Goal: Task Accomplishment & Management: Manage account settings

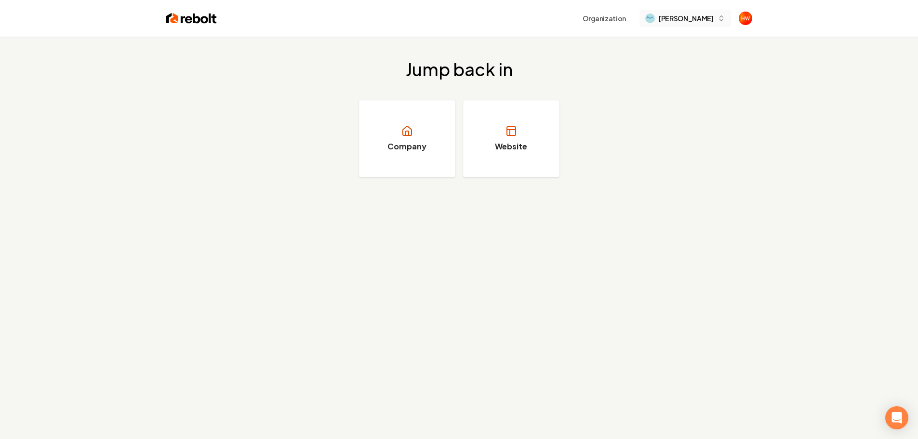
click at [693, 17] on span "[PERSON_NAME]" at bounding box center [686, 18] width 54 height 10
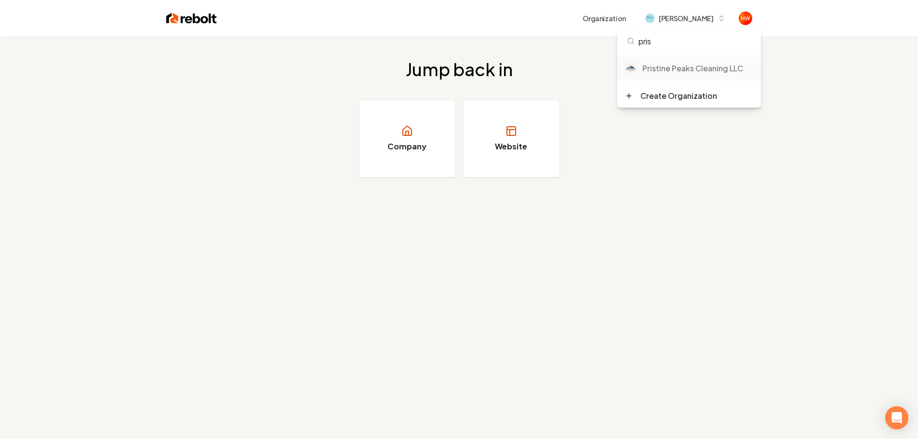
type input "pris"
click at [688, 63] on div "Pristine Peaks Cleaning LLC" at bounding box center [697, 69] width 111 height 12
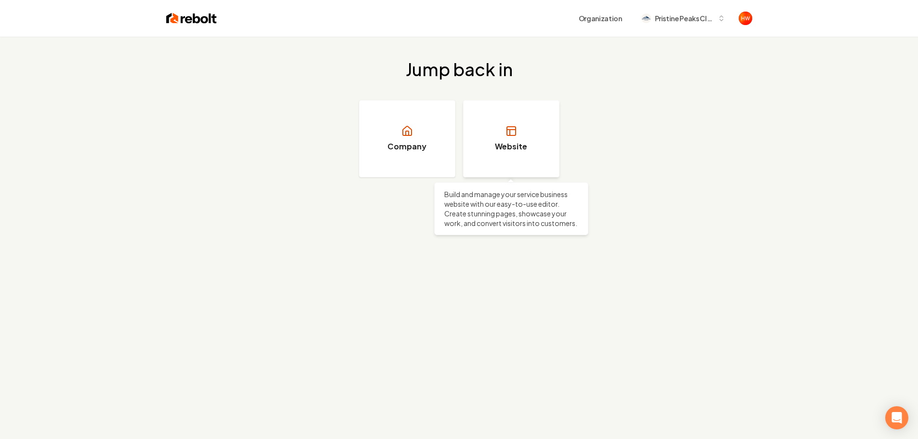
click at [529, 122] on link "Website" at bounding box center [511, 138] width 96 height 77
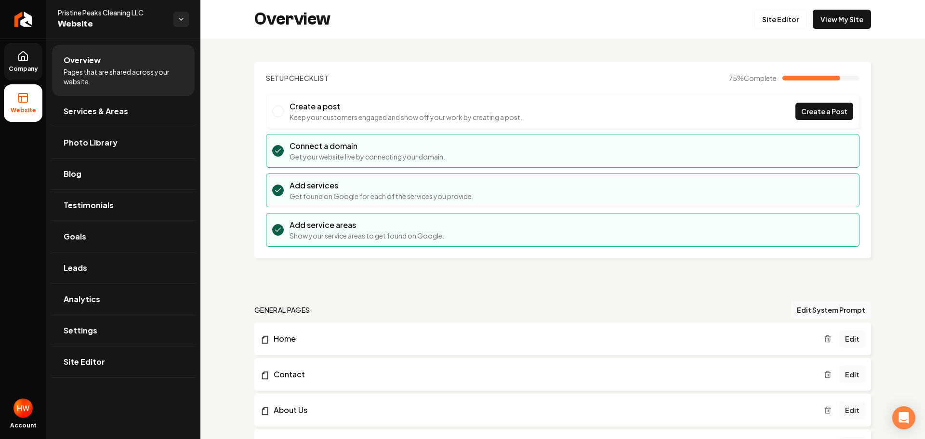
click at [13, 60] on link "Company" at bounding box center [23, 62] width 39 height 38
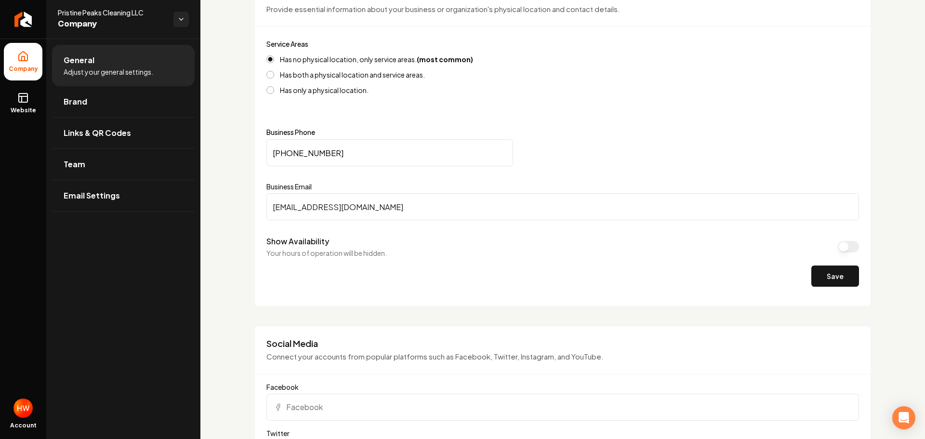
scroll to position [385, 0]
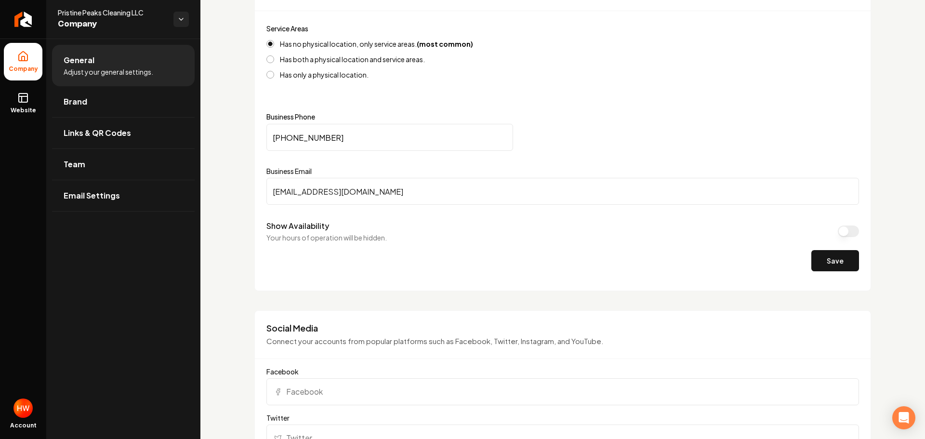
click at [341, 135] on input "(808) 777-0572" at bounding box center [389, 137] width 247 height 27
click at [342, 135] on input "(808) 777-0572" at bounding box center [389, 137] width 247 height 27
paste input "33) 665-1378"
type input "(833) 665-1378"
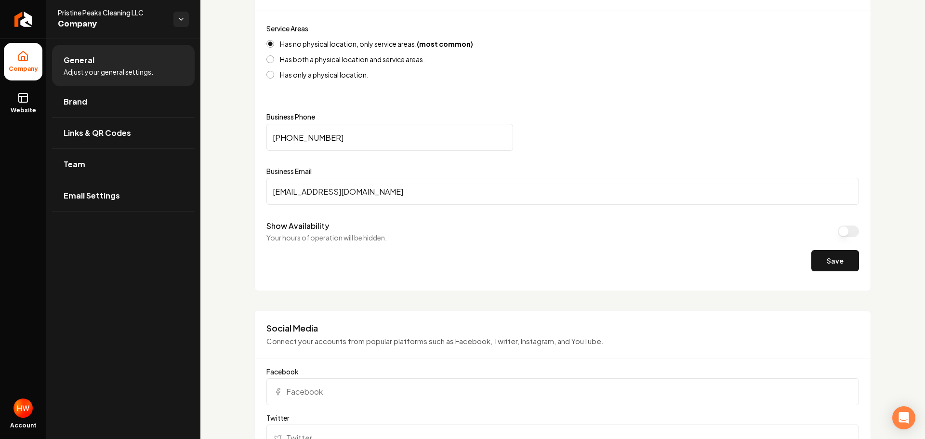
click at [822, 264] on button "Save" at bounding box center [835, 260] width 48 height 21
click at [23, 105] on link "Website" at bounding box center [23, 103] width 39 height 38
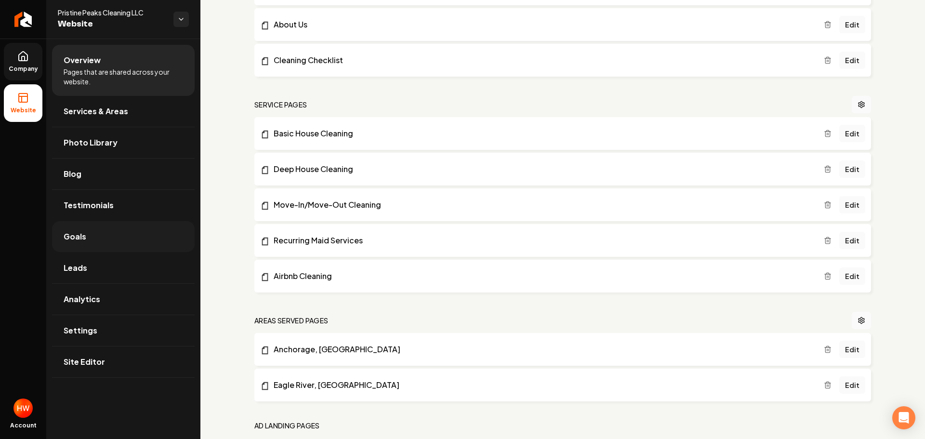
click at [103, 241] on link "Goals" at bounding box center [123, 236] width 143 height 31
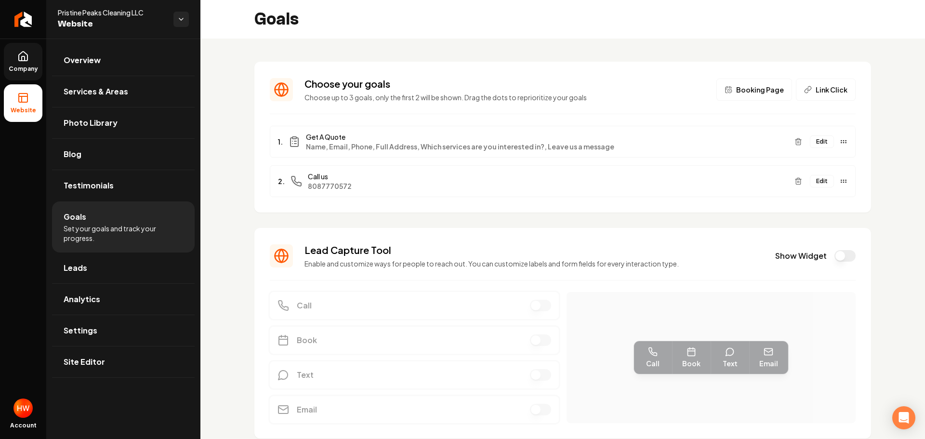
click at [818, 183] on button "Edit" at bounding box center [822, 181] width 24 height 13
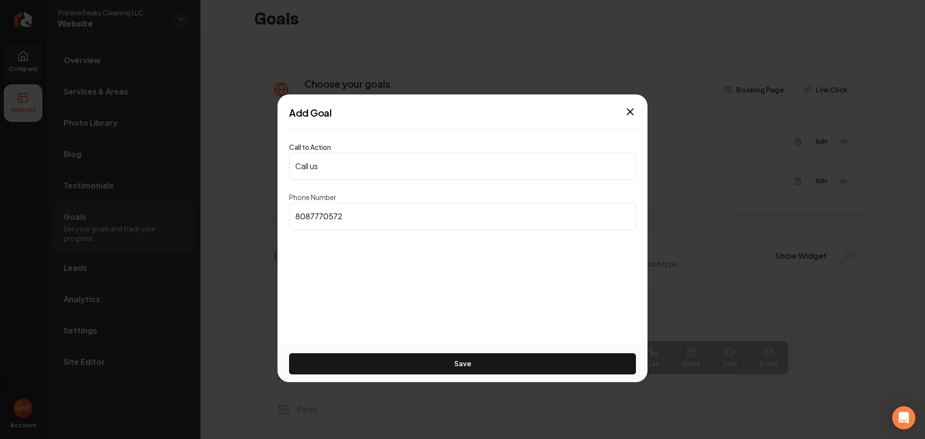
click at [350, 212] on input "8087770572" at bounding box center [462, 216] width 347 height 27
click at [350, 211] on input "8087770572" at bounding box center [462, 216] width 347 height 27
paste input "(833) 665-1378"
type input "(833) 665-1378"
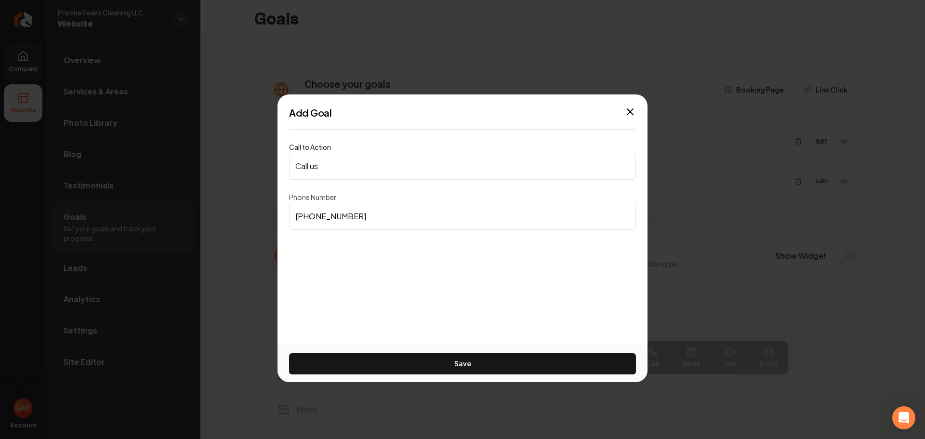
click at [364, 172] on input "Call us" at bounding box center [462, 166] width 347 height 27
paste input "(833) 665-1378"
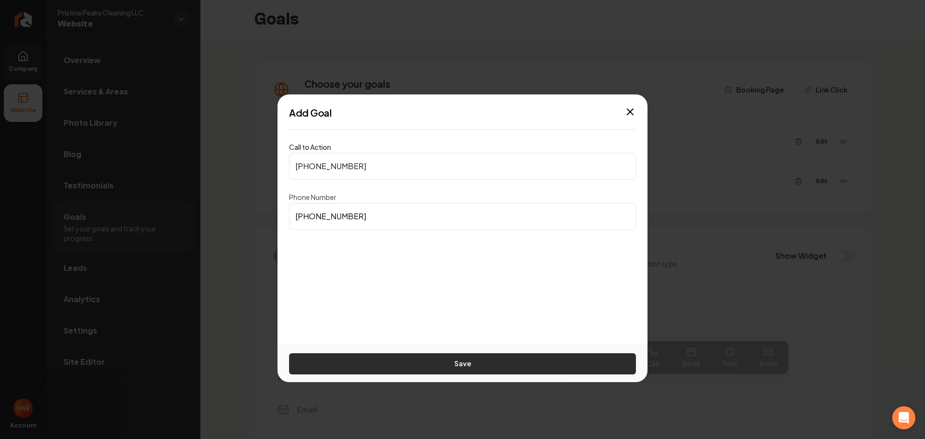
type input "(833) 665-1378"
click at [450, 359] on button "Save" at bounding box center [462, 363] width 347 height 21
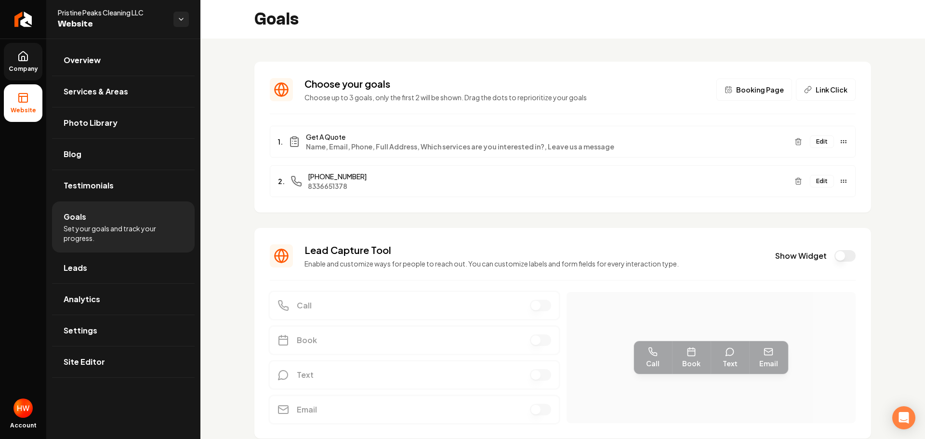
click at [20, 56] on icon at bounding box center [23, 57] width 12 height 12
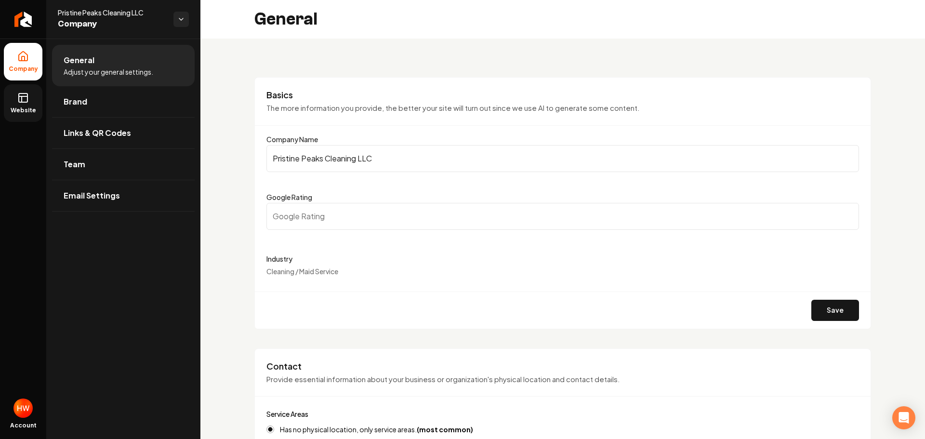
click at [24, 97] on icon at bounding box center [23, 98] width 12 height 12
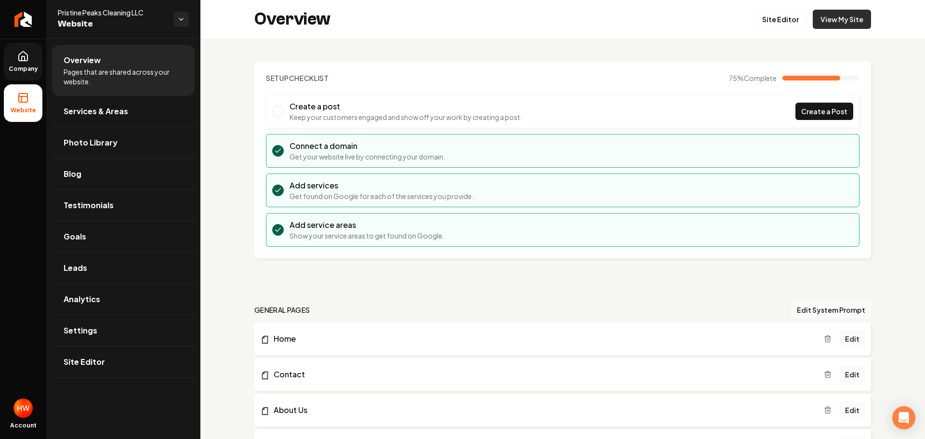
click at [835, 20] on link "View My Site" at bounding box center [842, 19] width 58 height 19
click at [104, 113] on span "Services & Areas" at bounding box center [96, 112] width 65 height 12
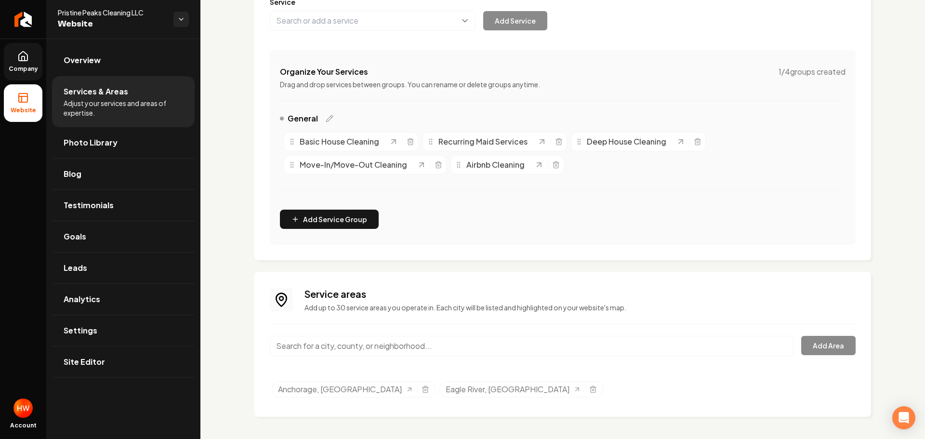
scroll to position [139, 0]
drag, startPoint x: 373, startPoint y: 387, endPoint x: 441, endPoint y: 385, distance: 68.0
click at [431, 381] on ul "Anchorage, AK Eagle River, AK" at bounding box center [564, 390] width 584 height 20
copy span "Eagle River, AK"
click at [594, 388] on line "Selected tags" at bounding box center [594, 389] width 0 height 2
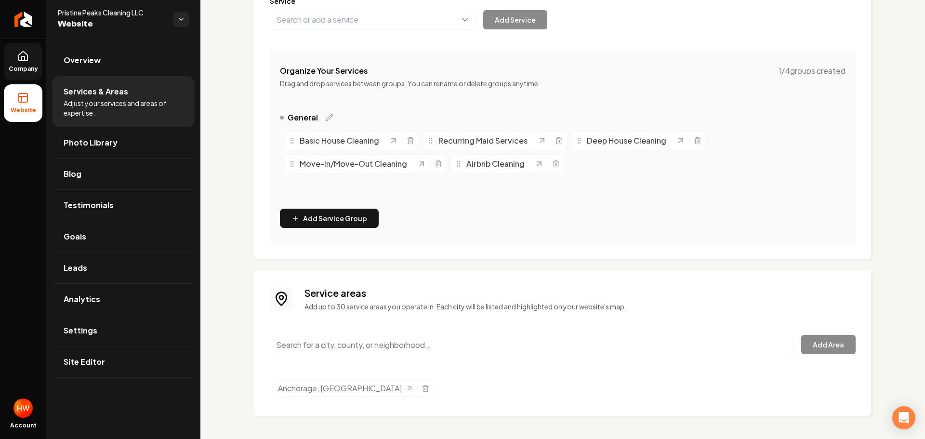
click at [438, 346] on input "Main content area" at bounding box center [532, 345] width 524 height 20
paste input "Eagle River, AK"
type input "Eagle River, Anchorage, AK"
click at [805, 344] on button "Add Area" at bounding box center [828, 344] width 54 height 19
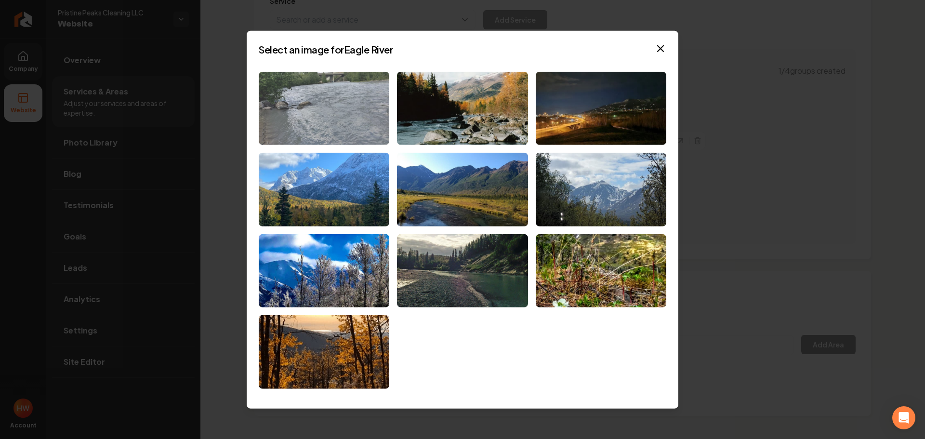
click at [351, 128] on img at bounding box center [324, 108] width 131 height 74
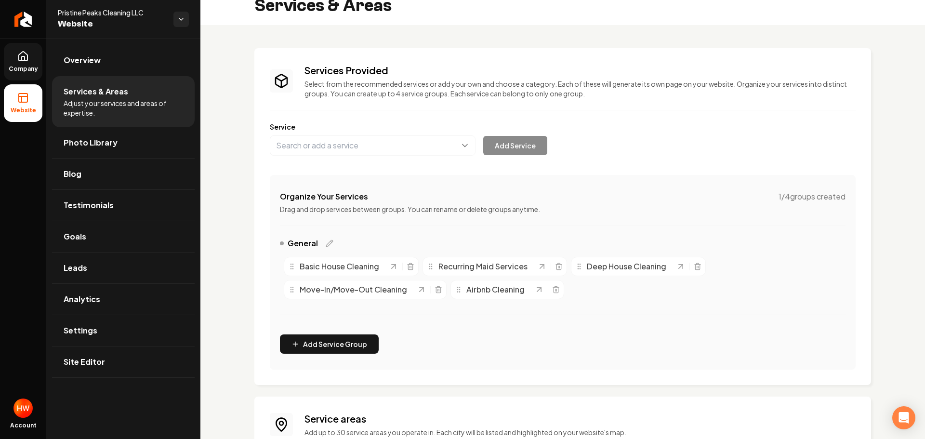
scroll to position [0, 0]
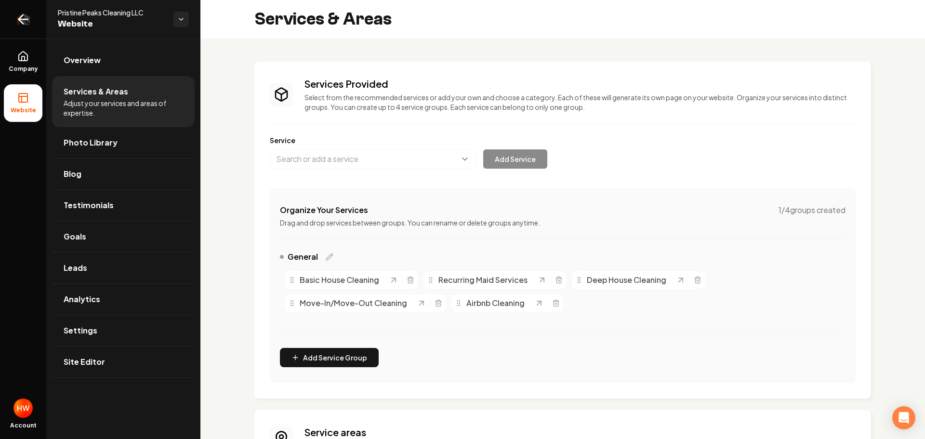
click at [30, 24] on icon "Return to dashboard" at bounding box center [22, 19] width 15 height 15
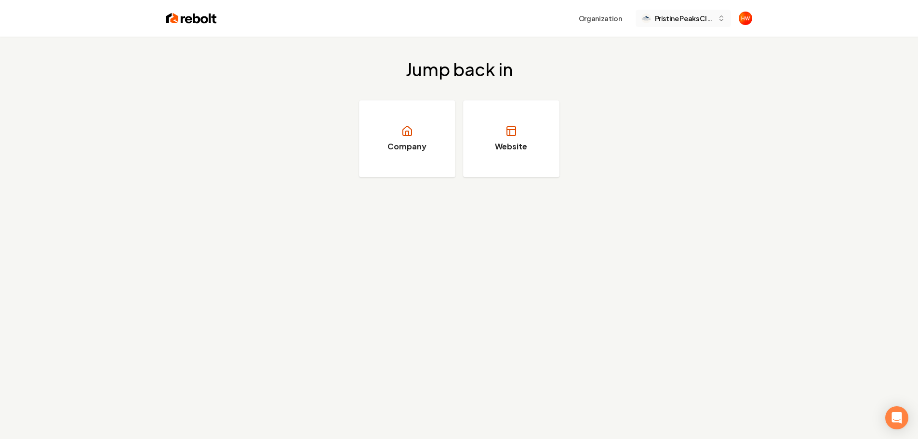
click at [690, 20] on span "Pristine Peaks Cleaning LLC" at bounding box center [684, 18] width 59 height 10
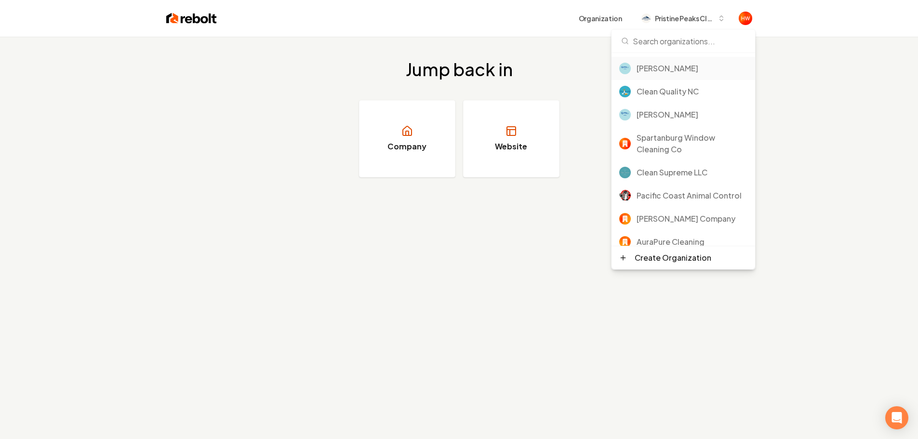
click at [665, 69] on div "[PERSON_NAME]" at bounding box center [692, 69] width 111 height 12
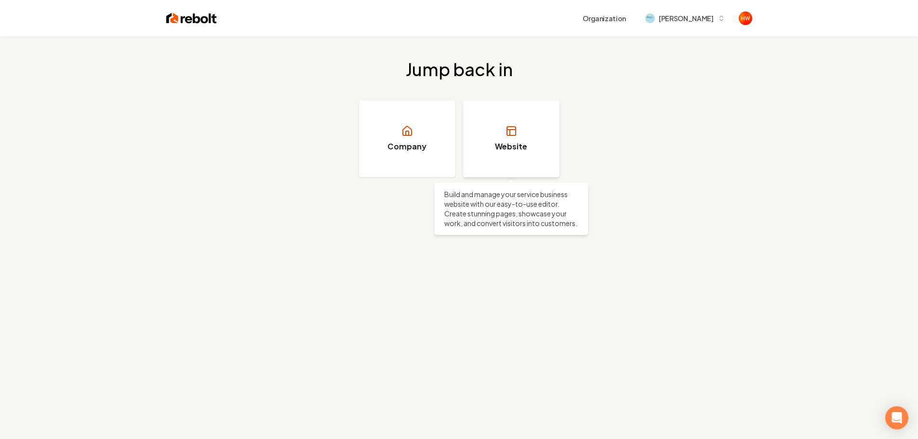
click at [507, 143] on h3 "Website" at bounding box center [511, 147] width 32 height 12
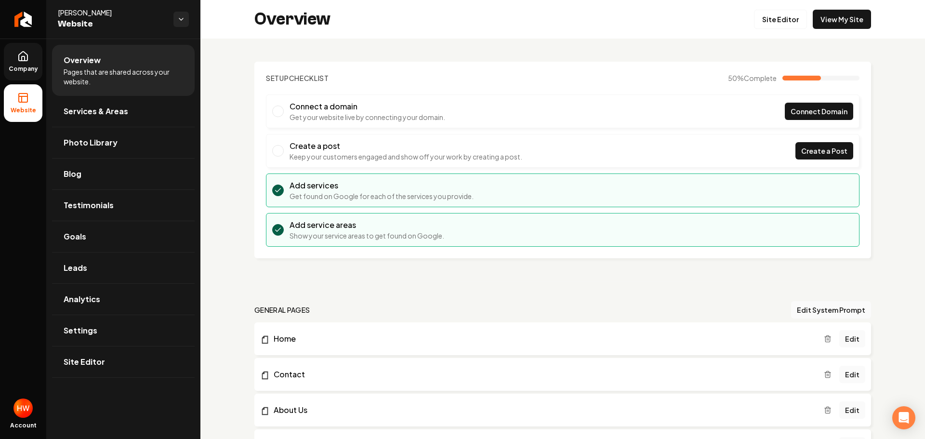
click at [25, 66] on span "Company" at bounding box center [23, 69] width 37 height 8
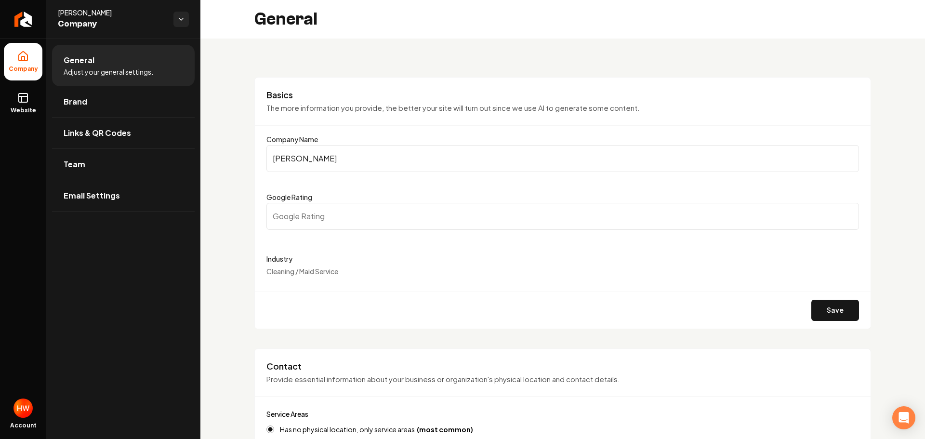
click at [343, 159] on input "[PERSON_NAME]" at bounding box center [562, 158] width 593 height 27
click at [343, 159] on input "Bennys Bubble" at bounding box center [562, 158] width 593 height 27
click at [22, 102] on icon at bounding box center [22, 99] width 0 height 6
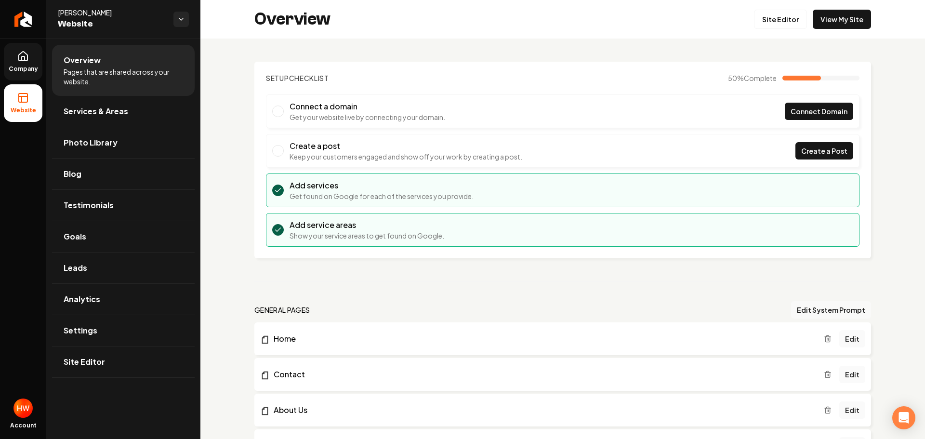
click at [818, 312] on button "Edit System Prompt" at bounding box center [831, 309] width 80 height 17
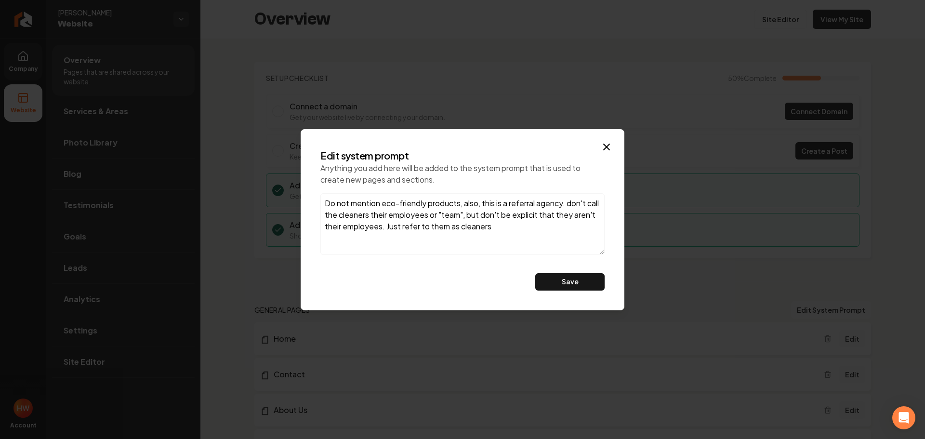
drag, startPoint x: 532, startPoint y: 234, endPoint x: 273, endPoint y: 176, distance: 265.3
click at [270, 173] on body "Company Website Account Bennys Bubble Website Overview Pages that are shared ac…" at bounding box center [462, 219] width 925 height 439
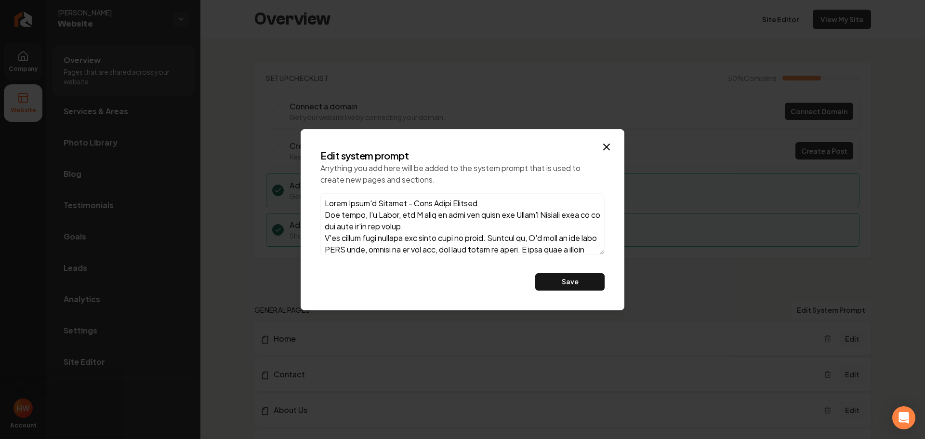
drag, startPoint x: 492, startPoint y: 204, endPoint x: 416, endPoint y: 199, distance: 76.3
click at [416, 199] on textarea at bounding box center [462, 224] width 284 height 62
type textarea "About Benny's Bubblez Hey there, I'm Benny, and I want to tell you about how Be…"
click at [556, 283] on button "Save" at bounding box center [569, 281] width 69 height 17
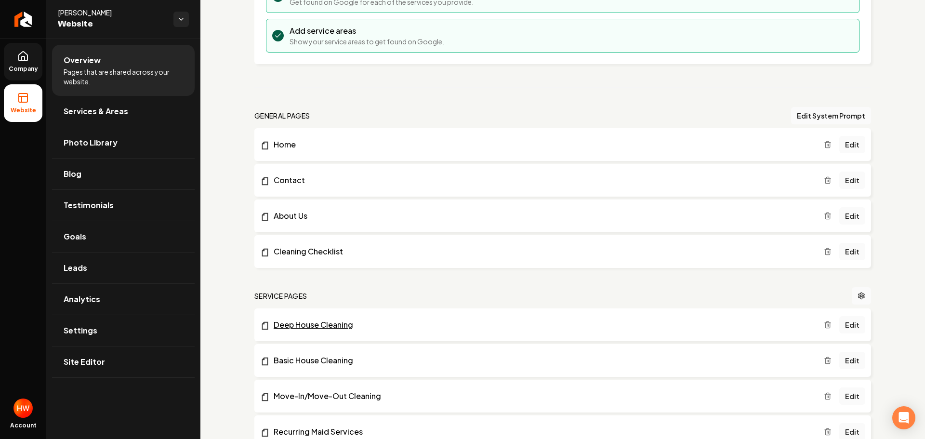
scroll to position [241, 0]
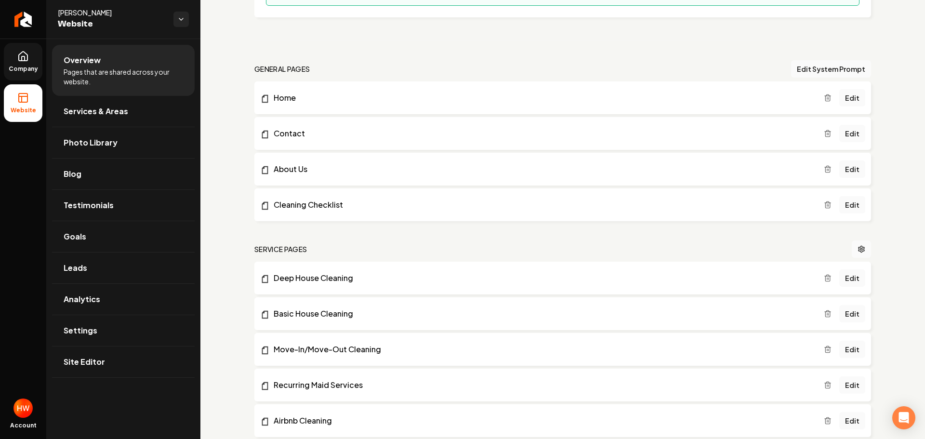
click at [824, 280] on icon "Main content area" at bounding box center [828, 278] width 8 height 8
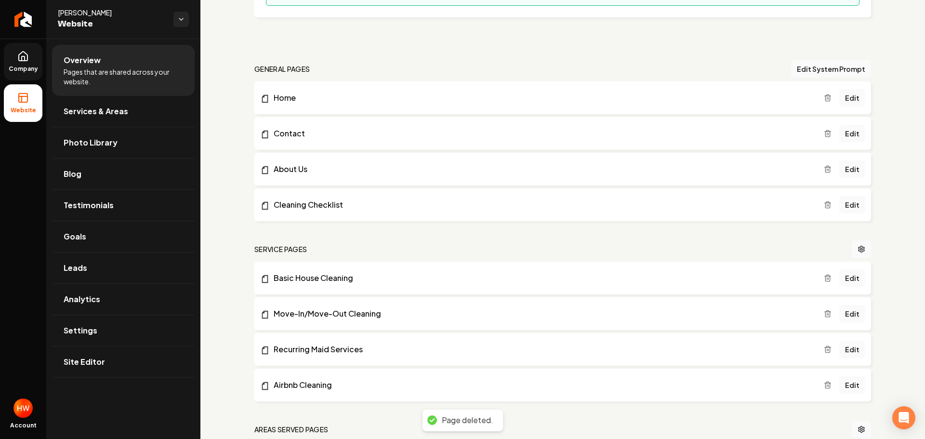
click at [827, 205] on line "Main content area" at bounding box center [827, 205] width 0 height 2
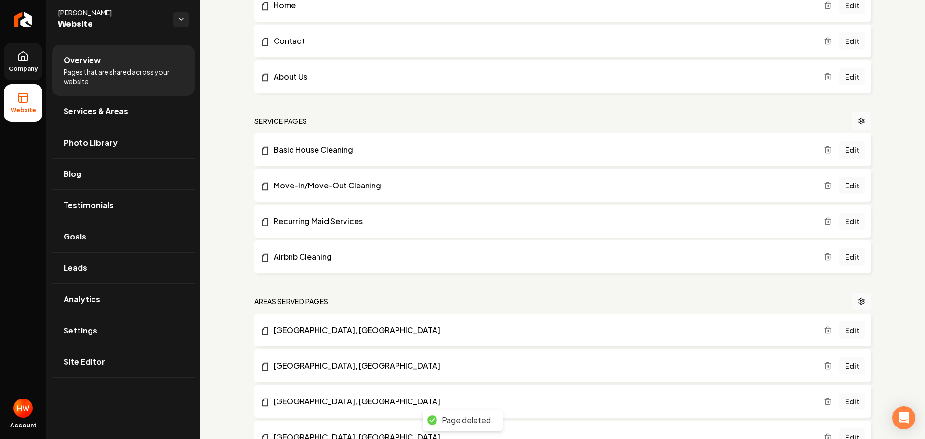
scroll to position [337, 0]
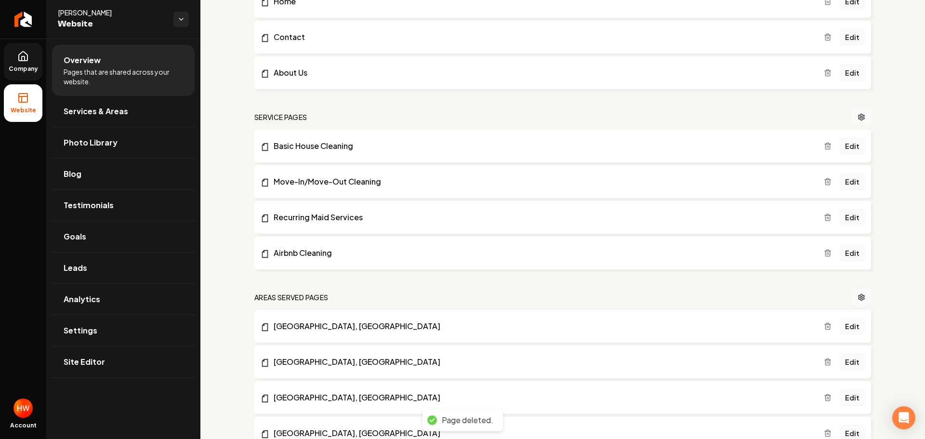
click at [824, 148] on icon "Main content area" at bounding box center [828, 146] width 8 height 8
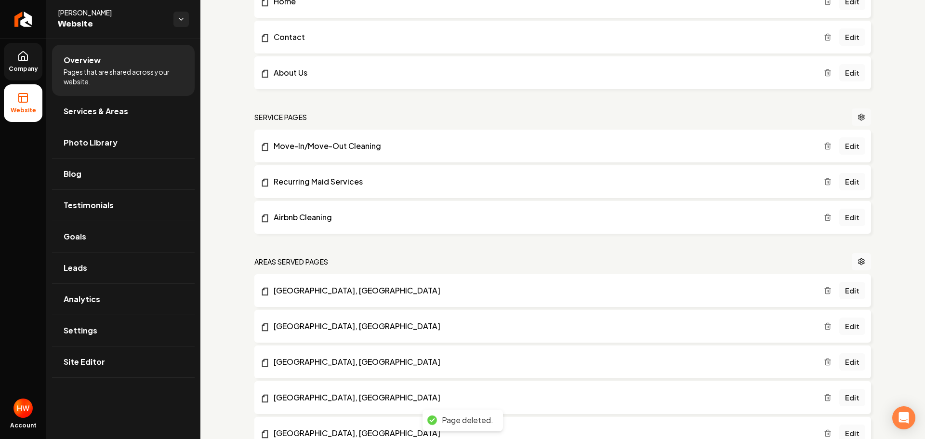
click at [858, 118] on icon "Main content area" at bounding box center [862, 117] width 8 height 8
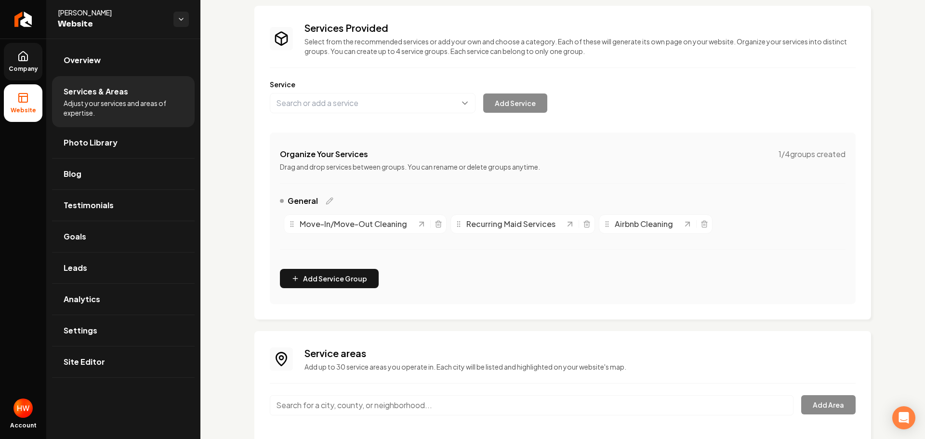
scroll to position [136, 0]
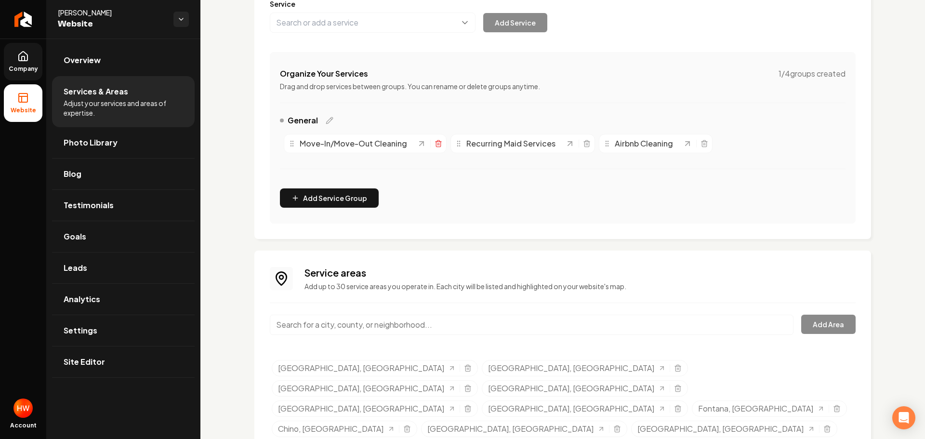
click at [440, 146] on icon "Main content area" at bounding box center [439, 144] width 8 height 8
click at [418, 141] on icon "Main content area" at bounding box center [420, 144] width 8 height 8
click at [464, 370] on icon "Selected tags" at bounding box center [468, 368] width 8 height 8
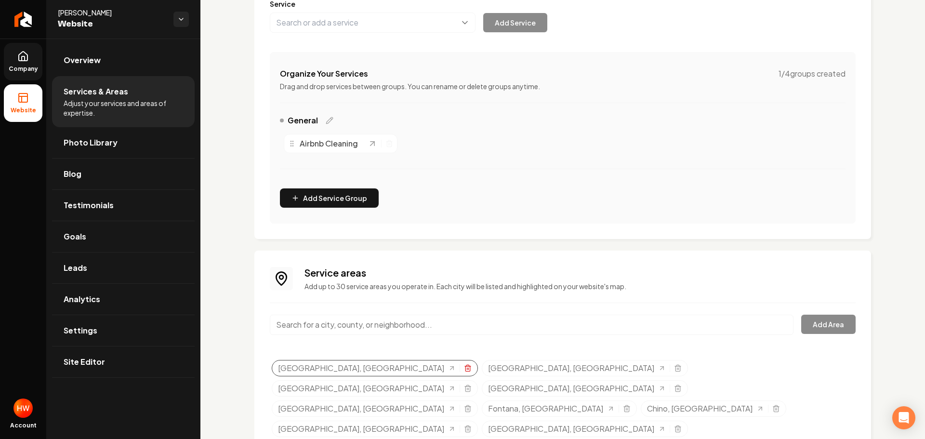
click at [465, 367] on icon "Selected tags" at bounding box center [467, 368] width 4 height 5
click at [464, 369] on icon "Selected tags" at bounding box center [468, 368] width 8 height 8
click at [29, 68] on span "Company" at bounding box center [23, 69] width 37 height 8
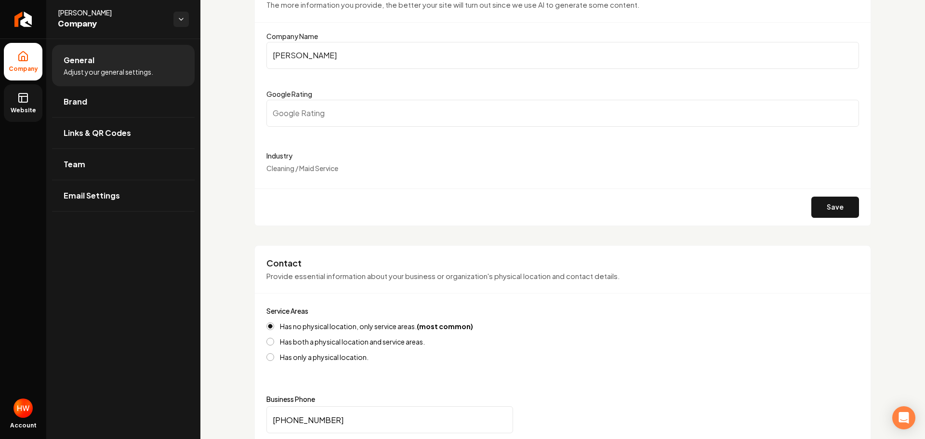
scroll to position [96, 0]
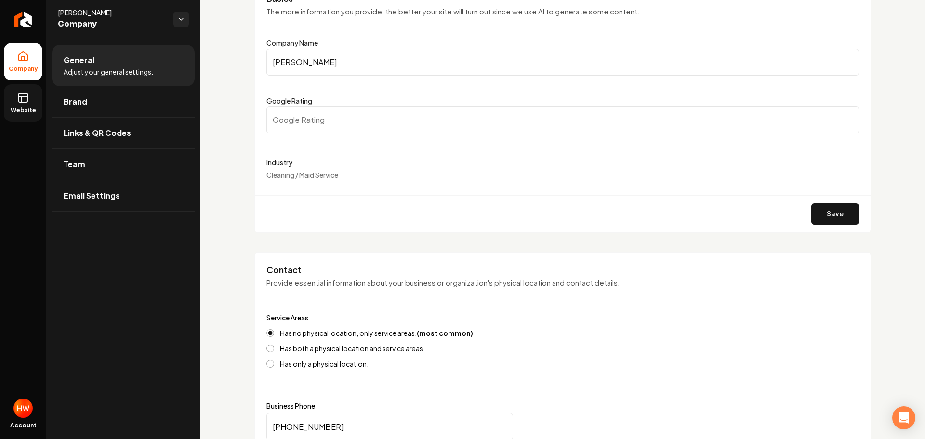
click at [361, 167] on label "Industry" at bounding box center [562, 163] width 593 height 12
click at [364, 176] on div "Industry Cleaning / Maid Service" at bounding box center [562, 168] width 593 height 23
click at [365, 178] on div "Industry Cleaning / Maid Service" at bounding box center [562, 168] width 593 height 23
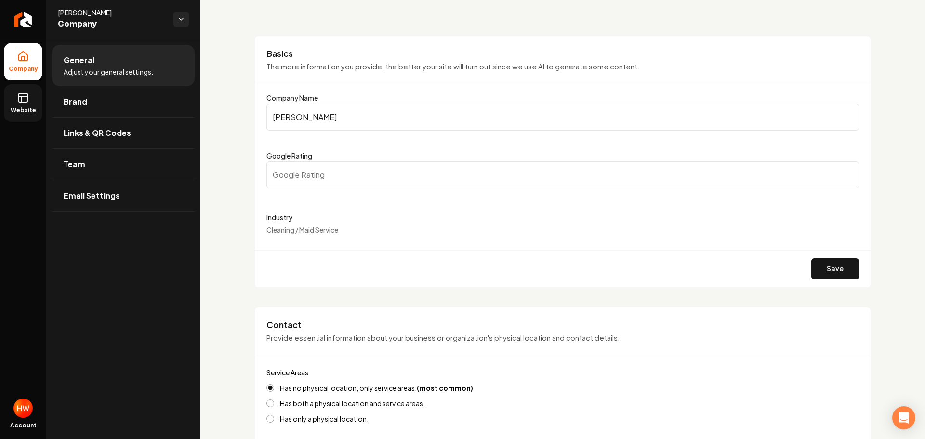
scroll to position [0, 0]
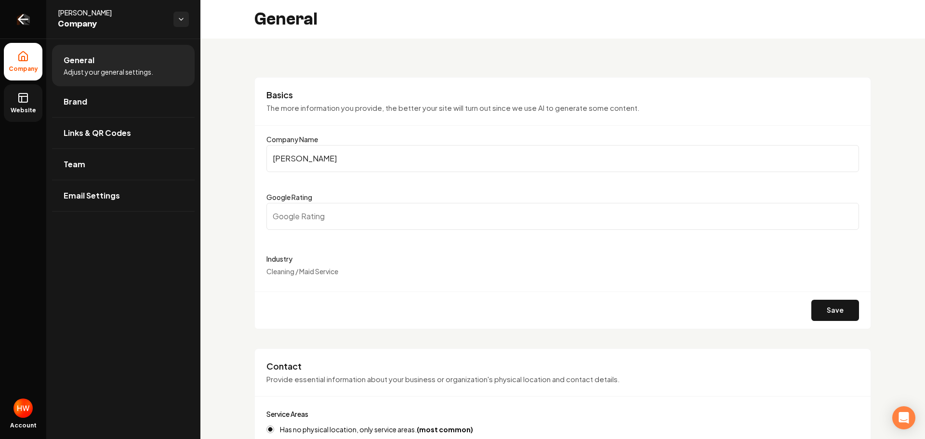
click at [30, 23] on icon "Return to dashboard" at bounding box center [22, 19] width 15 height 15
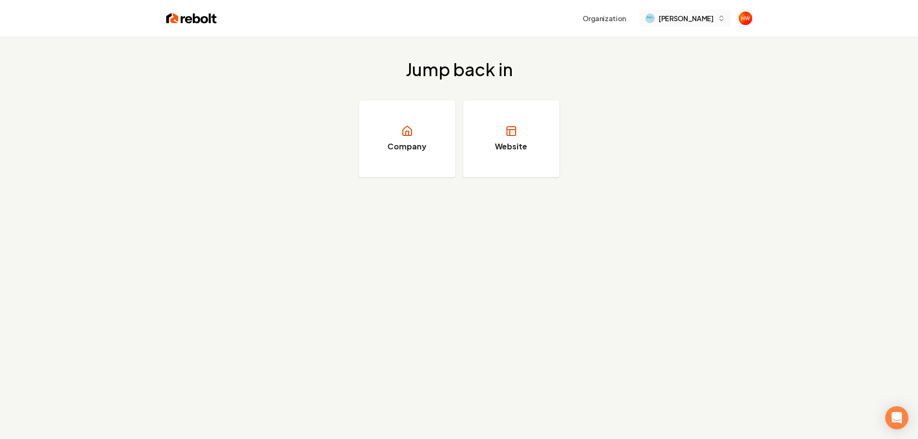
click at [693, 23] on span "Bennys Bubble" at bounding box center [686, 18] width 54 height 10
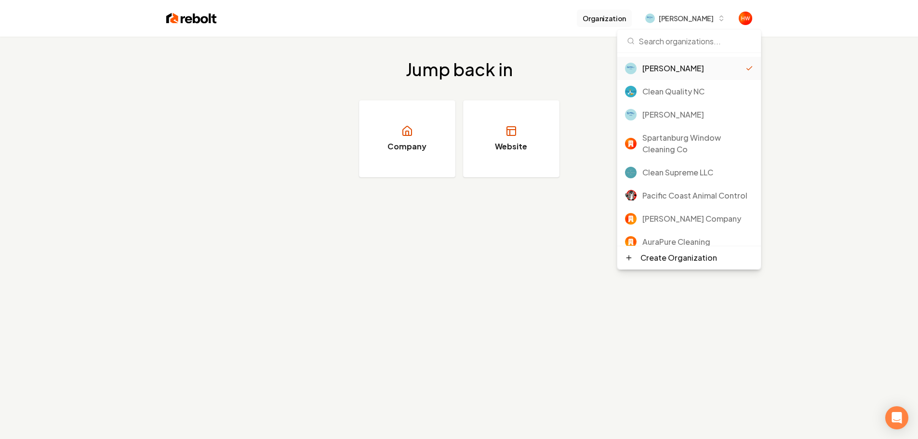
click at [599, 16] on button "Organization" at bounding box center [604, 18] width 55 height 17
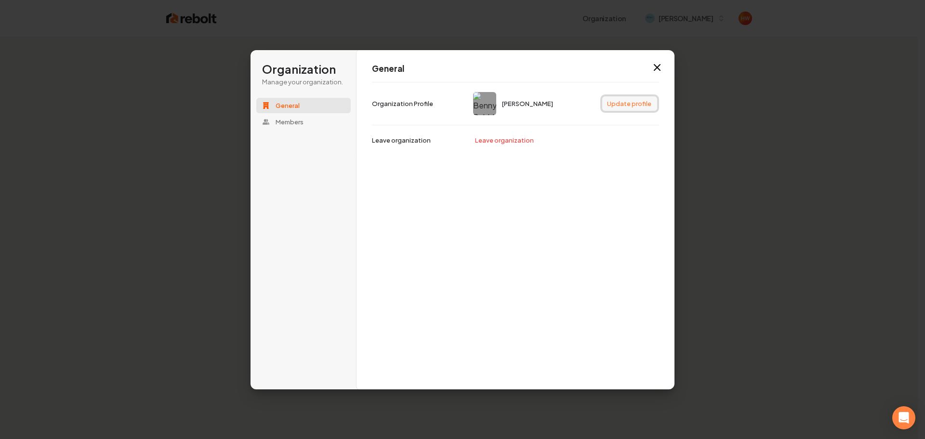
click at [613, 105] on button "Update profile" at bounding box center [629, 103] width 55 height 14
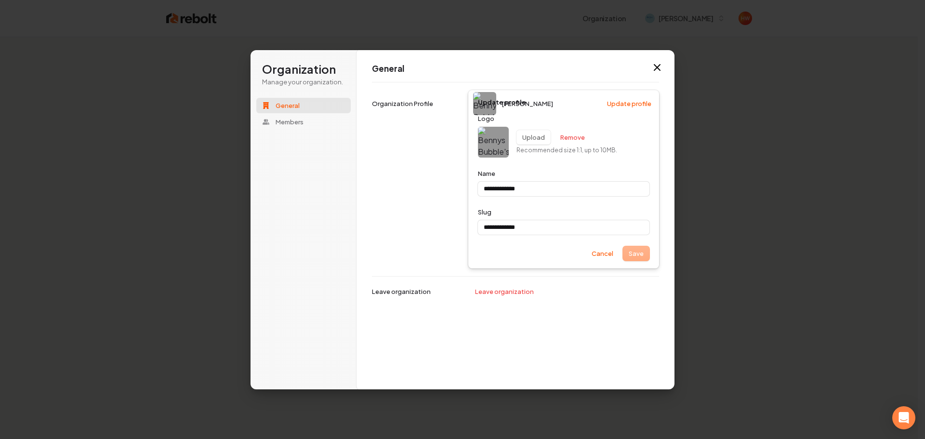
type input "**********"
click at [540, 189] on input "**********" at bounding box center [564, 189] width 172 height 14
type input "**********"
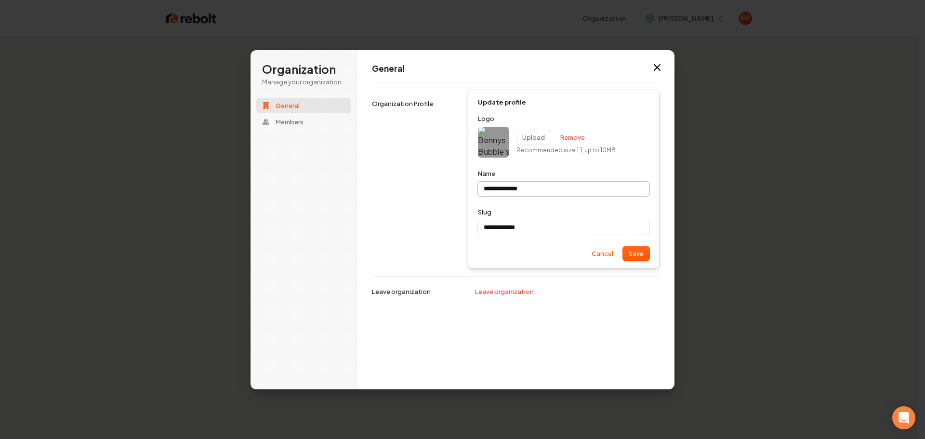
type input "**********"
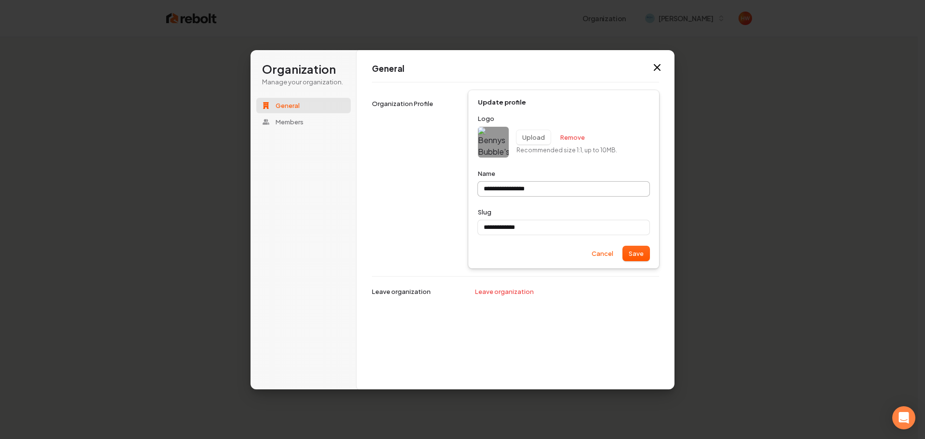
type input "**********"
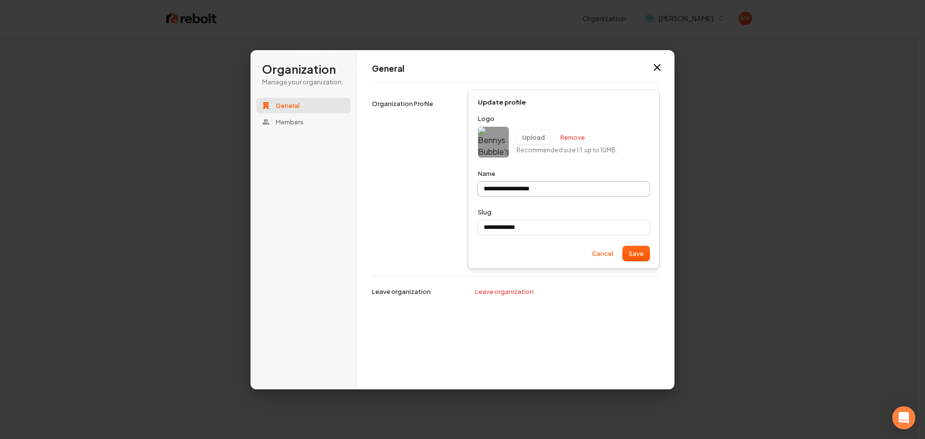
type input "**********"
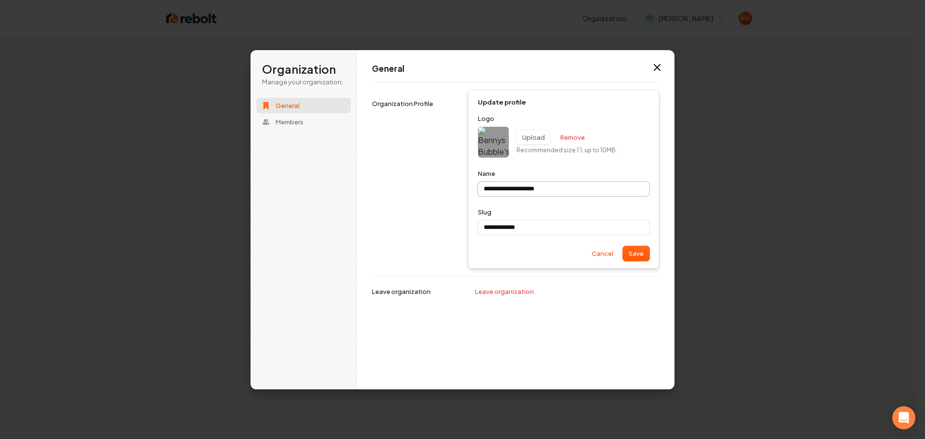
type input "**********"
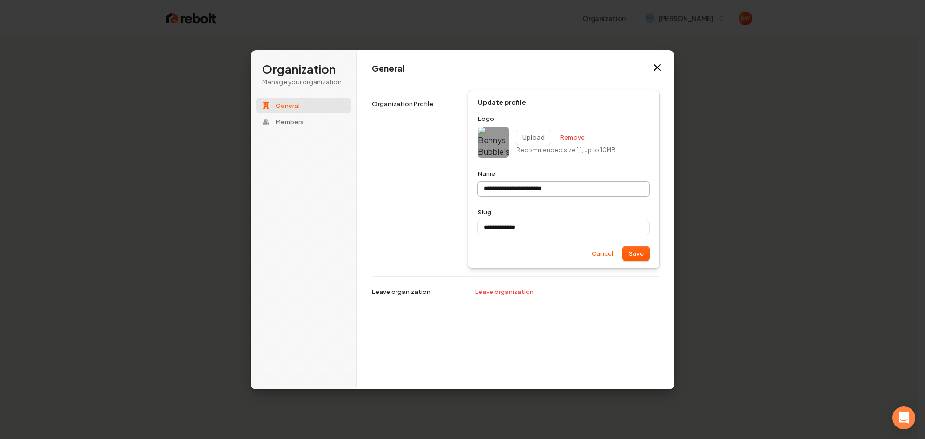
type input "**********"
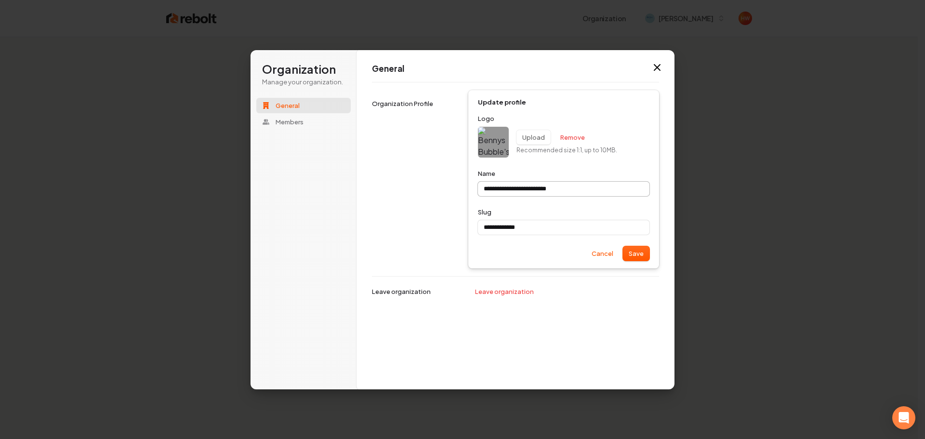
type input "**********"
click at [536, 226] on input "**********" at bounding box center [564, 227] width 172 height 14
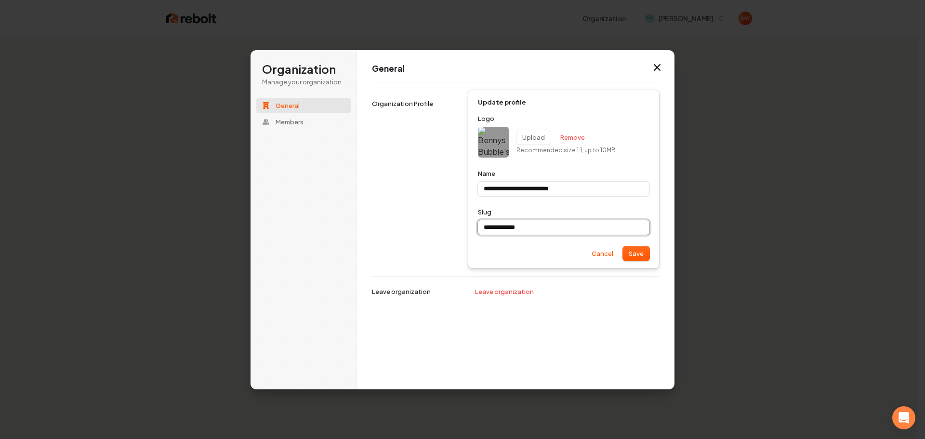
click at [536, 226] on input "**********" at bounding box center [564, 227] width 172 height 14
type input "**********"
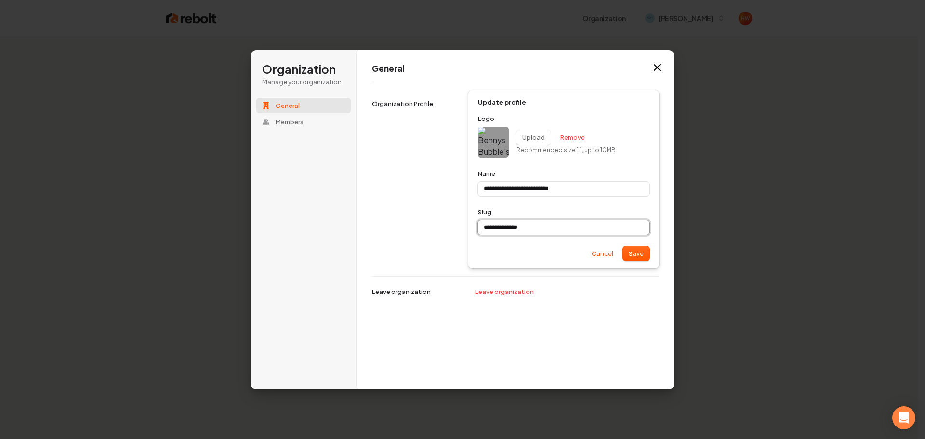
type input "**********"
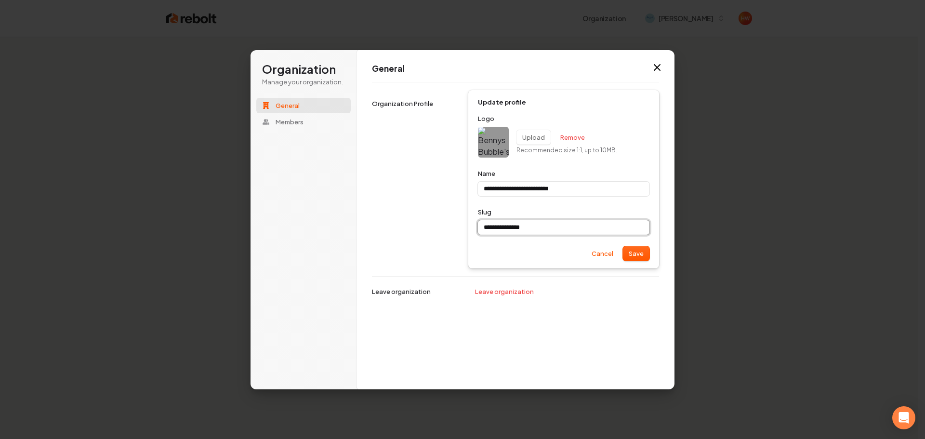
type input "**********"
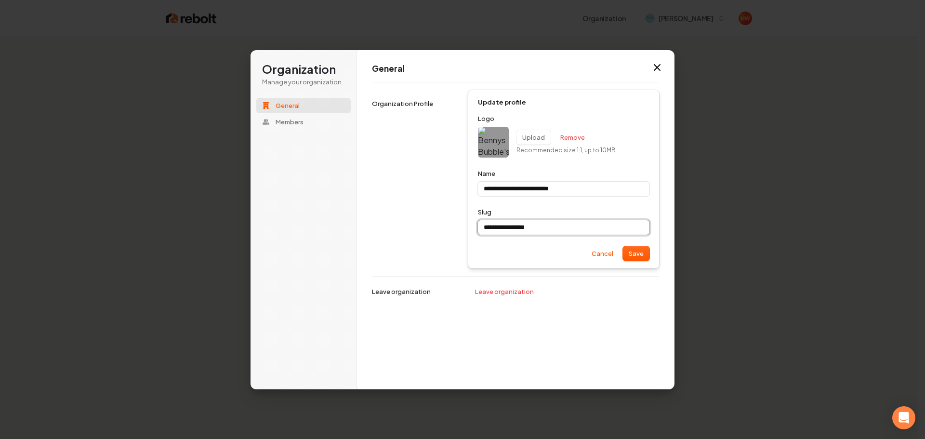
type input "**********"
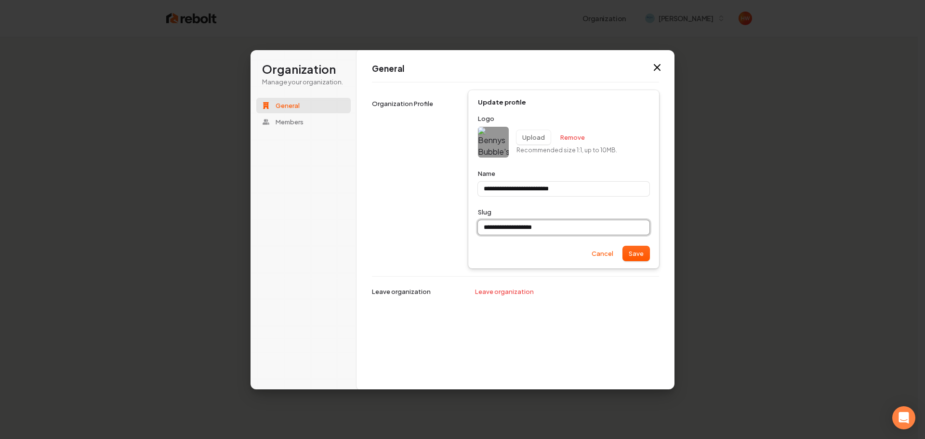
type input "**********"
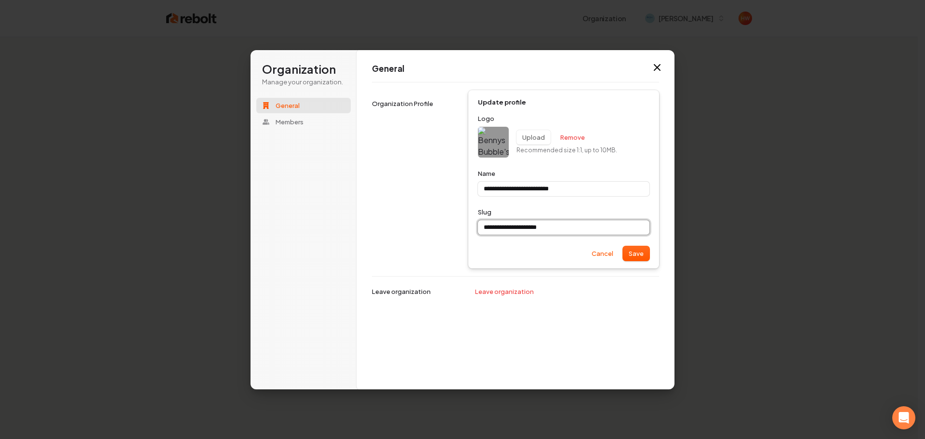
type input "**********"
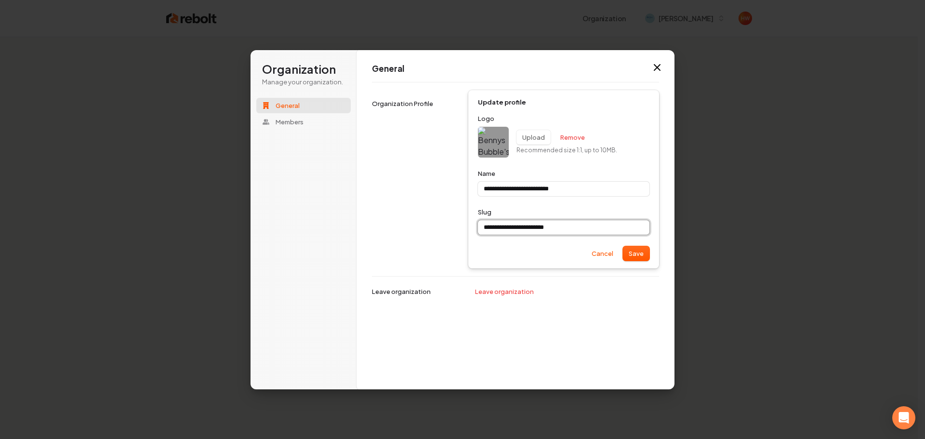
type input "**********"
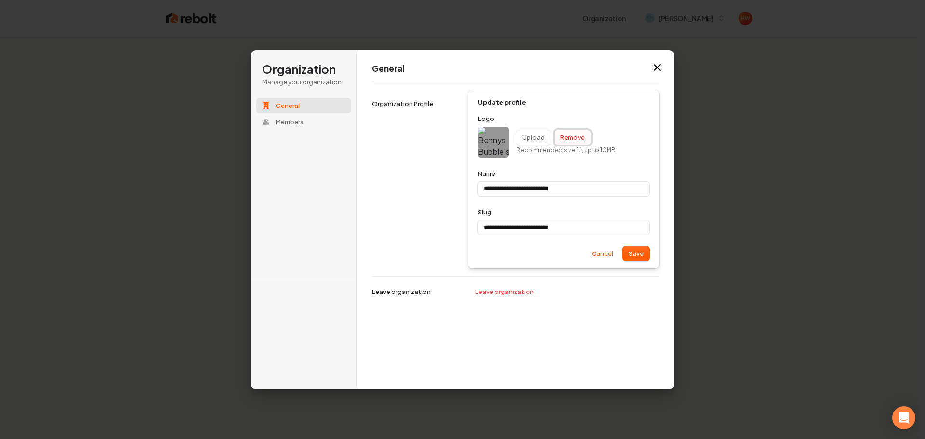
type input "**********"
click at [574, 137] on button "Remove" at bounding box center [573, 137] width 36 height 14
type input "**********"
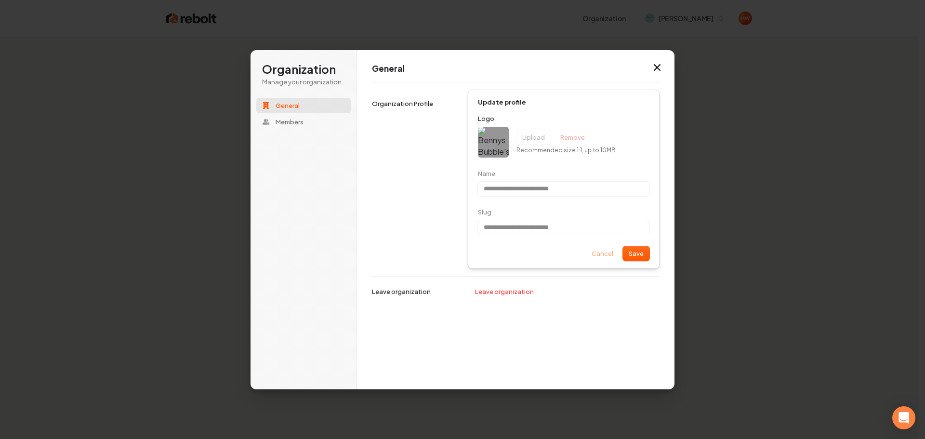
type input "**********"
click at [636, 253] on button "Save" at bounding box center [636, 253] width 27 height 14
type input "**********"
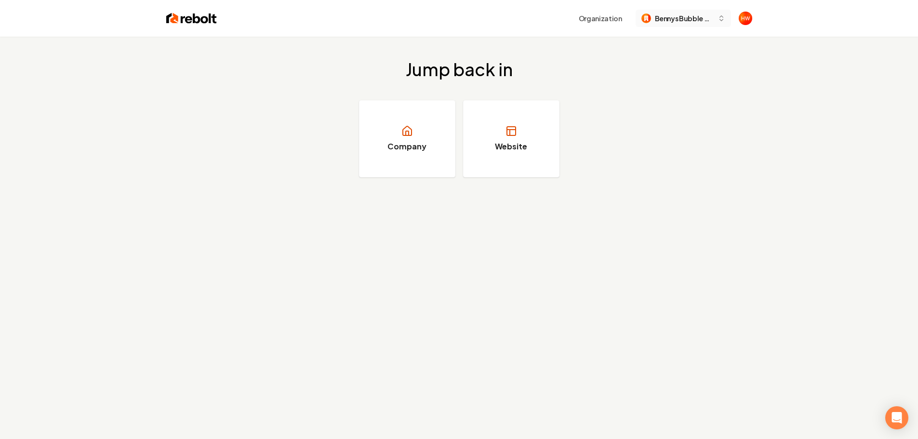
click at [676, 21] on span "Bennys Bubble Cleaning site" at bounding box center [684, 18] width 59 height 10
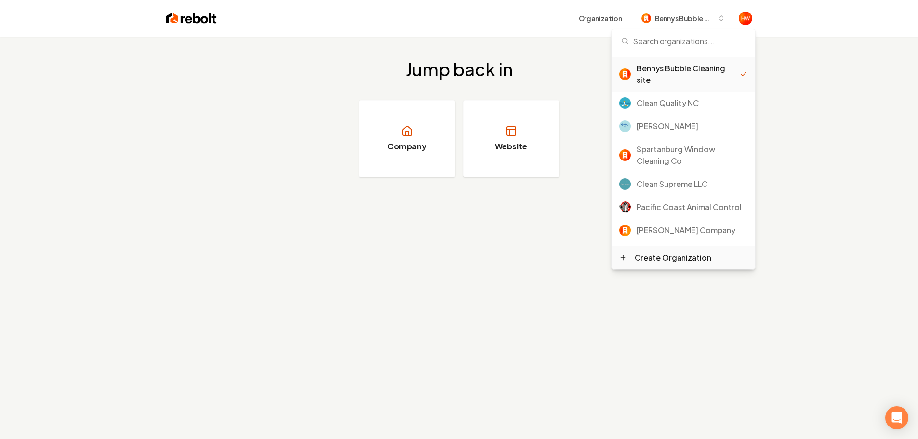
click at [678, 262] on div "Create Organization" at bounding box center [673, 258] width 77 height 12
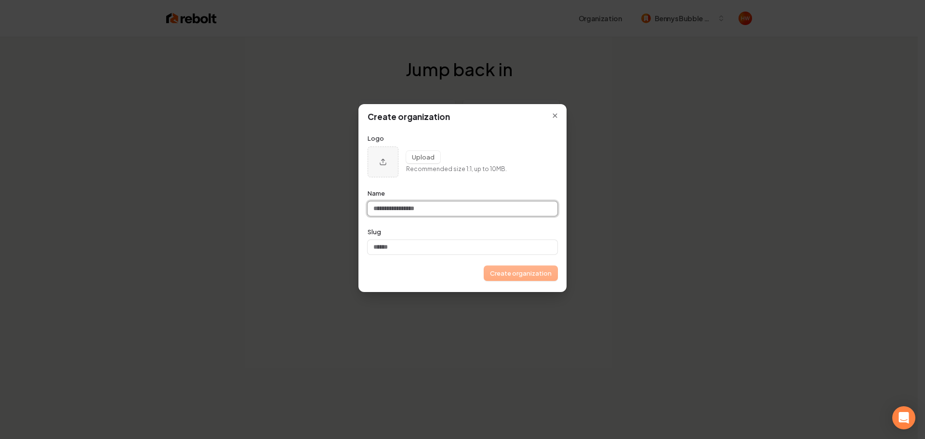
click at [424, 208] on input "Name" at bounding box center [463, 208] width 190 height 14
paste input "**********"
type input "**********"
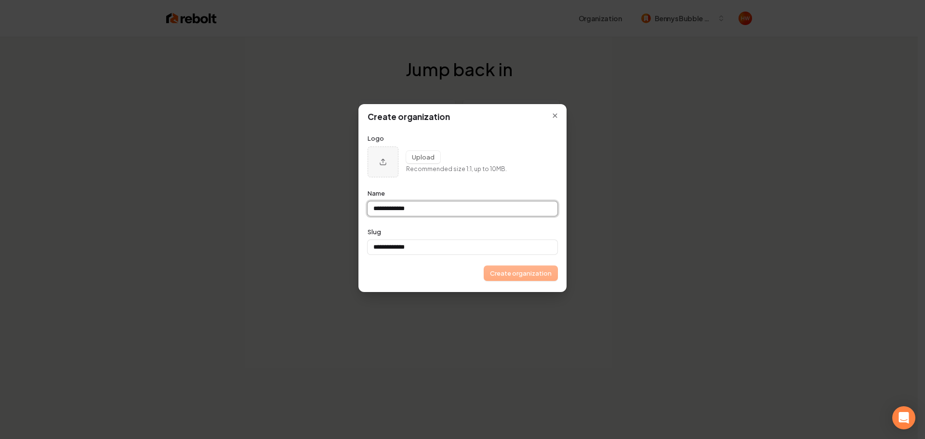
type input "**********"
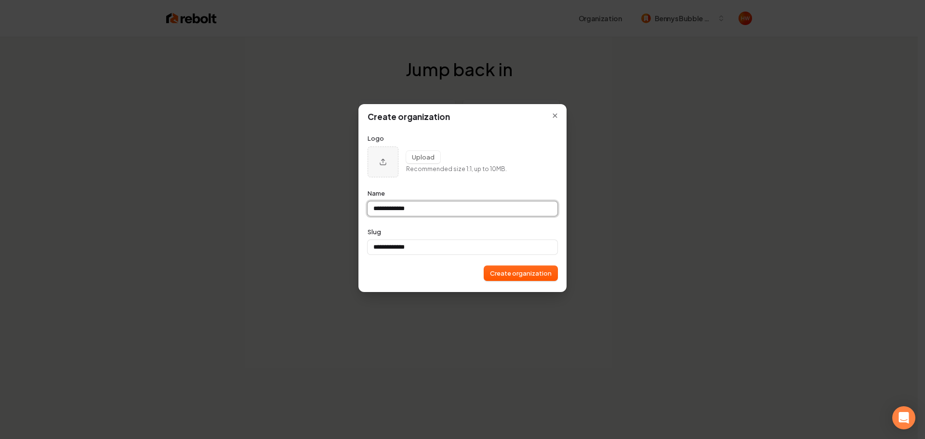
type input "**********"
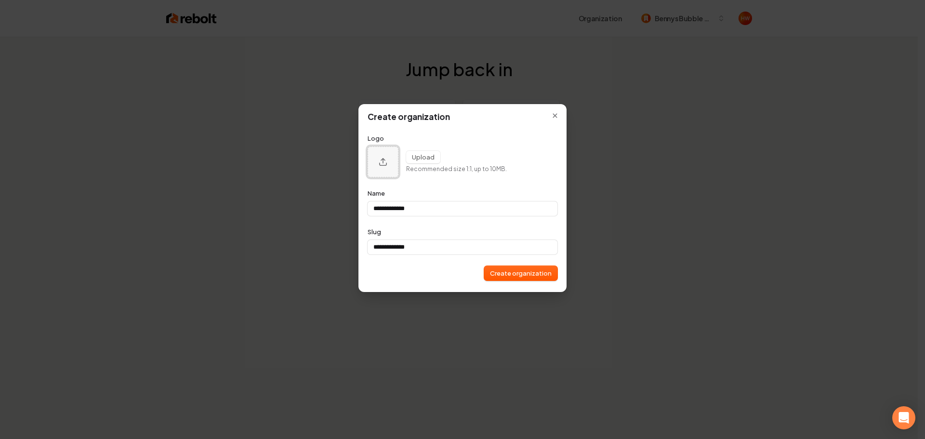
type input "**********"
click at [372, 167] on button "Upload organization logo" at bounding box center [383, 161] width 31 height 31
type input "**********"
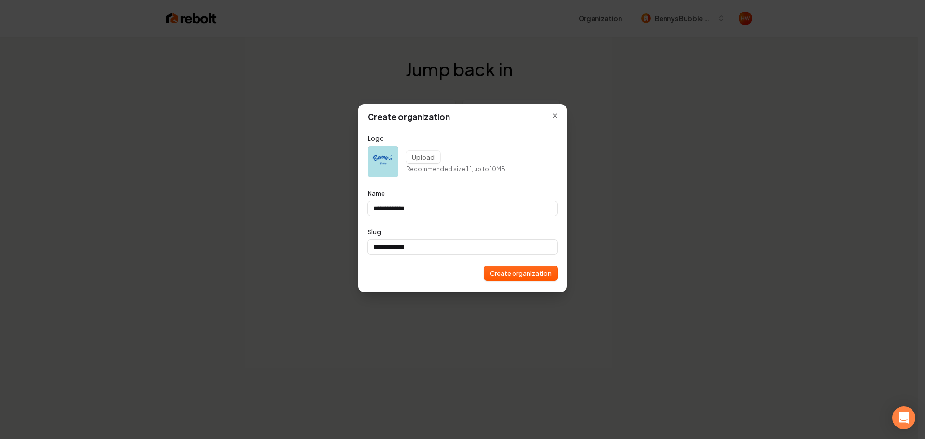
type input "**********"
click at [530, 276] on button "Create organization" at bounding box center [520, 273] width 73 height 14
type input "**********"
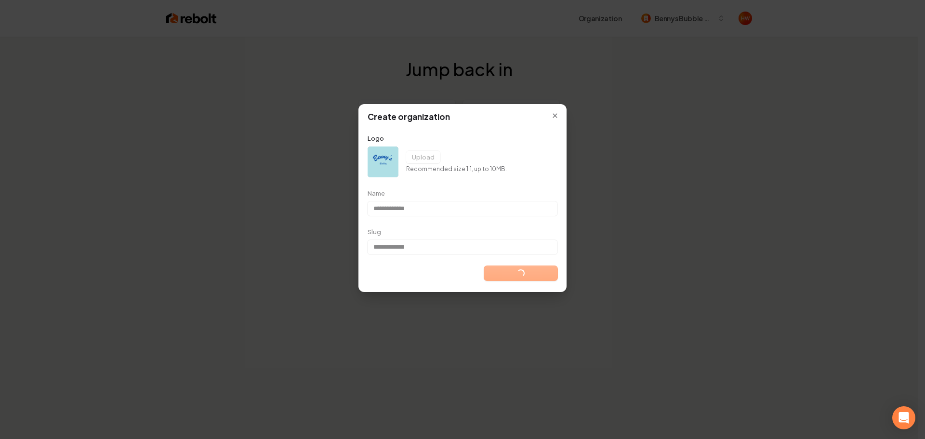
type input "**********"
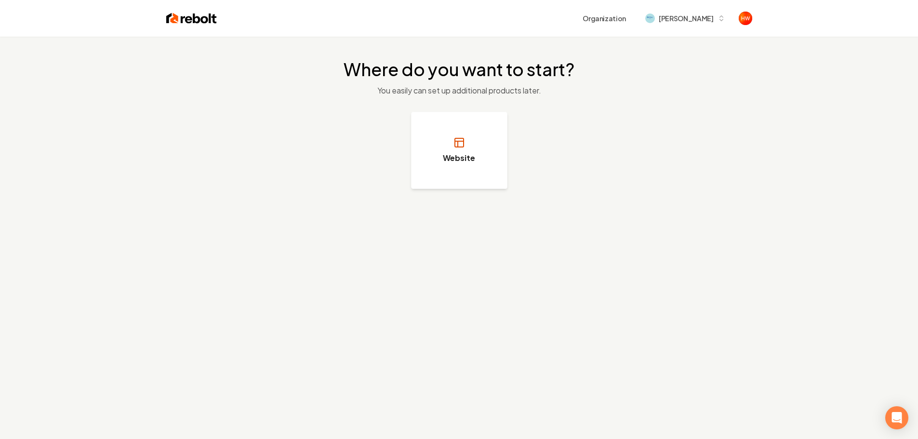
click at [477, 165] on button "Website" at bounding box center [459, 150] width 96 height 77
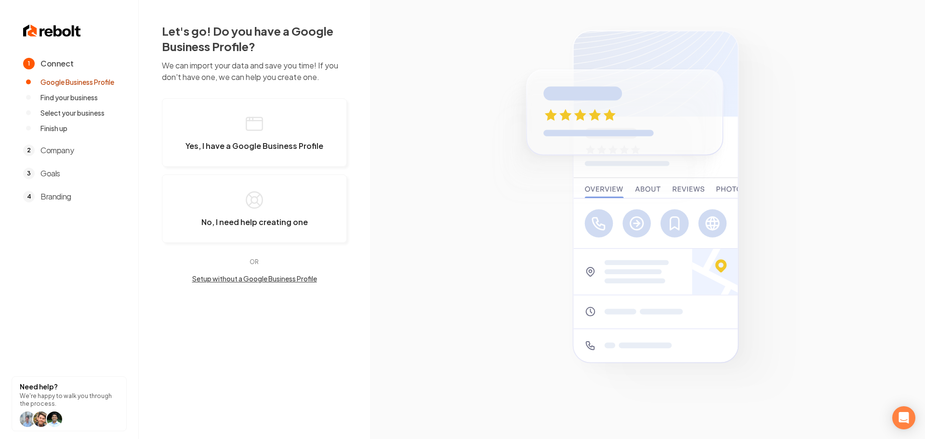
click at [267, 278] on button "Setup without a Google Business Profile" at bounding box center [254, 279] width 185 height 10
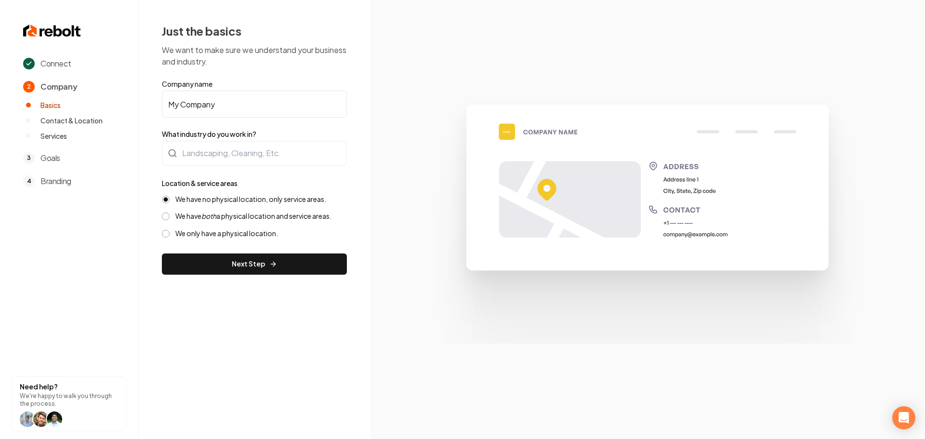
click at [254, 111] on input "My Company" at bounding box center [254, 104] width 185 height 27
click at [254, 110] on input "My Company" at bounding box center [254, 104] width 185 height 27
click at [219, 103] on input "My Company" at bounding box center [254, 104] width 185 height 27
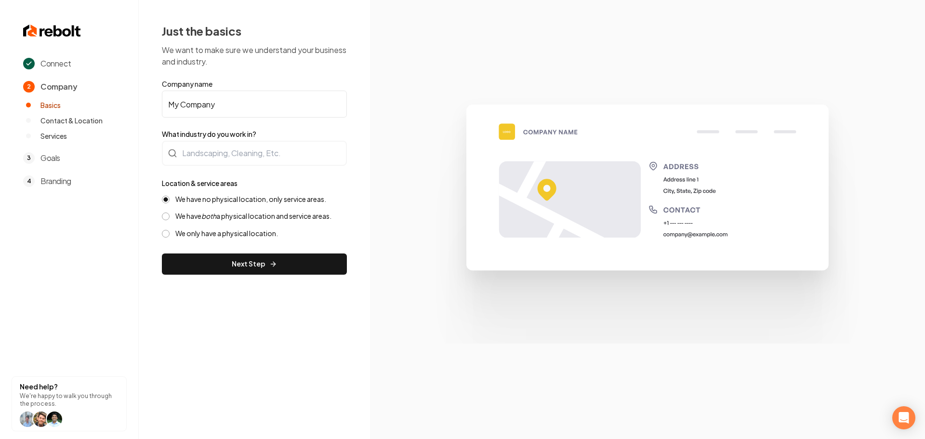
click at [219, 103] on input "My Company" at bounding box center [254, 104] width 185 height 27
paste input "Bennys Bubble"
type input "Bennys Bubble"
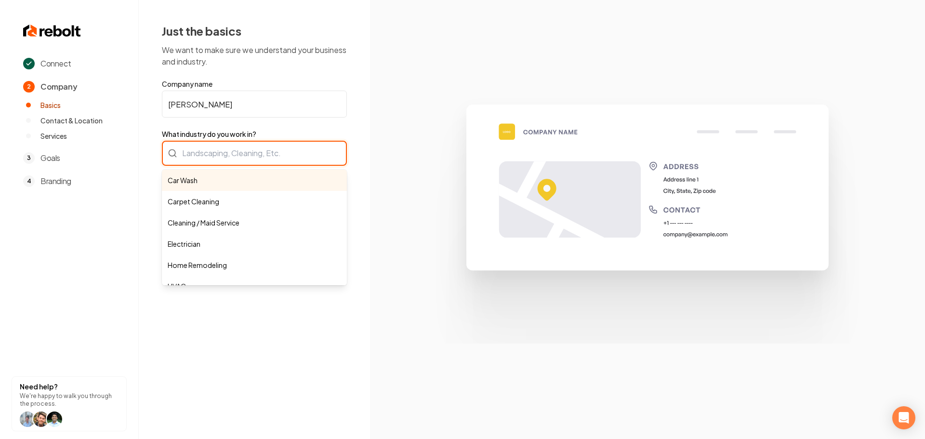
click at [229, 149] on div "Car Wash Carpet Cleaning Cleaning / Maid Service Electrician Home Remodeling HV…" at bounding box center [254, 153] width 185 height 25
click at [188, 154] on div "Car Wash Carpet Cleaning Cleaning / Maid Service Electrician Home Remodeling HV…" at bounding box center [254, 153] width 185 height 25
paste input "automotive detailing"
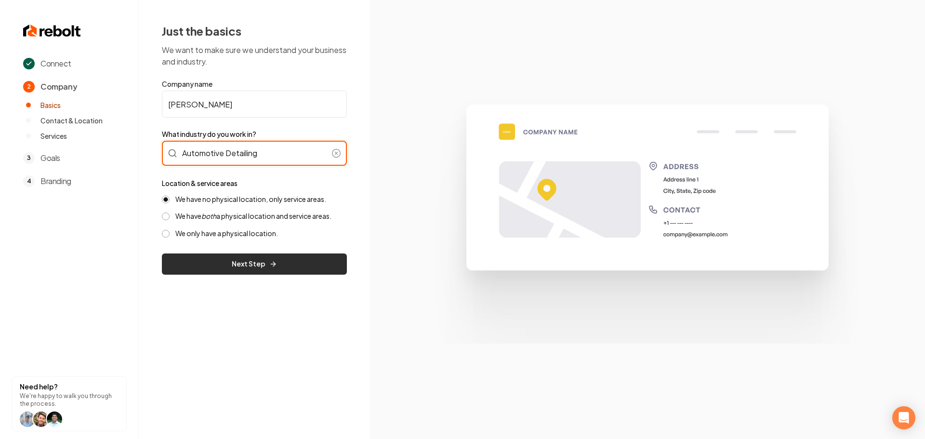
type input "Automotive Detailing"
click at [250, 267] on button "Next Step" at bounding box center [254, 263] width 185 height 21
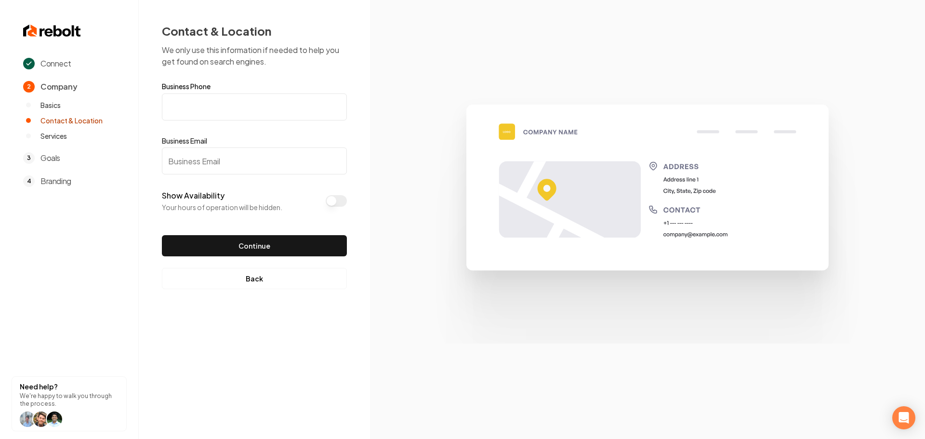
click at [189, 109] on input "Business Phone" at bounding box center [254, 106] width 185 height 27
paste input "(909) 270-0208"
type input "(909) 270-0208"
click at [193, 157] on input "Business Email" at bounding box center [254, 160] width 185 height 27
click at [184, 160] on input "Business Email" at bounding box center [254, 160] width 185 height 27
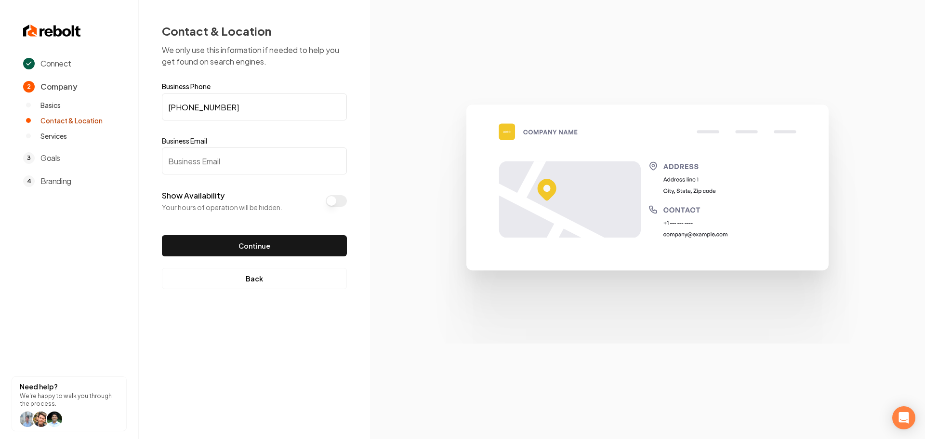
paste input "Typeform APP 5:24 PM Hey, your HSA Websites typeform got a new response. Full N…"
click at [226, 153] on input "Typeform APP 5:24 PM Hey, your HSA Websites typeform got a new response. Full N…" at bounding box center [254, 160] width 185 height 27
paste input "text"
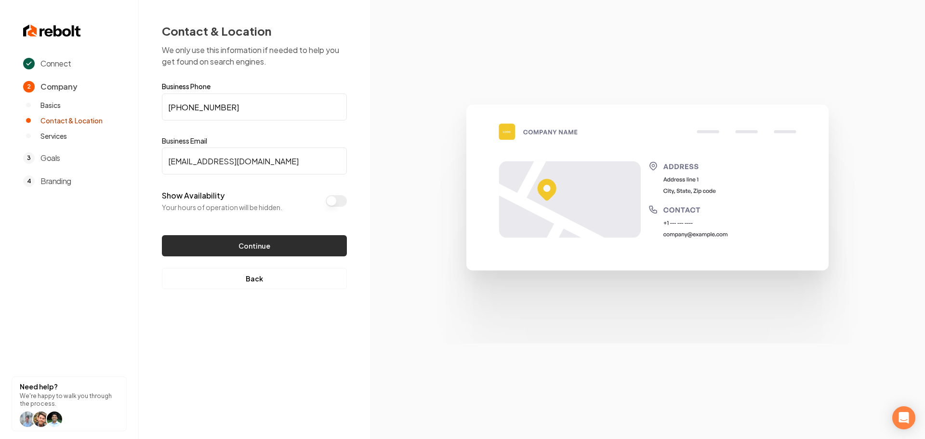
type input "bennysbubblez@gmail.com"
click at [241, 249] on button "Continue" at bounding box center [254, 245] width 185 height 21
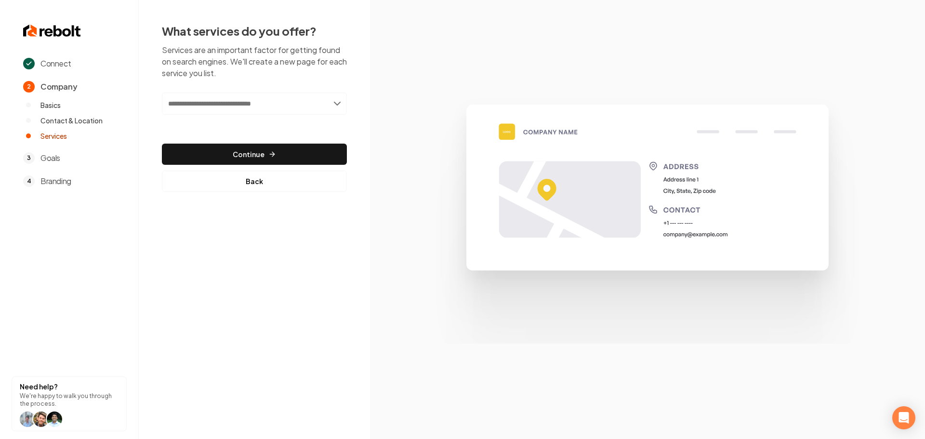
click at [252, 103] on input "text" at bounding box center [254, 104] width 185 height 22
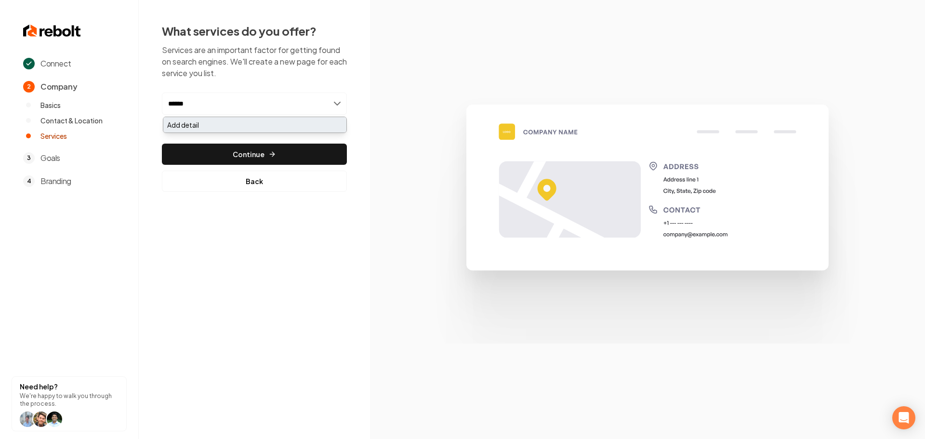
type input "******"
click at [229, 124] on div "Add detail" at bounding box center [254, 124] width 183 height 15
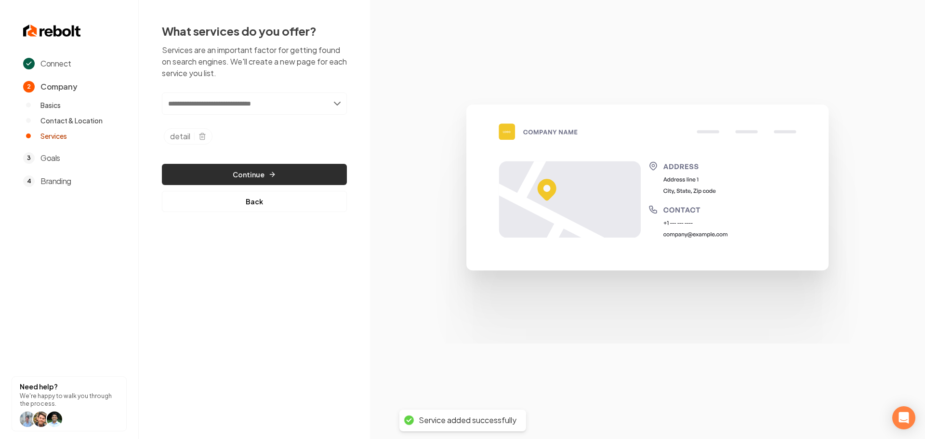
click at [204, 177] on button "Continue" at bounding box center [254, 174] width 185 height 21
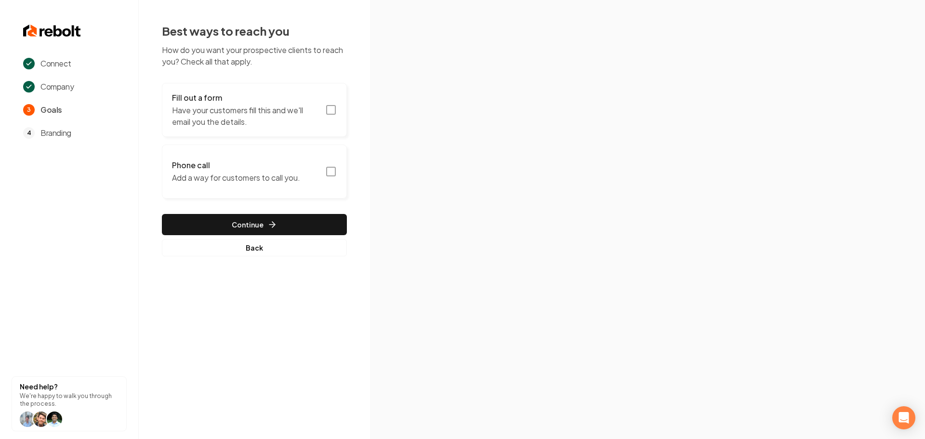
click at [330, 111] on icon "button" at bounding box center [331, 110] width 12 height 12
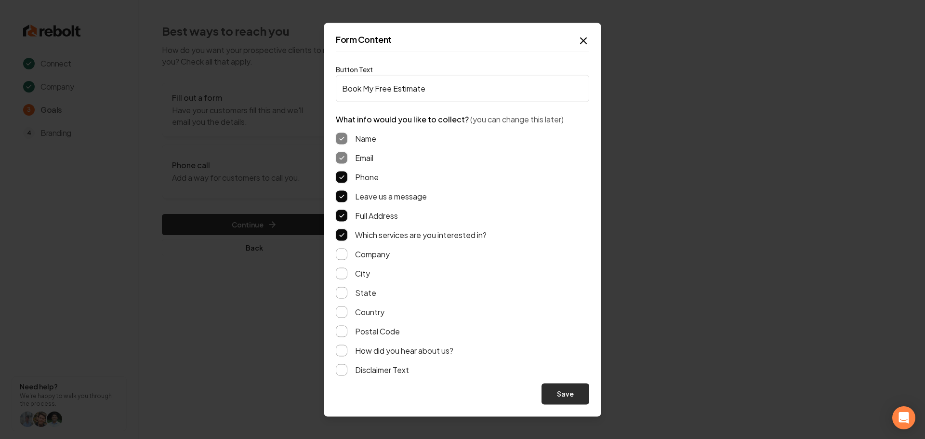
click at [560, 388] on button "Save" at bounding box center [566, 393] width 48 height 21
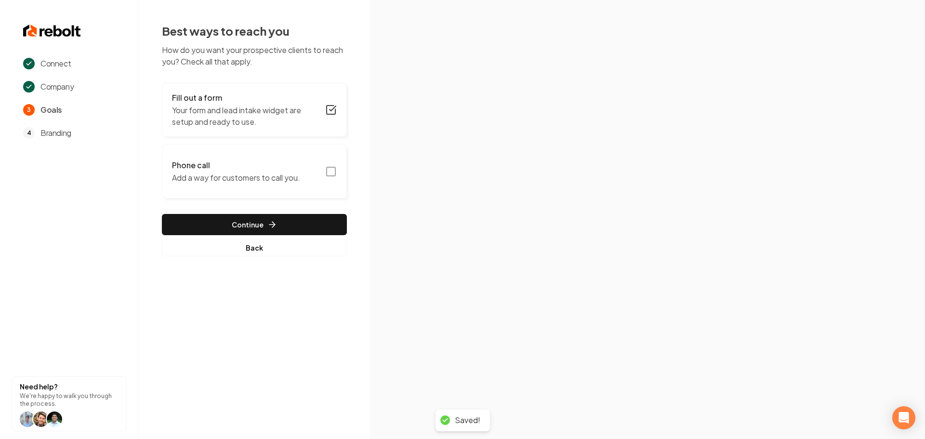
click at [334, 172] on icon "button" at bounding box center [331, 172] width 12 height 12
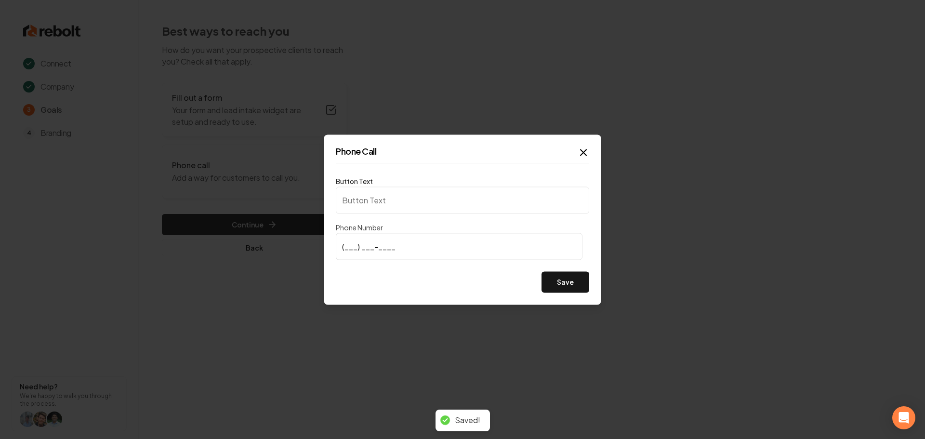
type input "Call us"
type input "(909) 270-0208"
drag, startPoint x: 446, startPoint y: 280, endPoint x: 489, endPoint y: 285, distance: 42.7
click at [449, 281] on div "Save" at bounding box center [462, 281] width 253 height 21
click at [559, 282] on button "Save" at bounding box center [566, 281] width 48 height 21
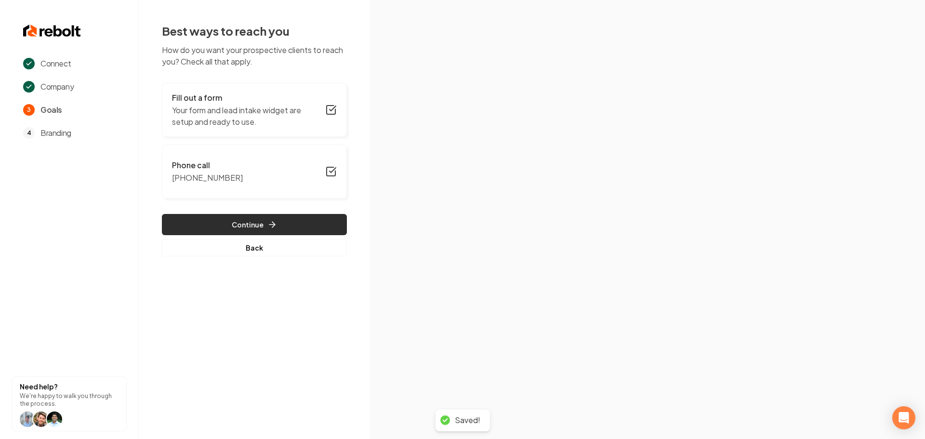
click at [234, 225] on button "Continue" at bounding box center [254, 224] width 185 height 21
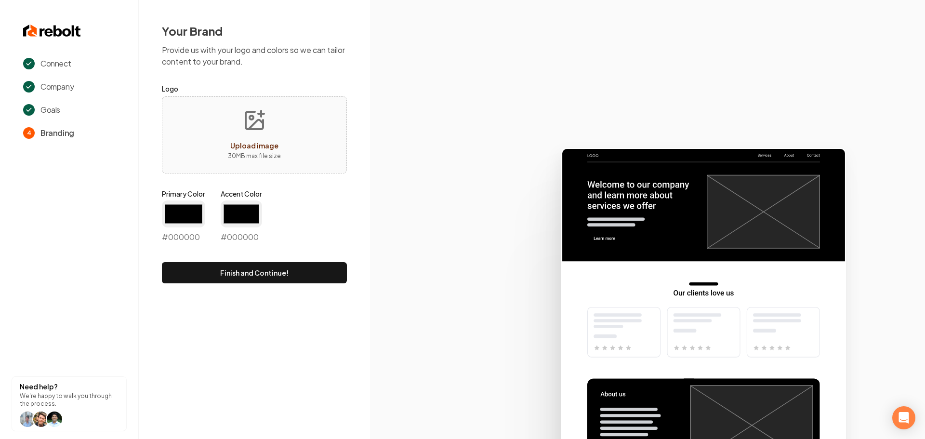
type input "#194d33"
type input "#70be00"
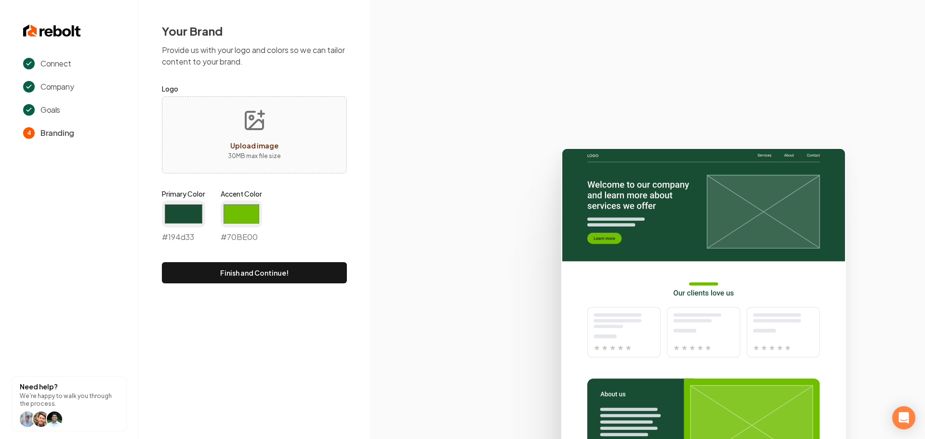
click at [256, 126] on icon "Upload image" at bounding box center [254, 120] width 23 height 23
type input "**********"
click at [185, 213] on input "#194d33" at bounding box center [183, 213] width 43 height 27
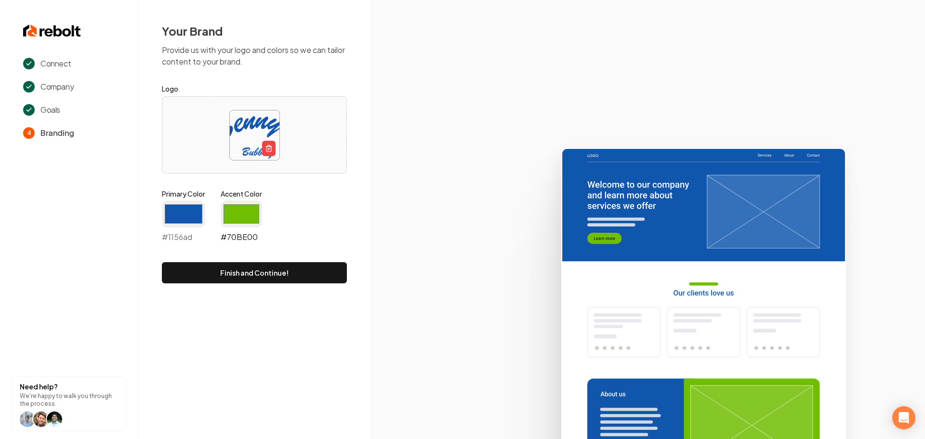
type input "#1156ad"
click at [245, 214] on input "#70be00" at bounding box center [241, 213] width 41 height 27
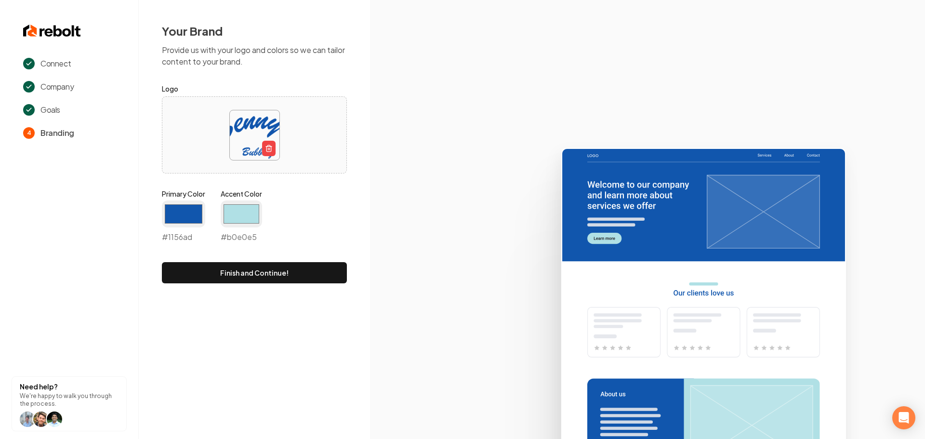
type input "#b0e0e5"
click at [440, 287] on icon at bounding box center [647, 289] width 555 height 299
click at [266, 279] on button "Finish and Continue!" at bounding box center [254, 272] width 185 height 21
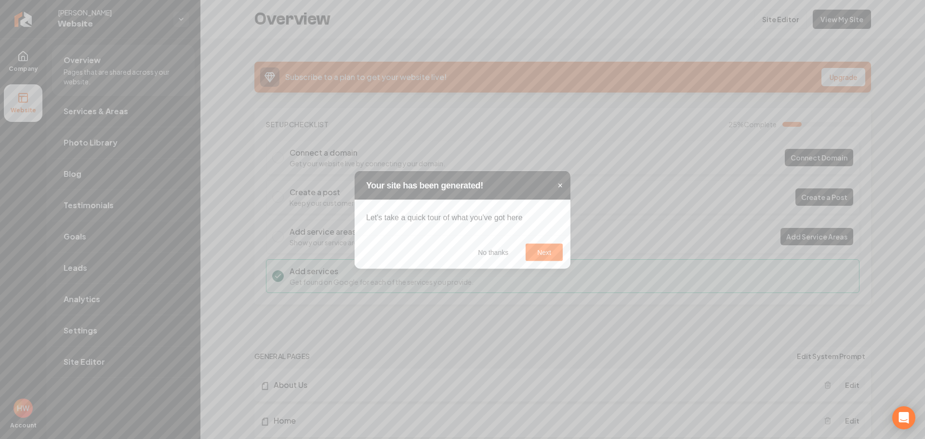
click at [559, 185] on span "×" at bounding box center [560, 185] width 5 height 10
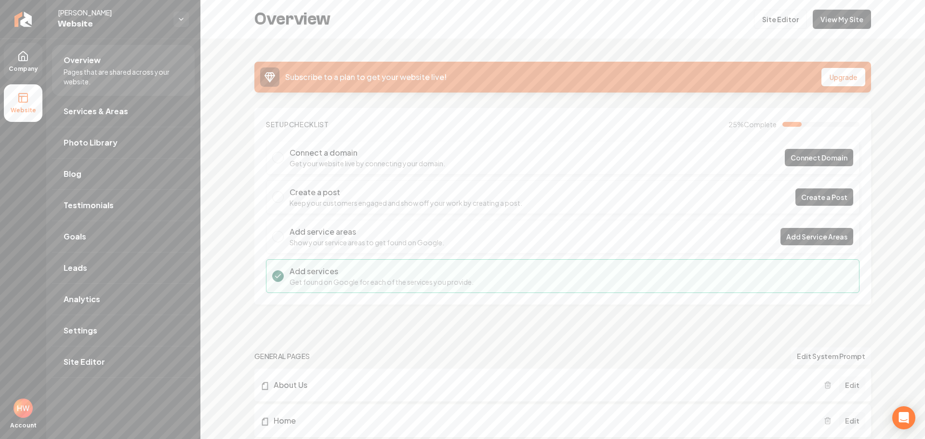
click at [19, 60] on icon at bounding box center [23, 57] width 12 height 12
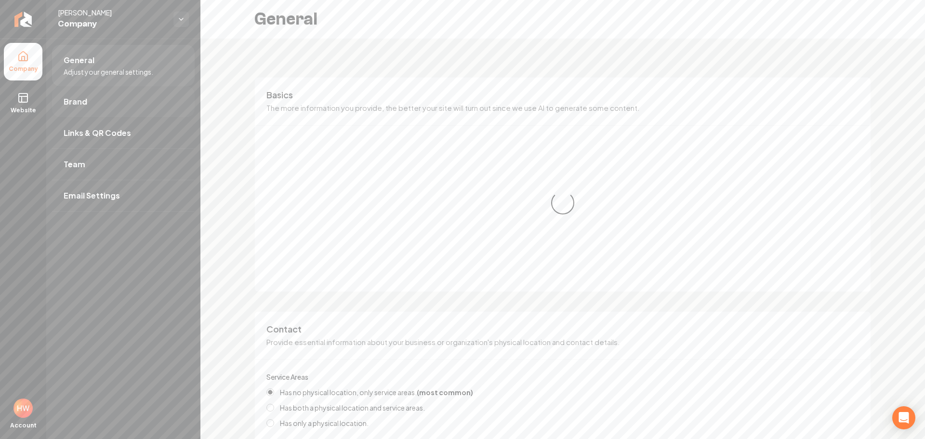
click at [85, 104] on span "Brand" at bounding box center [76, 102] width 24 height 12
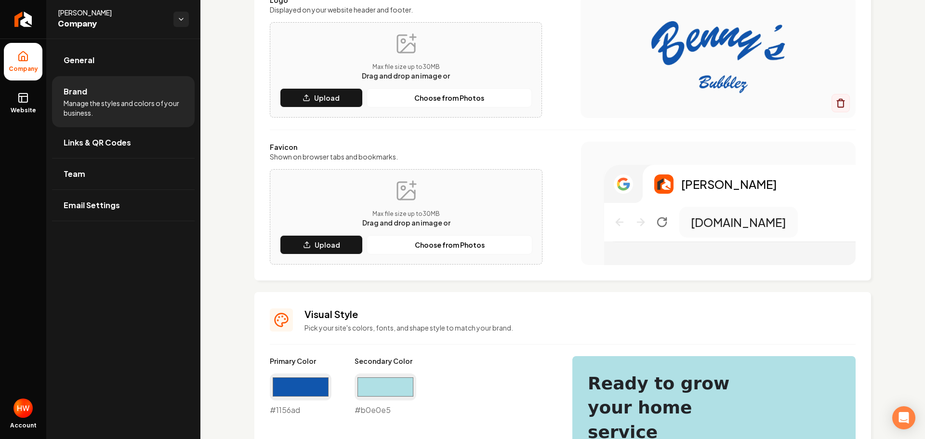
scroll to position [145, 0]
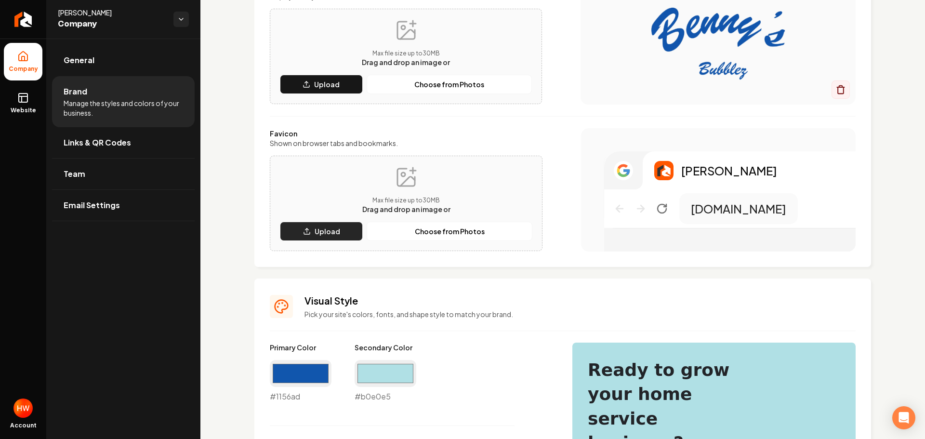
click at [329, 233] on p "Upload" at bounding box center [328, 231] width 26 height 10
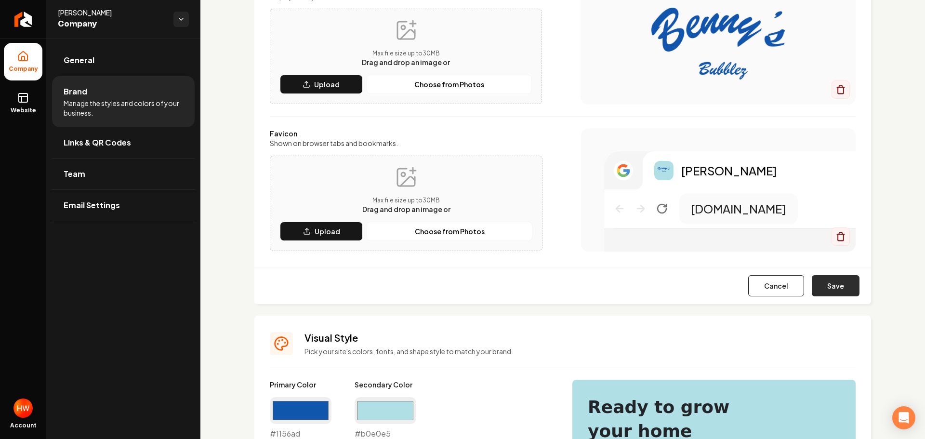
click at [844, 283] on button "Save" at bounding box center [836, 285] width 48 height 21
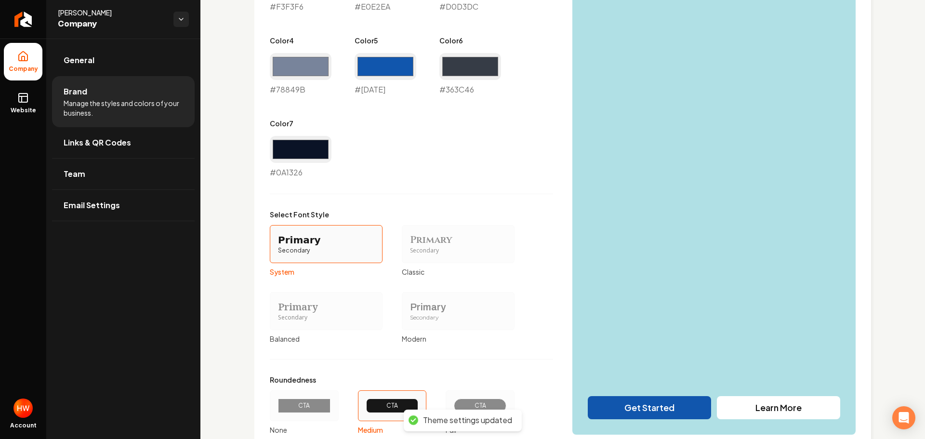
scroll to position [675, 0]
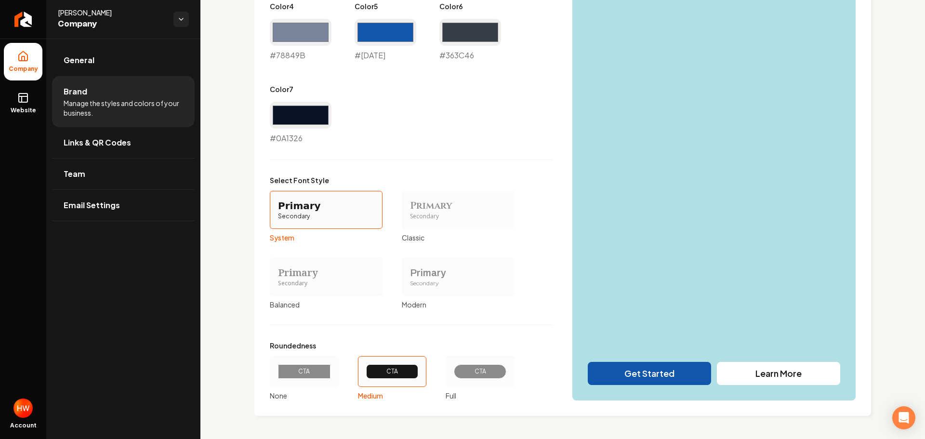
click at [477, 375] on div "CTA" at bounding box center [480, 371] width 53 height 14
click at [453, 375] on button "CTA Full" at bounding box center [449, 372] width 8 height 8
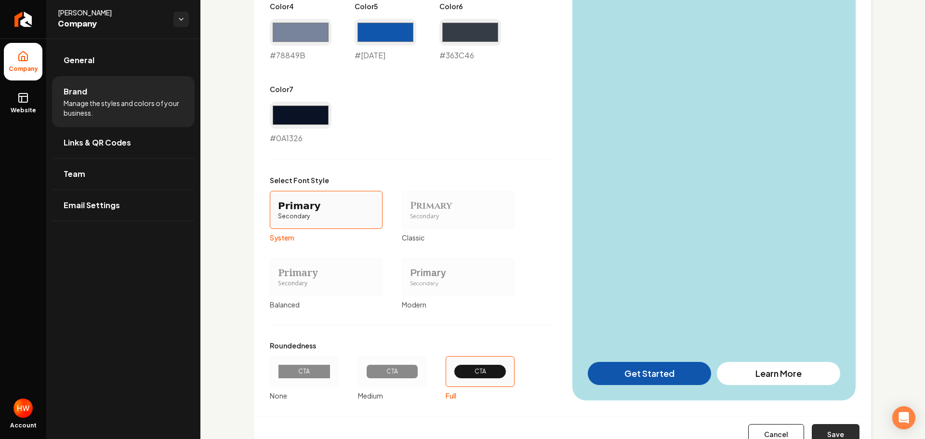
click at [835, 433] on button "Save" at bounding box center [836, 434] width 48 height 21
type input "#f3f3f6"
type input "#e0e2ea"
type input "#d0d3dc"
type input "#78849b"
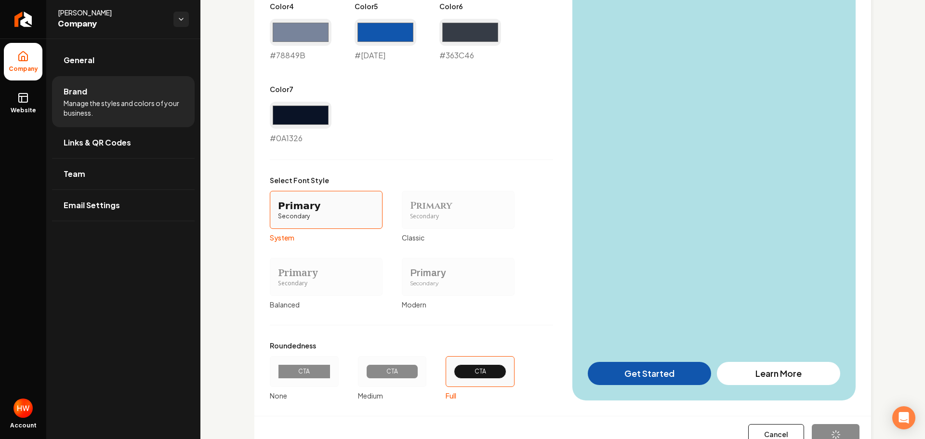
type input "#1156ad"
type input "#363c46"
type input "#0a1326"
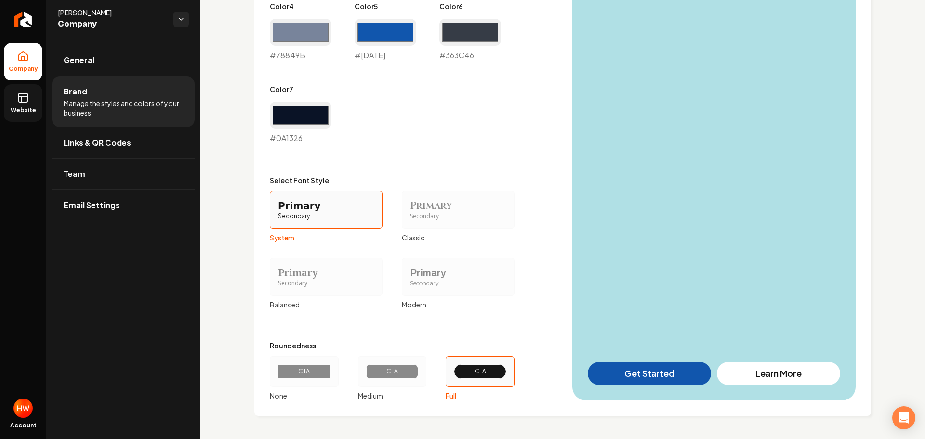
click at [26, 102] on rect at bounding box center [23, 97] width 9 height 9
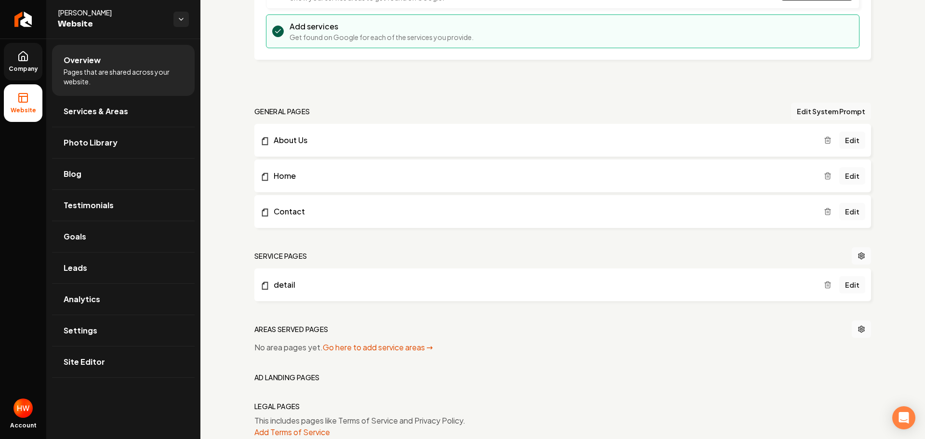
scroll to position [230, 0]
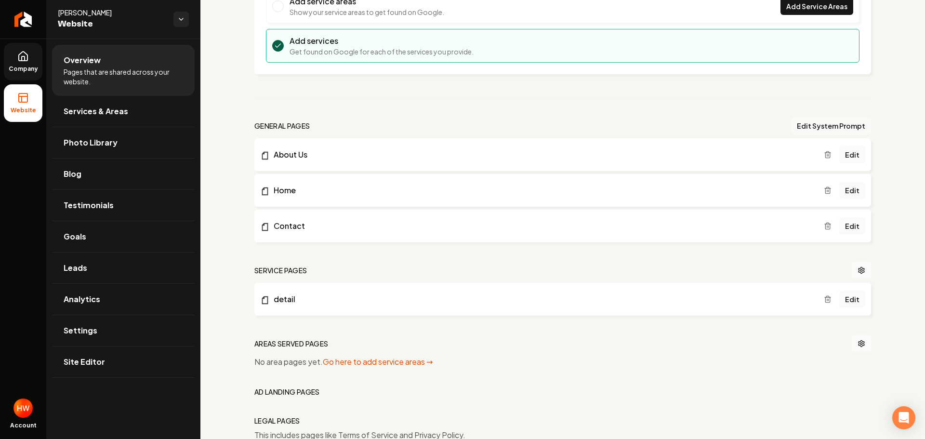
click at [811, 128] on button "Edit System Prompt" at bounding box center [831, 125] width 80 height 17
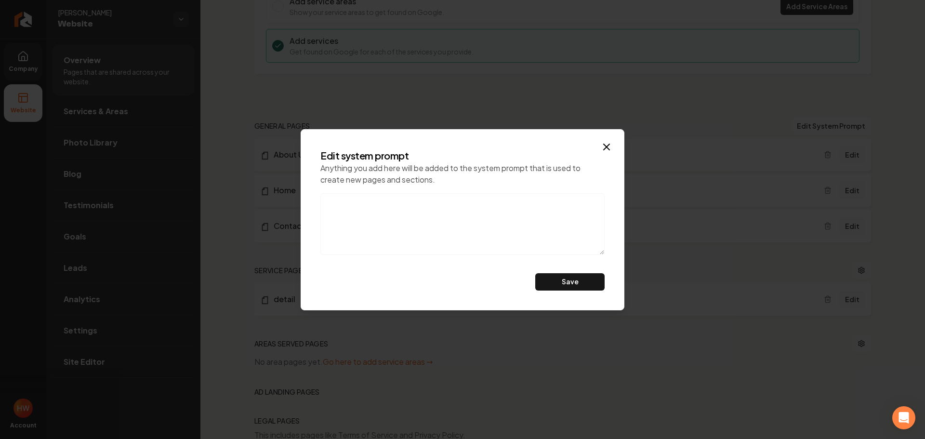
click at [377, 210] on textarea at bounding box center [462, 224] width 284 height 62
paste textarea "About Benny's Bubblez - From Benny Himself Hey there, I'm Benny, and I want to …"
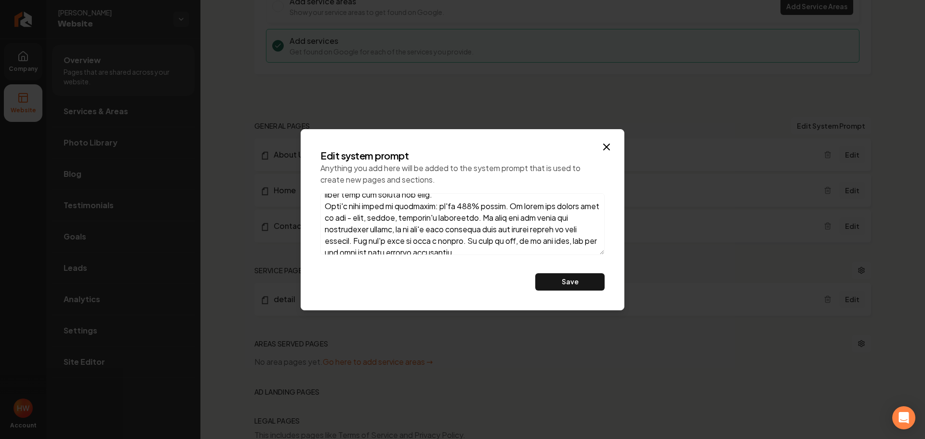
scroll to position [0, 0]
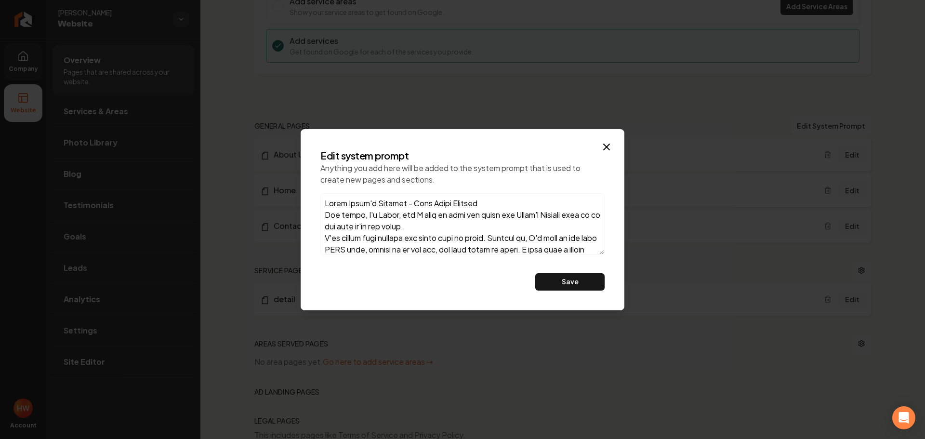
drag, startPoint x: 492, startPoint y: 199, endPoint x: 416, endPoint y: 203, distance: 76.2
click at [416, 203] on textarea at bounding box center [462, 224] width 284 height 62
type textarea "About Benny's Bubblez Hey there, I'm Benny, and I want to tell you about how Be…"
click at [567, 283] on button "Save" at bounding box center [569, 281] width 69 height 17
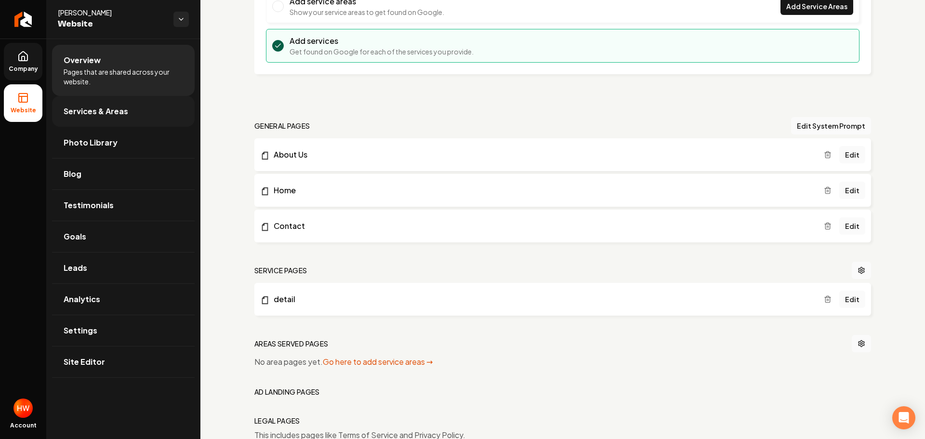
click at [120, 115] on span "Services & Areas" at bounding box center [96, 112] width 65 height 12
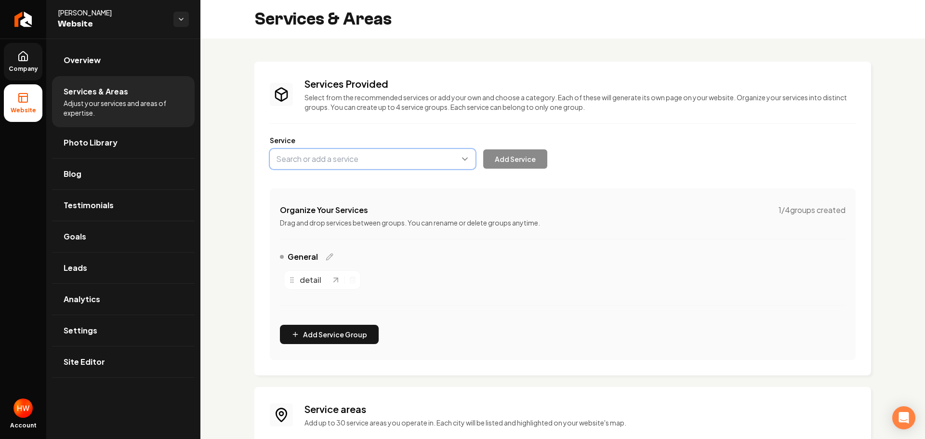
click at [347, 162] on button "Main content area" at bounding box center [373, 159] width 206 height 20
paste input "Bubblez Package"
type input "Bubblez Package"
drag, startPoint x: 511, startPoint y: 161, endPoint x: 553, endPoint y: 188, distance: 50.1
click at [512, 161] on button "Add Service" at bounding box center [515, 158] width 64 height 19
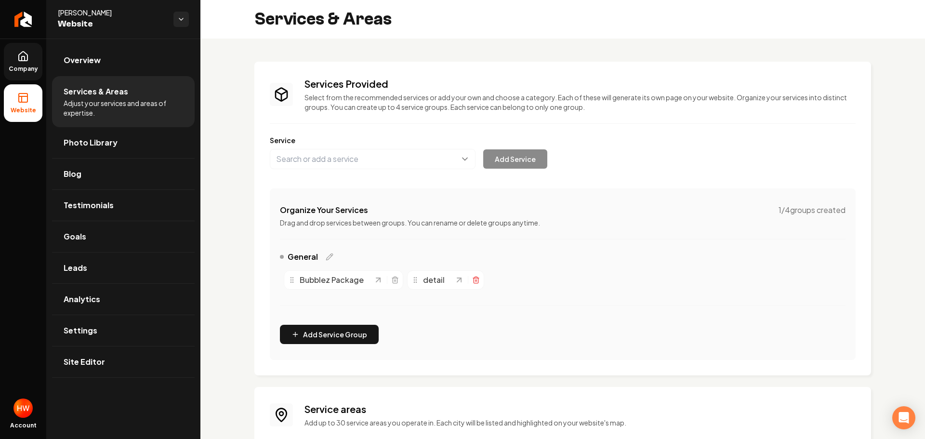
click at [477, 281] on line "Main content area" at bounding box center [477, 280] width 0 height 2
click at [395, 162] on button "Main content area" at bounding box center [373, 159] width 206 height 20
paste input "[PERSON_NAME]'s Signature"
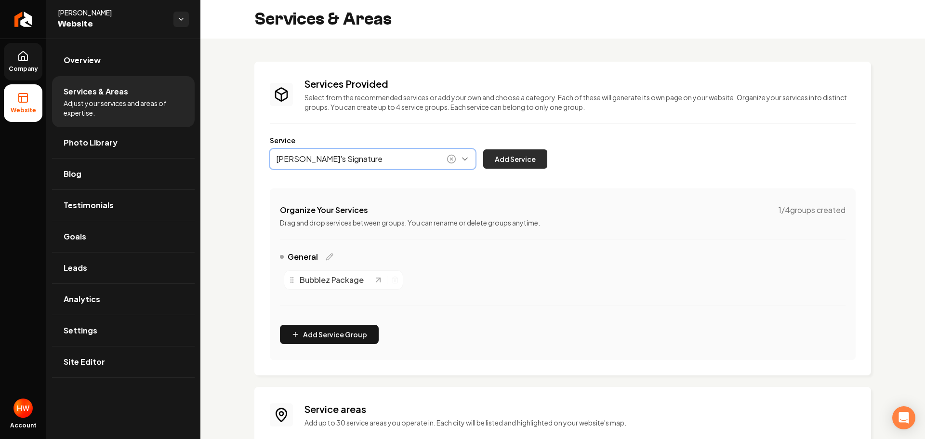
type input "[PERSON_NAME]'s Signature"
click at [533, 159] on button "Add Service" at bounding box center [515, 158] width 64 height 19
click at [327, 159] on button "Main content area" at bounding box center [373, 159] width 206 height 20
paste input "Standard Exterior Detail"
type input "Standard Exterior Detail"
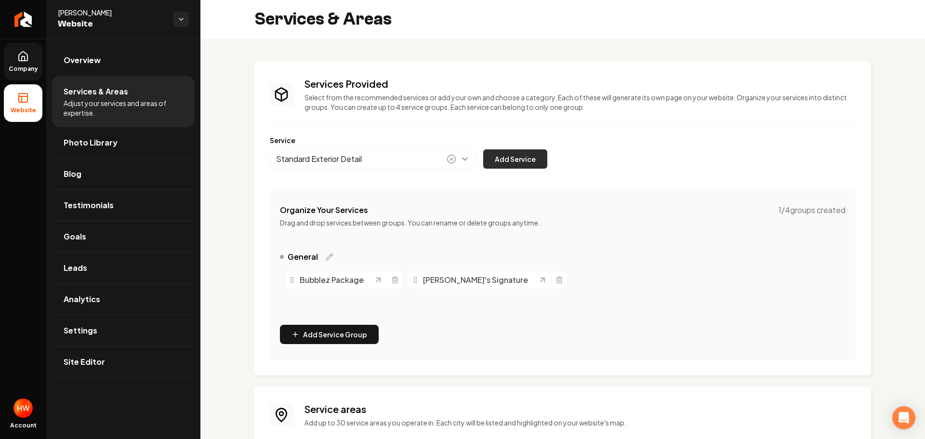
click at [517, 157] on button "Add Service" at bounding box center [515, 158] width 64 height 19
click at [383, 160] on button "Main content area" at bounding box center [373, 159] width 206 height 20
paste input "Deep Exterior Detail"
type input "Deep Exterior Detail"
click at [515, 159] on button "Add Service" at bounding box center [515, 158] width 64 height 19
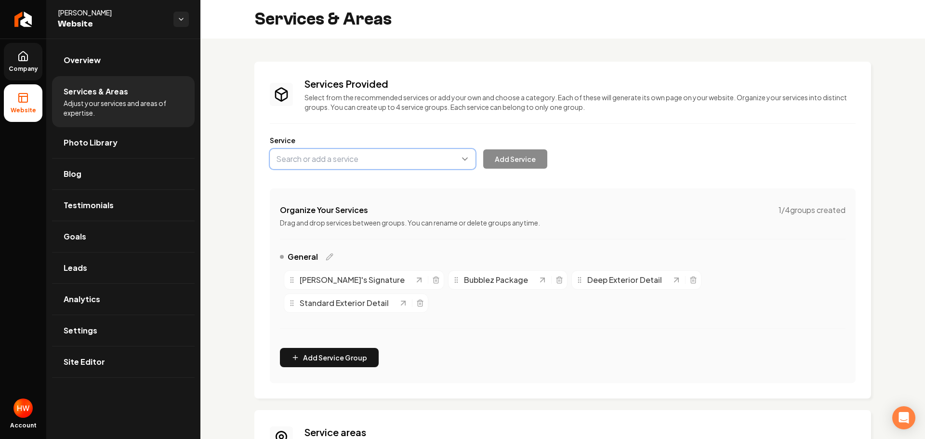
click at [356, 163] on button "Main content area" at bounding box center [373, 159] width 206 height 20
paste input "Standard Interior Detail"
drag, startPoint x: 355, startPoint y: 180, endPoint x: 394, endPoint y: 181, distance: 39.0
type input "Standard Interior Detail"
click at [518, 155] on button "Add Service" at bounding box center [515, 158] width 64 height 19
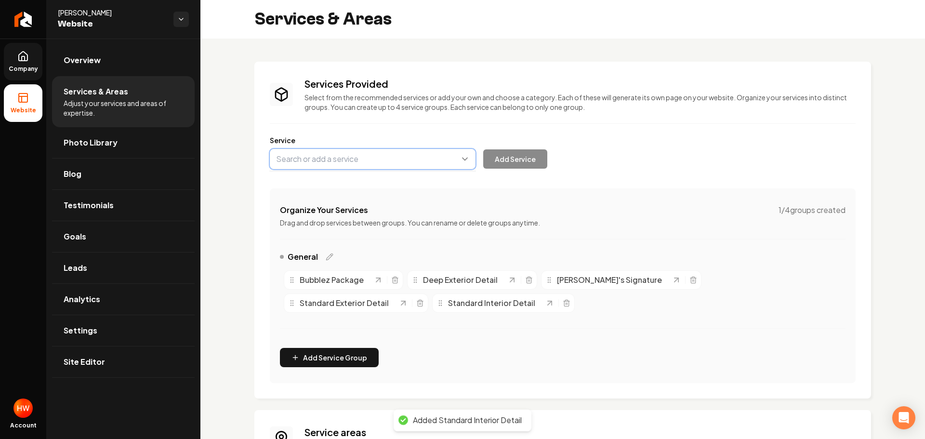
click at [369, 160] on button "Main content area" at bounding box center [373, 159] width 206 height 20
paste input "Deep Interior Detail"
drag, startPoint x: 359, startPoint y: 180, endPoint x: 367, endPoint y: 180, distance: 7.7
type input "Deep Interior Detail"
click at [518, 157] on button "Add Service" at bounding box center [515, 158] width 64 height 19
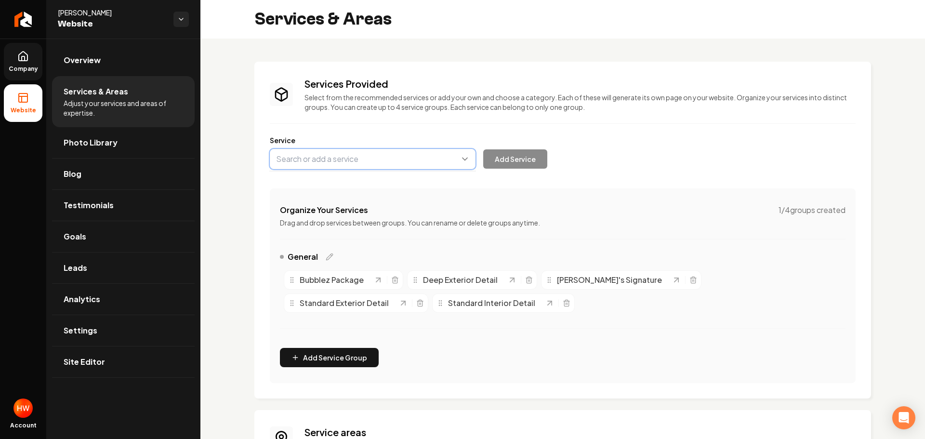
click at [376, 160] on button "Main content area" at bounding box center [373, 159] width 206 height 20
paste input "Mini Detail RetryD"
click at [322, 163] on button "Main content area" at bounding box center [373, 159] width 206 height 20
click at [322, 162] on button "Main content area" at bounding box center [373, 159] width 206 height 20
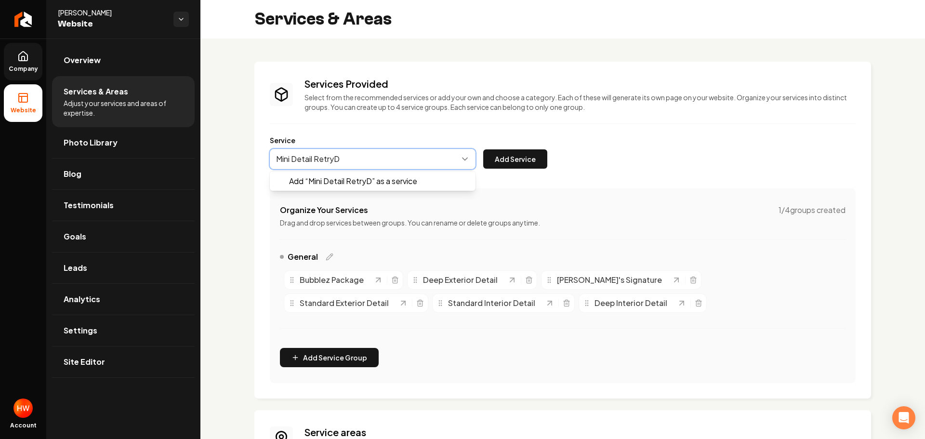
click at [342, 159] on button "Main content area" at bounding box center [373, 159] width 206 height 20
type input "Mini Detail RetryD"
click at [342, 159] on button "Main content area" at bounding box center [373, 159] width 206 height 20
click at [346, 159] on button "Main content area" at bounding box center [373, 159] width 206 height 20
click at [453, 160] on icon "Main content area" at bounding box center [452, 159] width 2 height 2
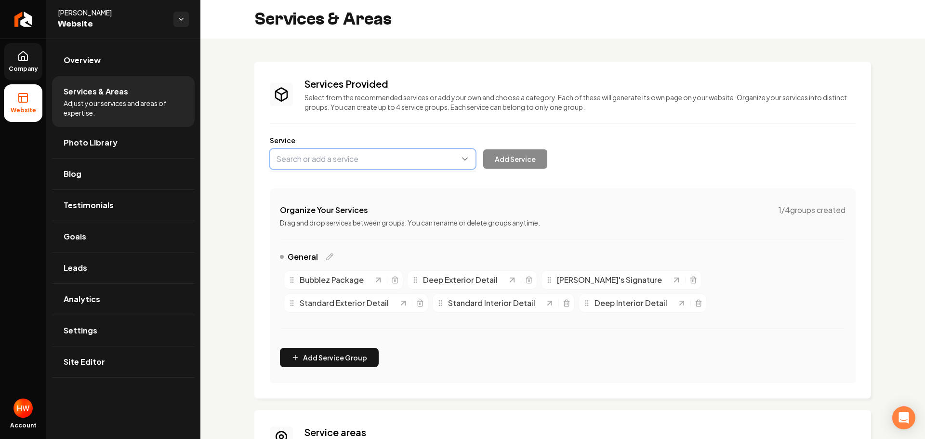
click at [358, 159] on button "Main content area" at bounding box center [373, 159] width 206 height 20
paste input "Mini Detail RetryD"
type input "Mini Detail RetryD"
click at [325, 159] on button "Main content area" at bounding box center [373, 159] width 206 height 20
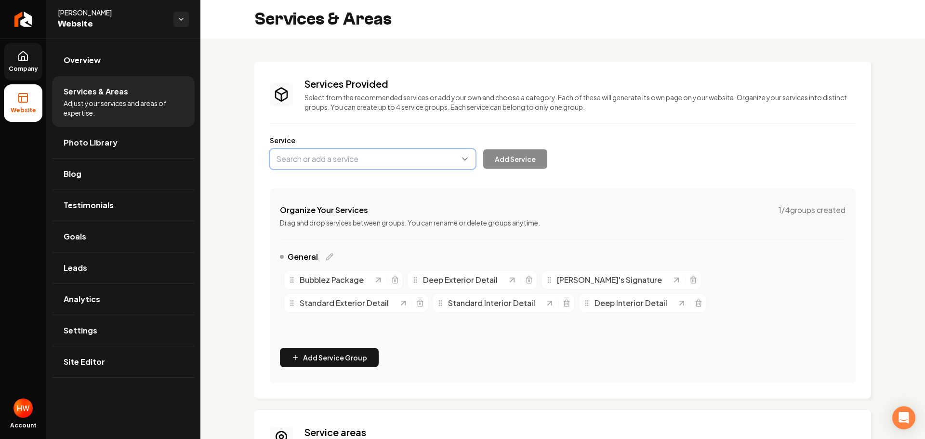
click at [325, 159] on button "Main content area" at bounding box center [373, 159] width 206 height 20
paste input "Mini Detail"
type input "Mini Detail"
click at [518, 159] on button "Add Service" at bounding box center [515, 158] width 64 height 19
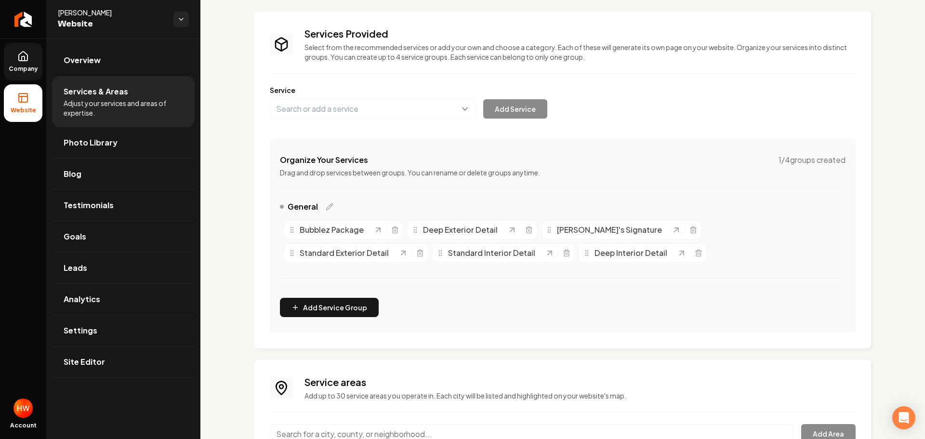
scroll to position [119, 0]
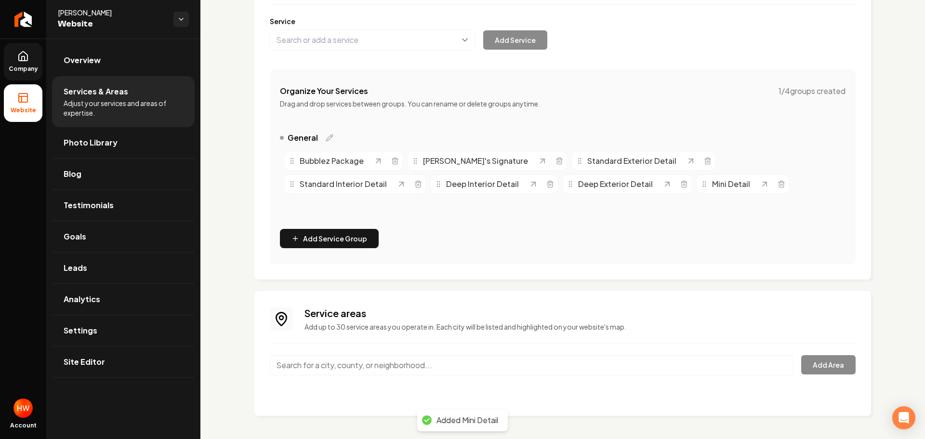
click at [401, 365] on input "Main content area" at bounding box center [532, 365] width 524 height 20
click at [383, 372] on input "Main content area" at bounding box center [532, 365] width 524 height 20
paste input "Riverside"
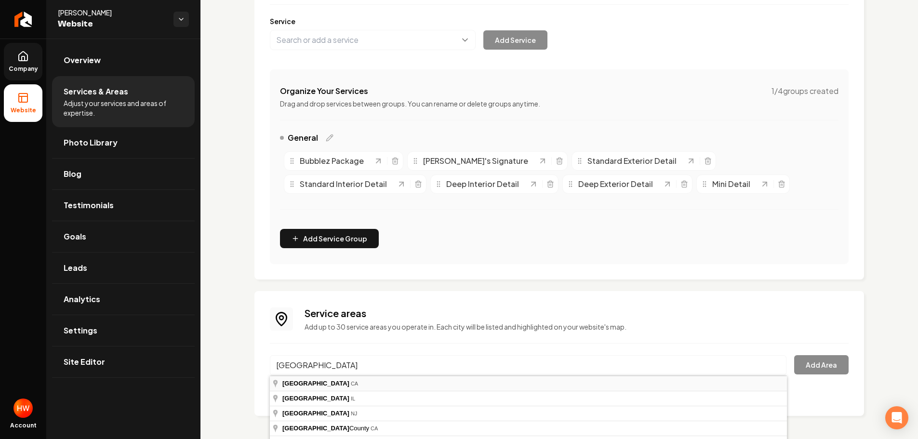
type input "[GEOGRAPHIC_DATA], [GEOGRAPHIC_DATA]"
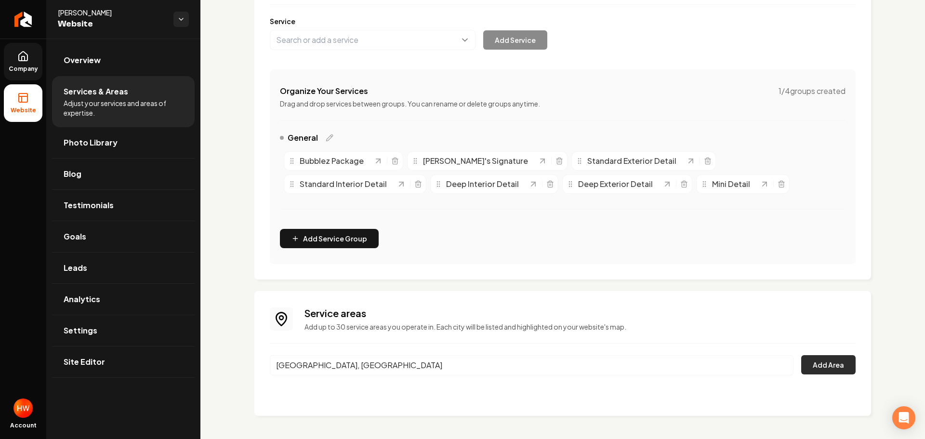
click at [825, 359] on button "Add Area" at bounding box center [828, 364] width 54 height 19
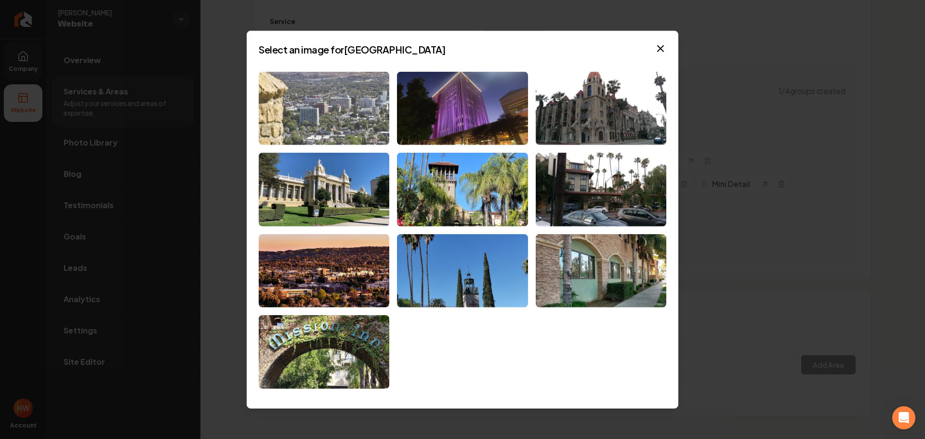
click at [326, 121] on img at bounding box center [324, 108] width 131 height 74
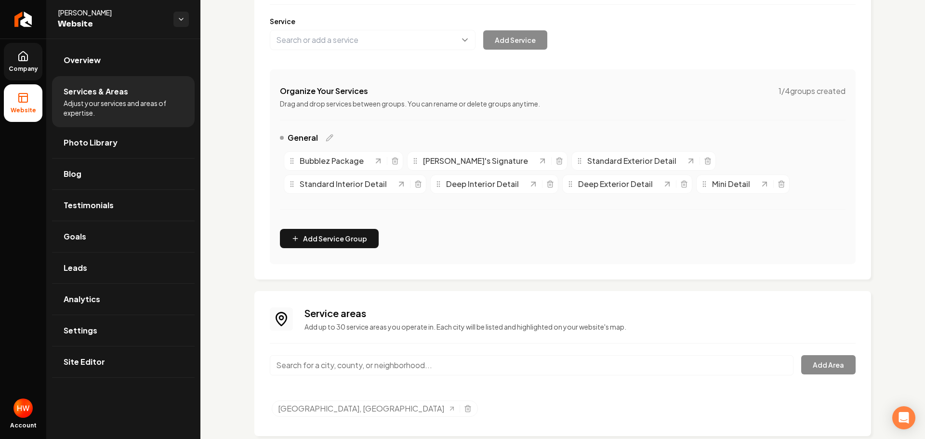
click at [422, 364] on input "Main content area" at bounding box center [532, 365] width 524 height 20
paste input "Corona"
type input "[GEOGRAPHIC_DATA], [GEOGRAPHIC_DATA]"
click at [823, 359] on button "Add Area" at bounding box center [828, 364] width 54 height 19
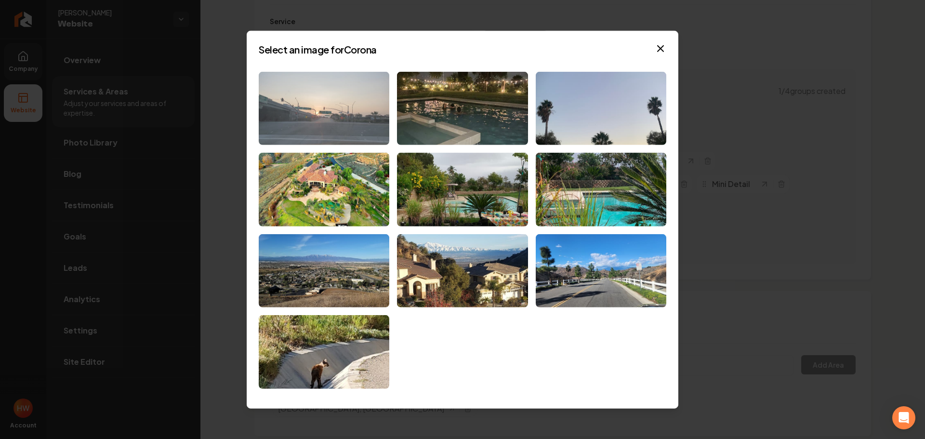
click at [353, 96] on img at bounding box center [324, 108] width 131 height 74
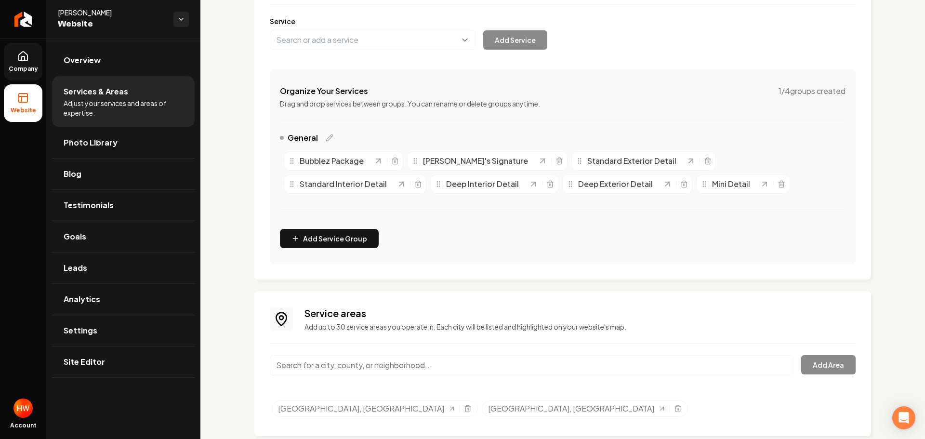
click at [415, 369] on input "Main content area" at bounding box center [532, 365] width 524 height 20
paste input "jurupa balkey"
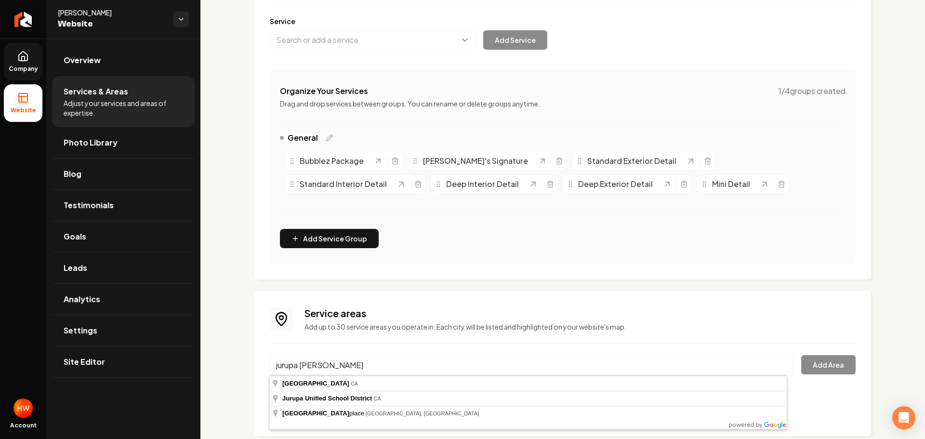
type input "[GEOGRAPHIC_DATA], [GEOGRAPHIC_DATA]"
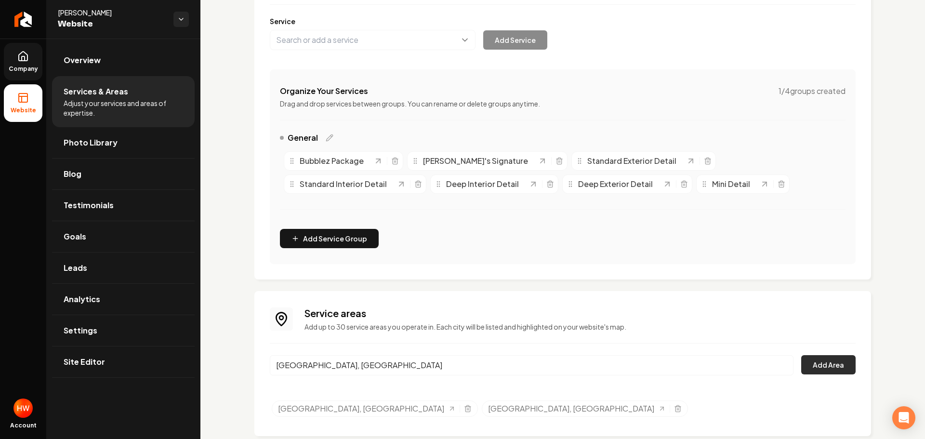
click at [837, 365] on button "Add Area" at bounding box center [828, 364] width 54 height 19
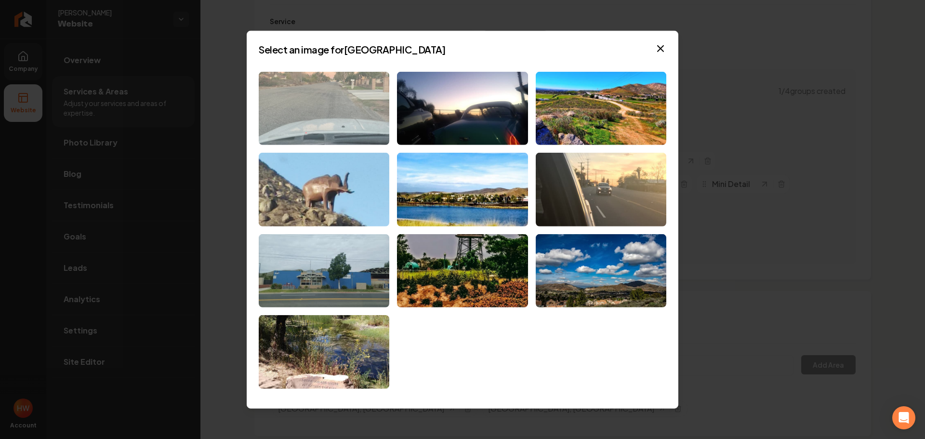
click at [331, 125] on img at bounding box center [324, 108] width 131 height 74
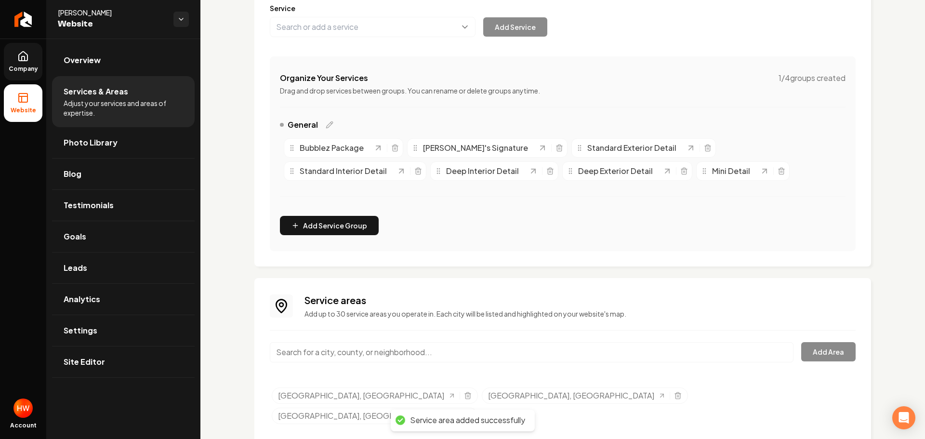
scroll to position [139, 0]
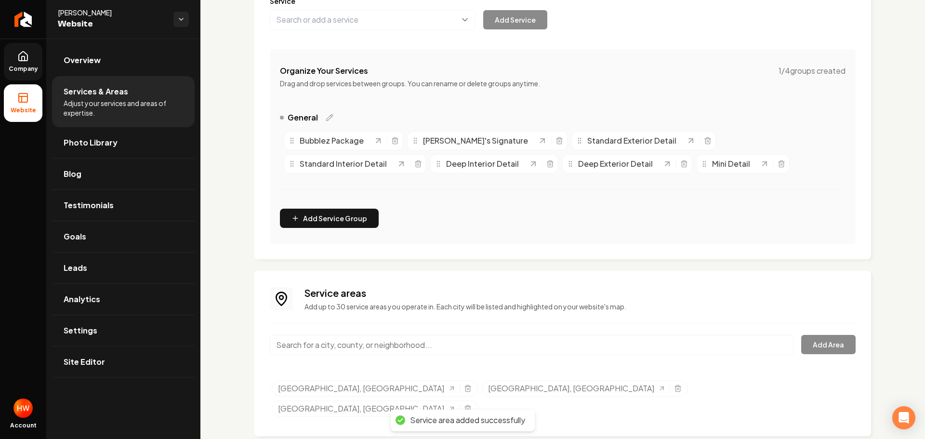
click at [463, 345] on input "Main content area" at bounding box center [532, 345] width 524 height 20
paste input "Eastvale"
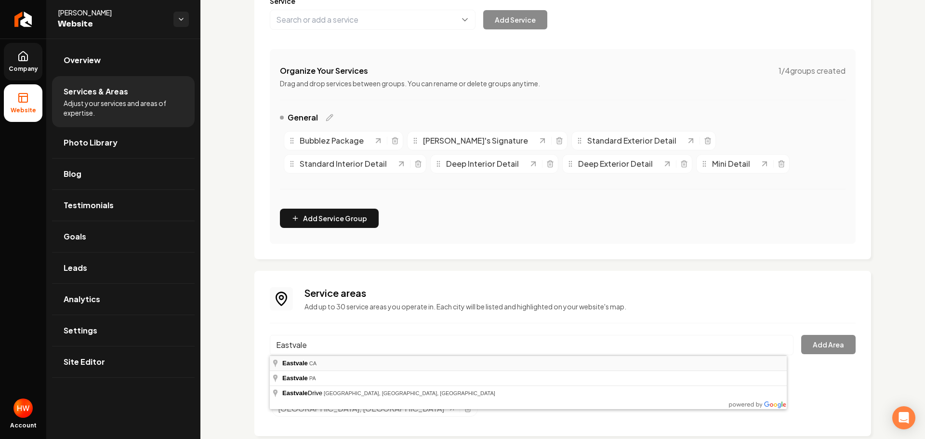
type input "[GEOGRAPHIC_DATA], [GEOGRAPHIC_DATA]"
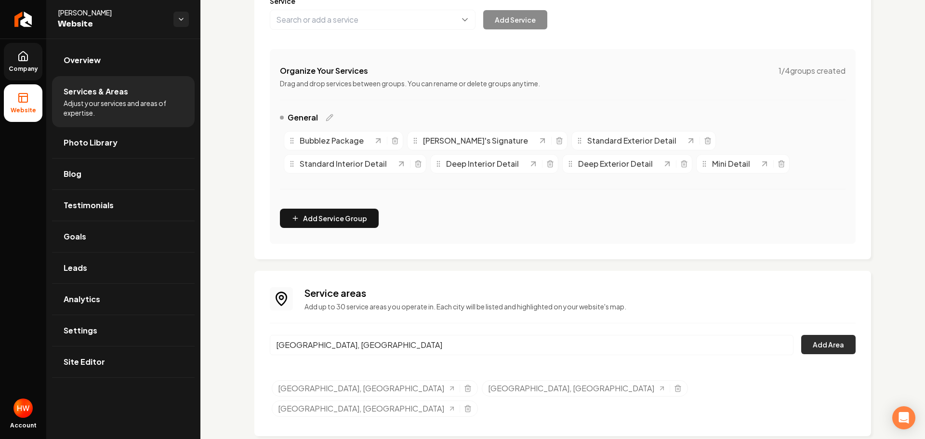
click at [824, 341] on button "Add Area" at bounding box center [828, 344] width 54 height 19
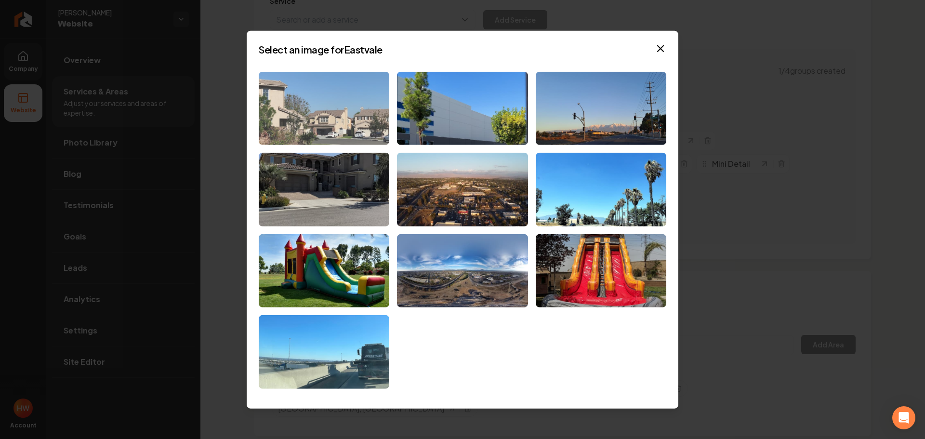
click at [343, 117] on img at bounding box center [324, 108] width 131 height 74
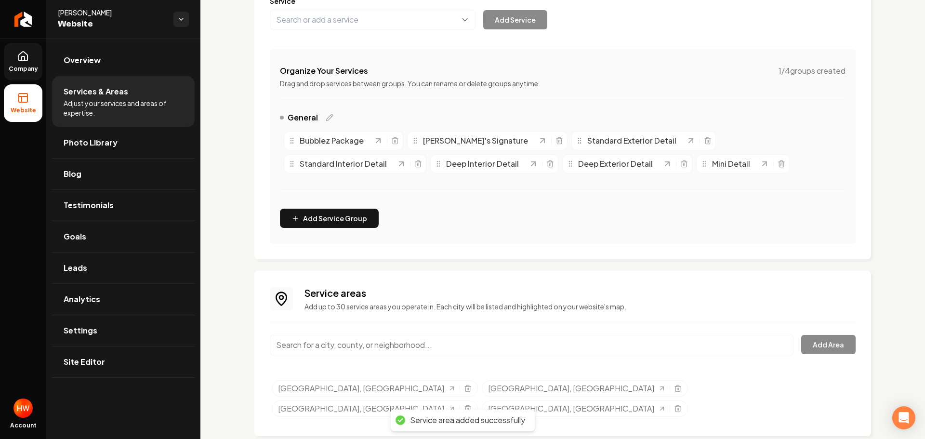
click at [509, 343] on input "Main content area" at bounding box center [532, 345] width 524 height 20
paste input "Ontario"
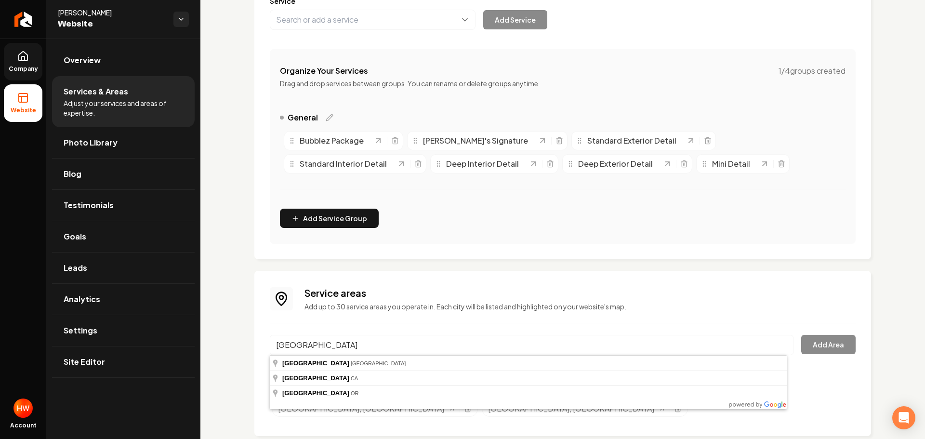
type input "[GEOGRAPHIC_DATA], [GEOGRAPHIC_DATA]"
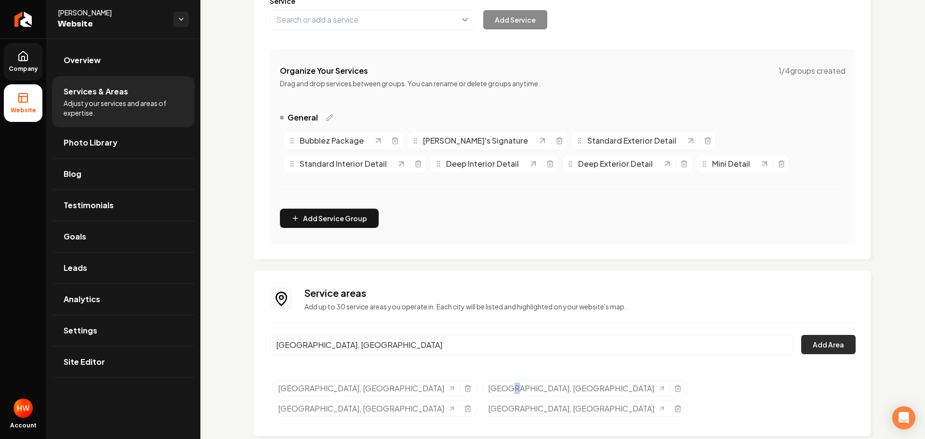
click at [825, 346] on button "Add Area" at bounding box center [828, 344] width 54 height 19
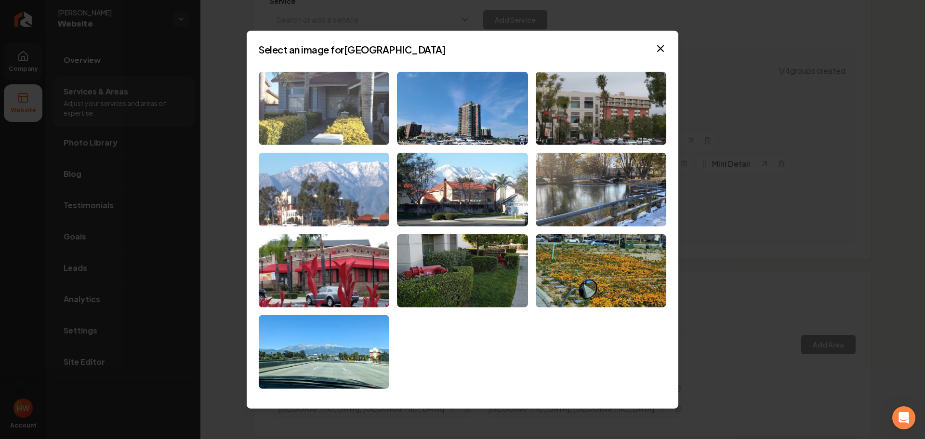
click at [347, 116] on img at bounding box center [324, 108] width 131 height 74
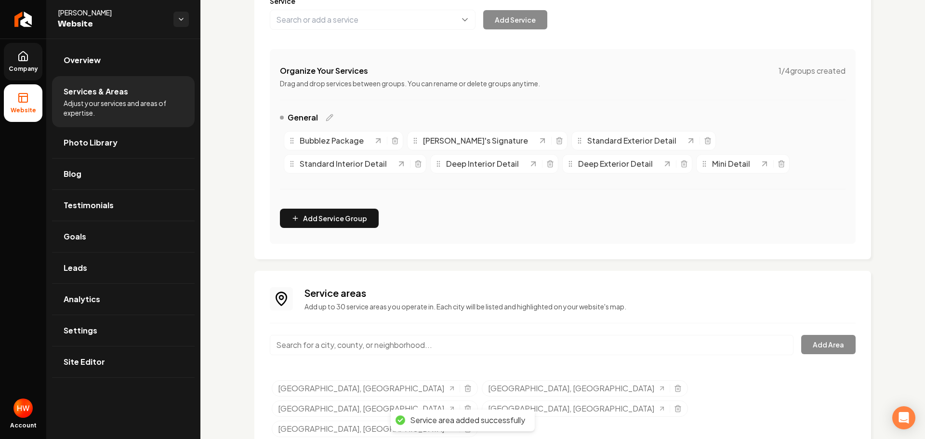
click at [435, 340] on input "Main content area" at bounding box center [532, 345] width 524 height 20
paste input "chino"
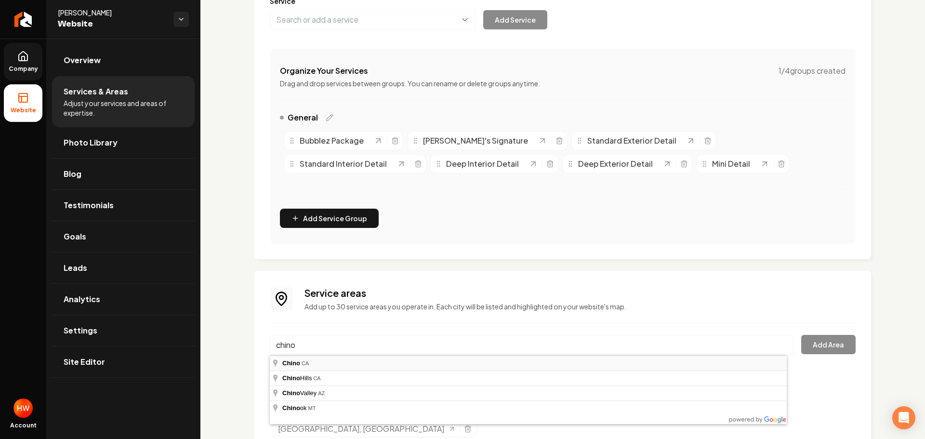
type input "Chino, [GEOGRAPHIC_DATA]"
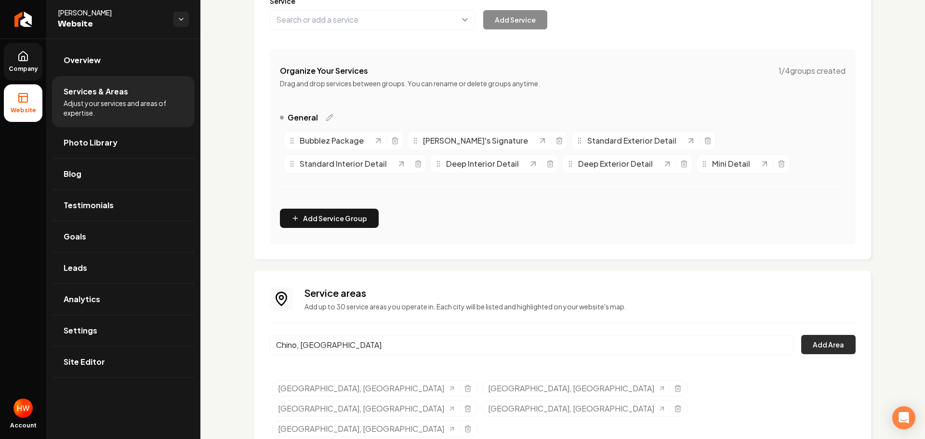
click at [805, 345] on button "Add Area" at bounding box center [828, 344] width 54 height 19
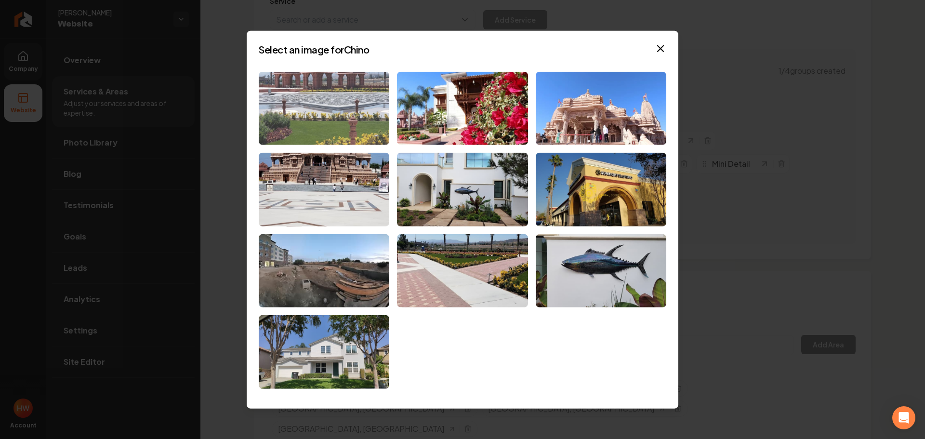
click at [306, 125] on img at bounding box center [324, 108] width 131 height 74
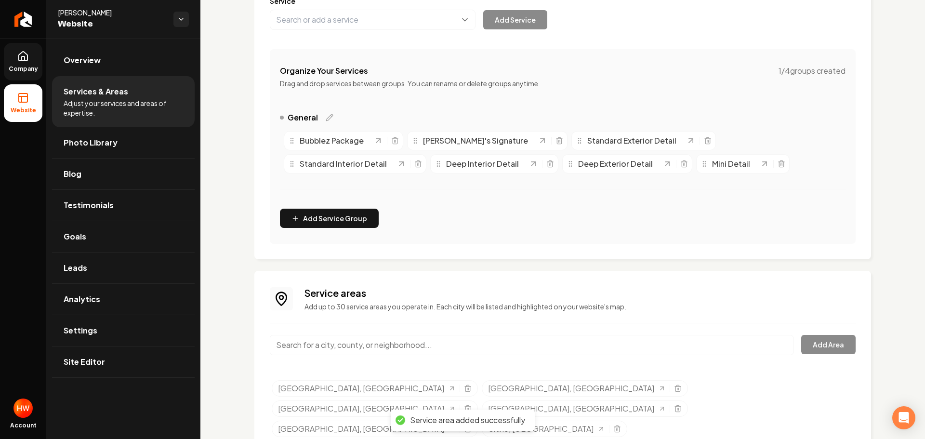
click at [398, 345] on input "Main content area" at bounding box center [532, 345] width 524 height 20
paste input ",chino hills"
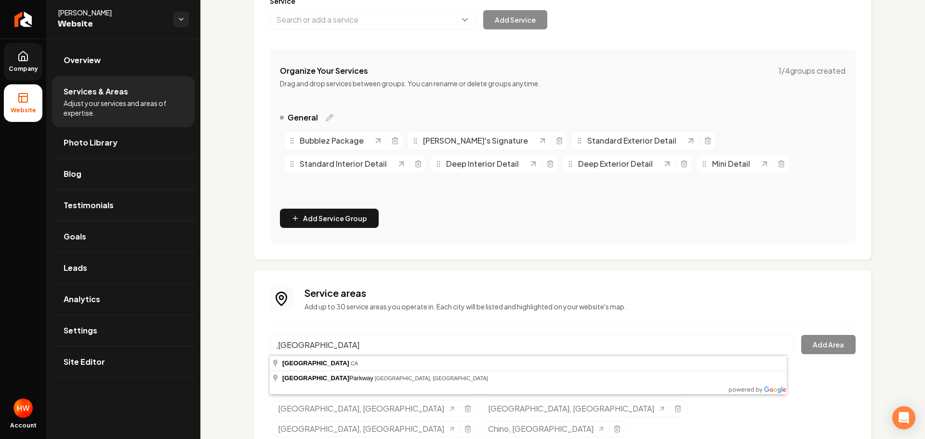
type input "[GEOGRAPHIC_DATA], [GEOGRAPHIC_DATA]"
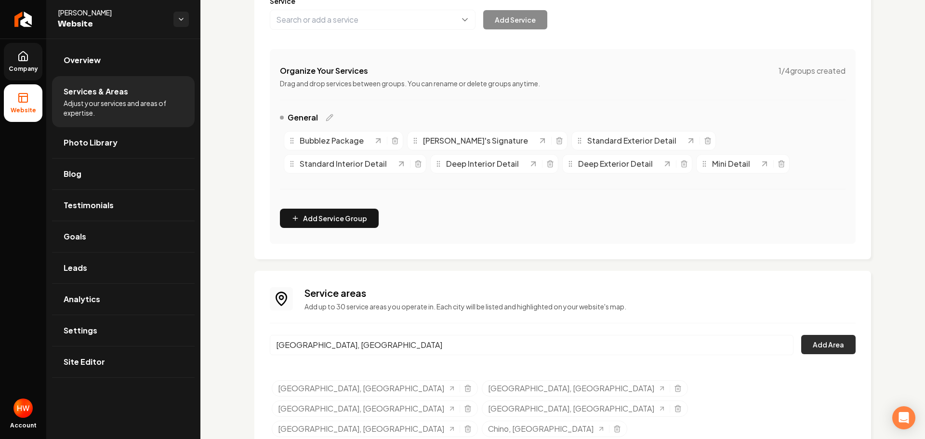
click at [819, 346] on button "Add Area" at bounding box center [828, 344] width 54 height 19
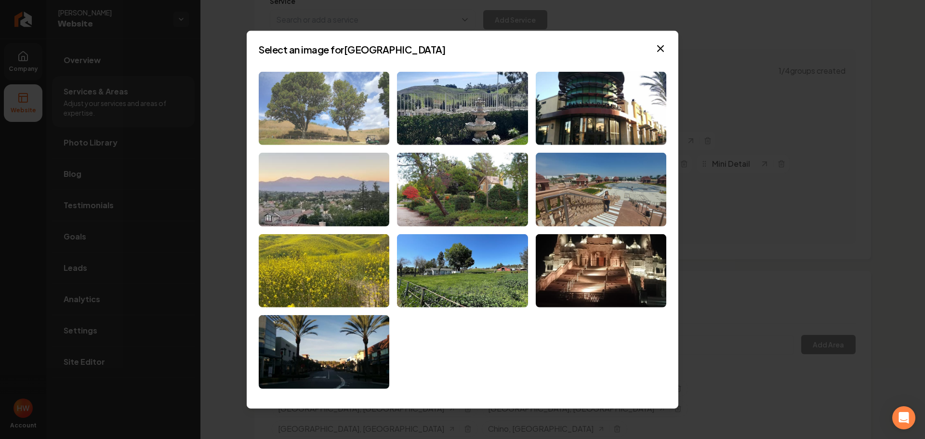
click at [285, 99] on img at bounding box center [324, 108] width 131 height 74
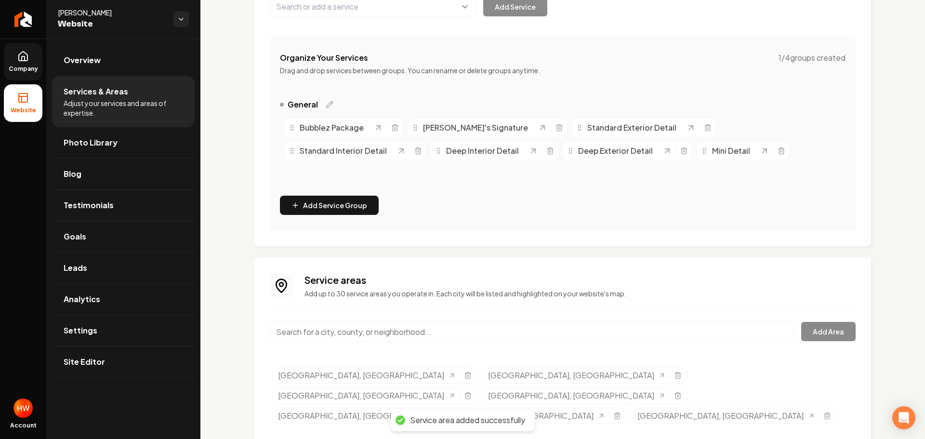
scroll to position [159, 0]
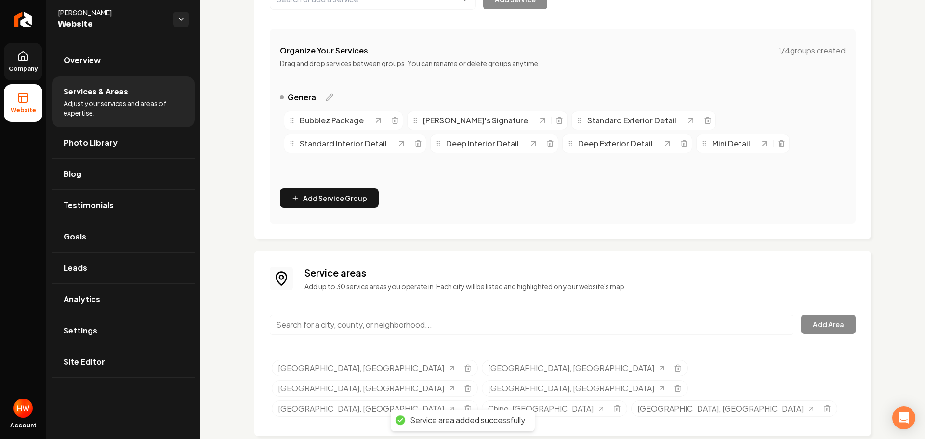
click at [426, 327] on input "Main content area" at bounding box center [532, 325] width 524 height 20
paste input "Rancho Cucamonga"
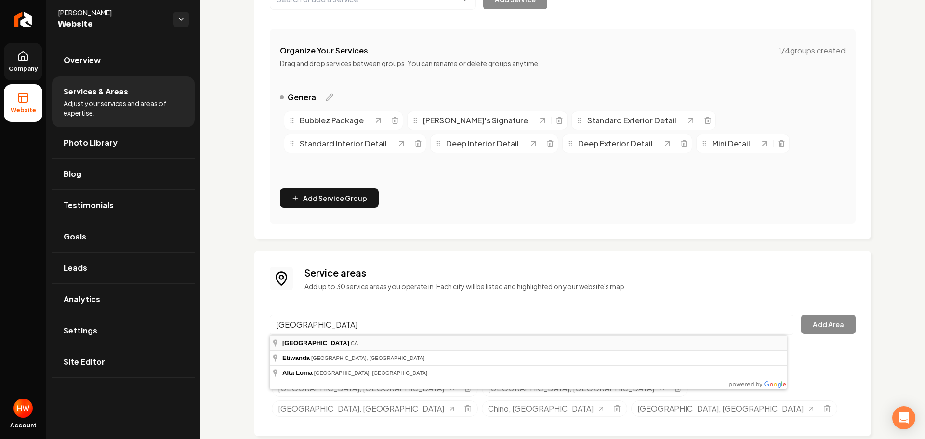
type input "[GEOGRAPHIC_DATA], [GEOGRAPHIC_DATA]"
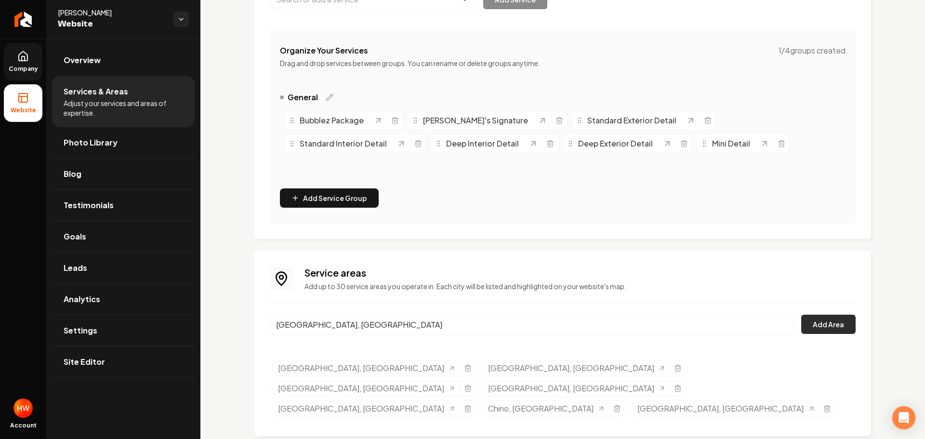
click at [827, 324] on button "Add Area" at bounding box center [828, 324] width 54 height 19
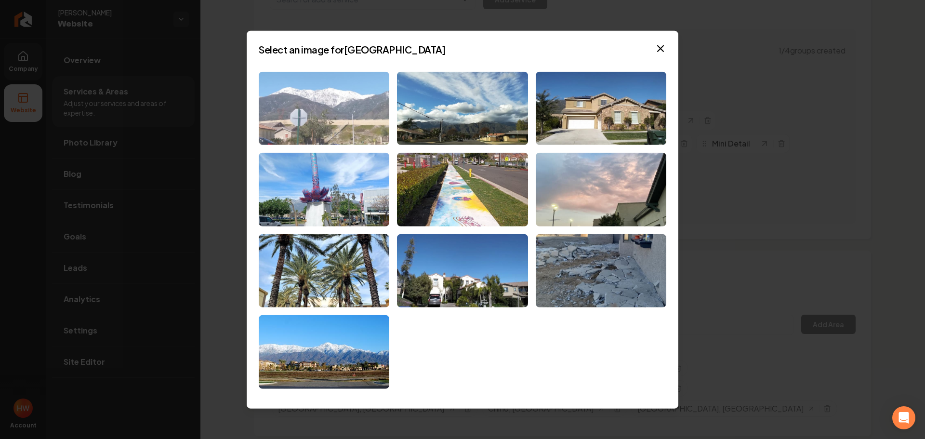
click at [314, 109] on img at bounding box center [324, 108] width 131 height 74
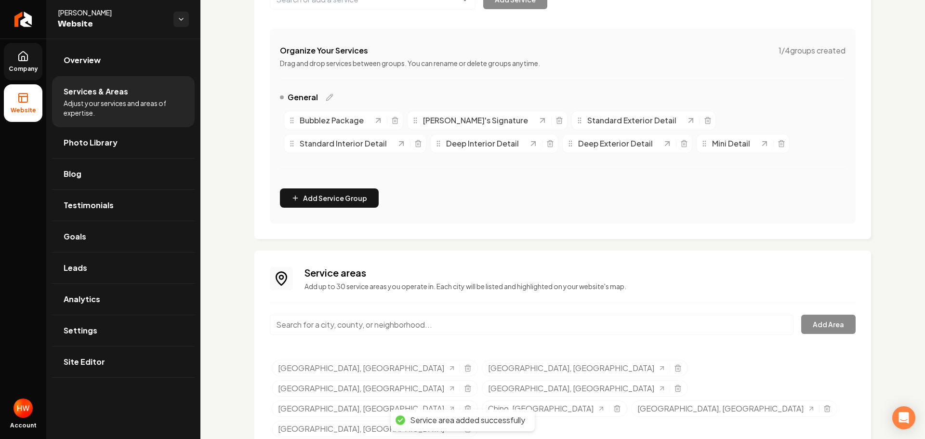
click at [437, 328] on input "Main content area" at bounding box center [532, 325] width 524 height 20
paste input "upland"
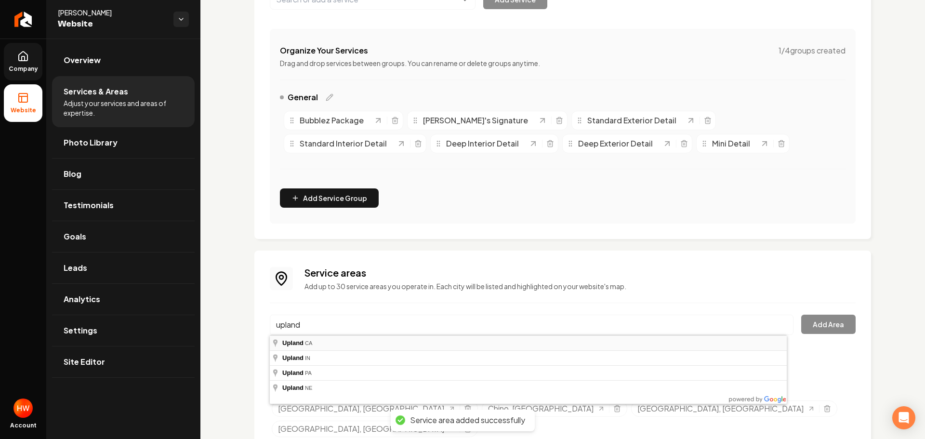
type input "[GEOGRAPHIC_DATA], [GEOGRAPHIC_DATA]"
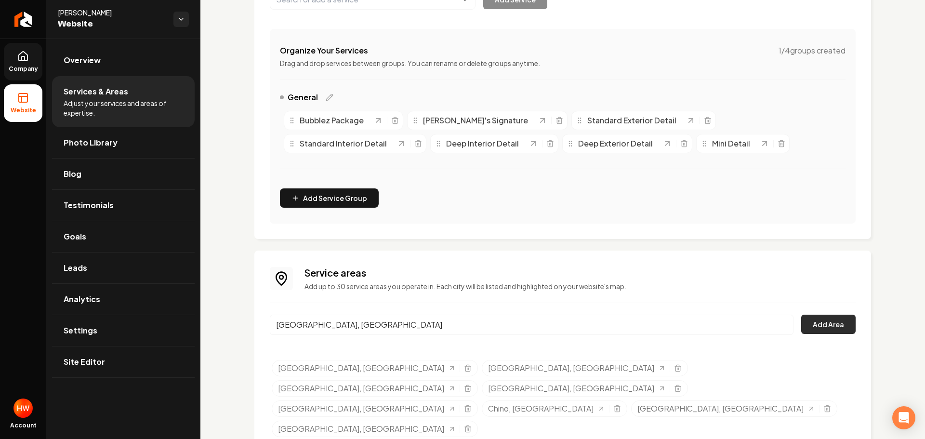
click at [807, 329] on button "Add Area" at bounding box center [828, 324] width 54 height 19
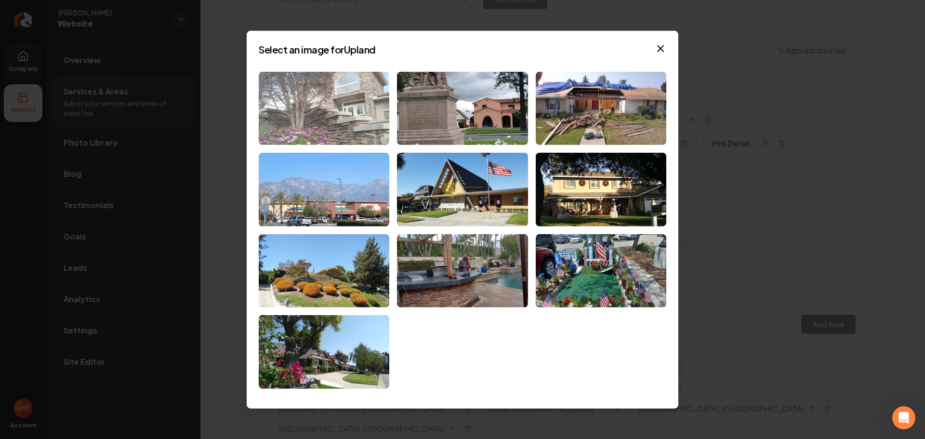
click at [306, 117] on img at bounding box center [324, 108] width 131 height 74
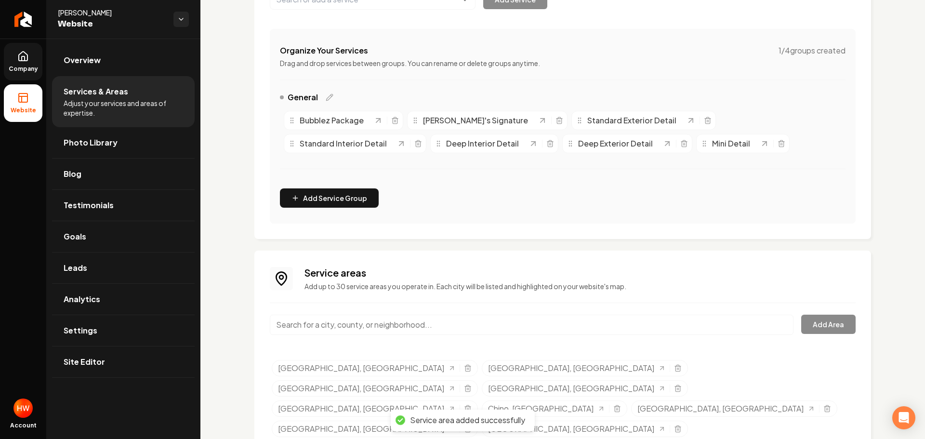
click at [426, 324] on input "Main content area" at bounding box center [532, 325] width 524 height 20
paste input "Fontana"
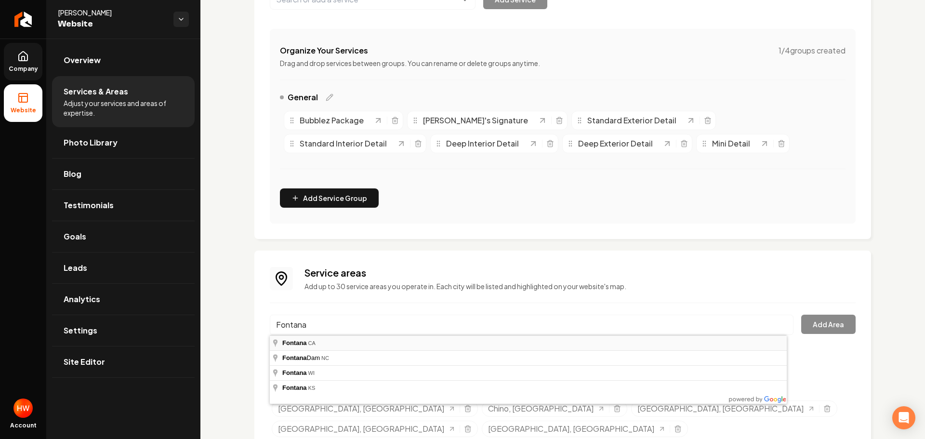
type input "Fontana, [GEOGRAPHIC_DATA]"
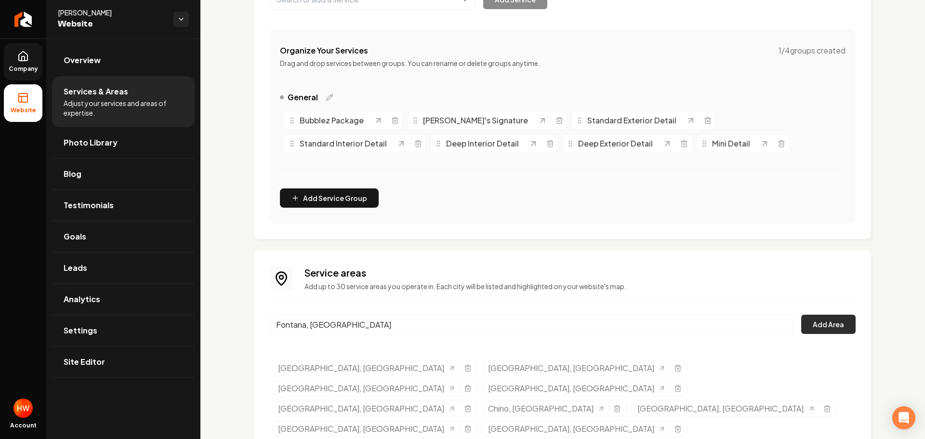
click at [822, 326] on button "Add Area" at bounding box center [828, 324] width 54 height 19
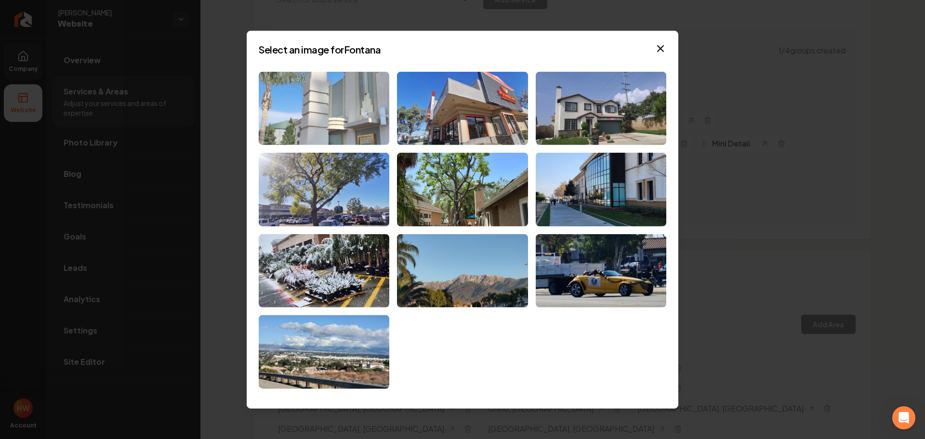
click at [367, 100] on img at bounding box center [324, 108] width 131 height 74
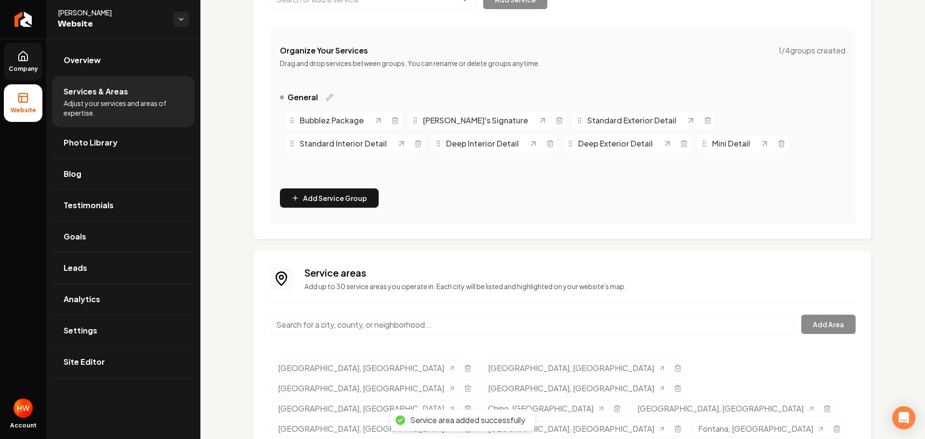
click at [483, 323] on input "Main content area" at bounding box center [532, 325] width 524 height 20
paste input "wood crest"
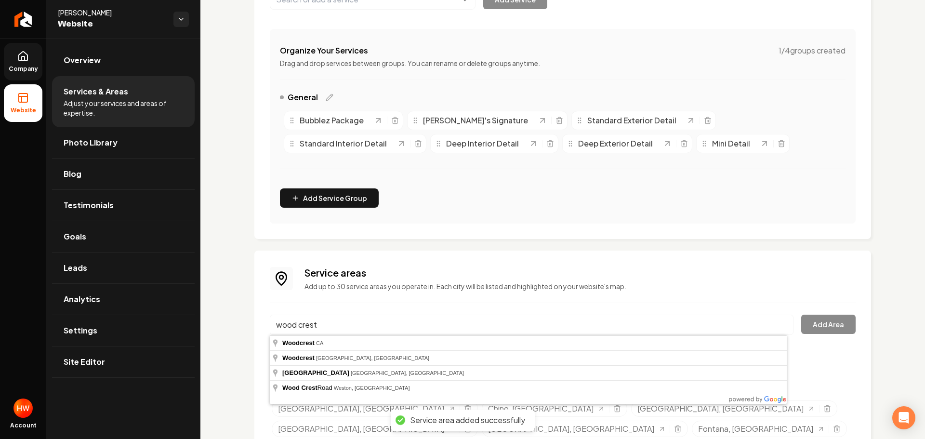
type input "Woodcrest, [GEOGRAPHIC_DATA]"
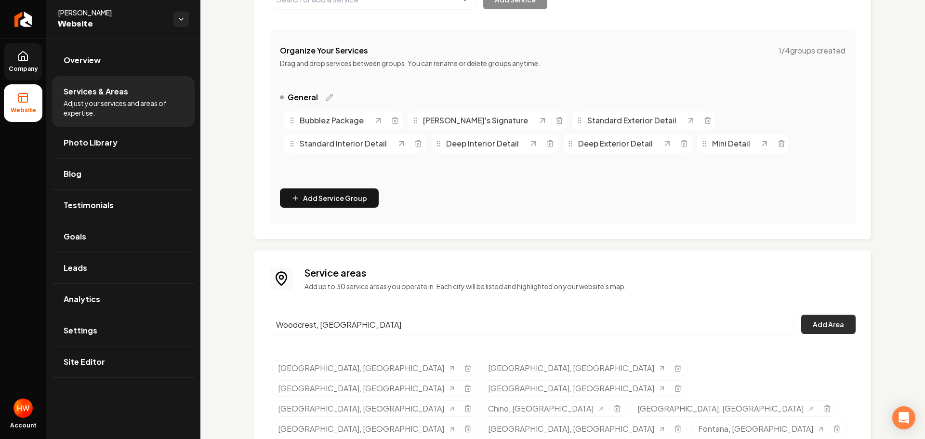
click at [807, 329] on button "Add Area" at bounding box center [828, 324] width 54 height 19
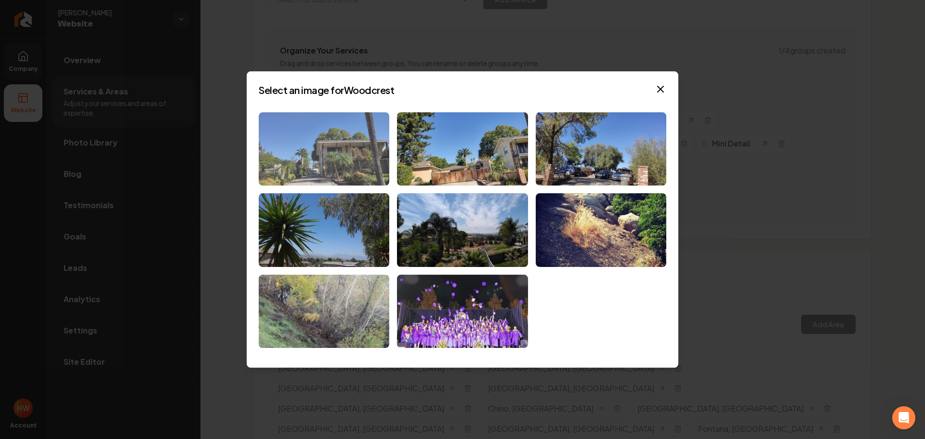
click at [348, 141] on img at bounding box center [324, 149] width 131 height 74
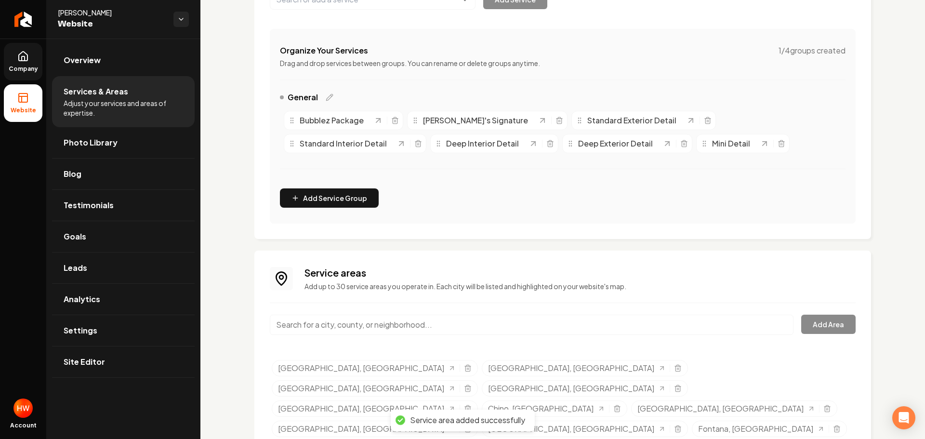
click at [405, 322] on input "Main content area" at bounding box center [532, 325] width 524 height 20
paste input "Rialto"
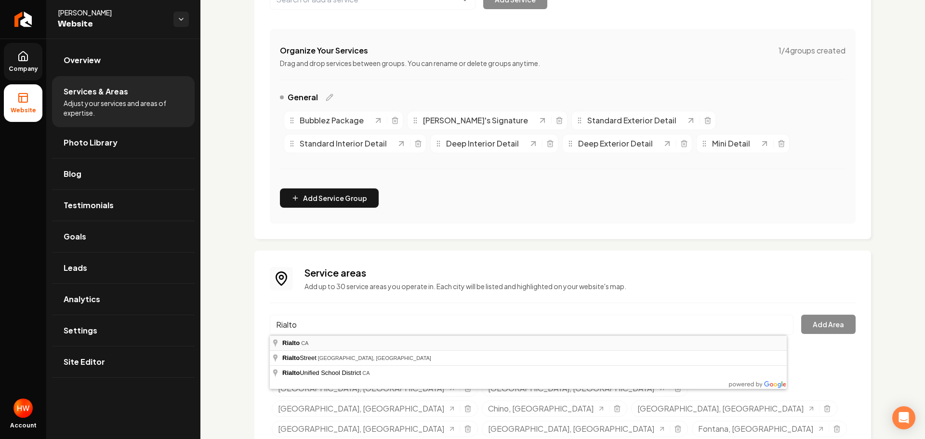
type input "[GEOGRAPHIC_DATA], [GEOGRAPHIC_DATA]"
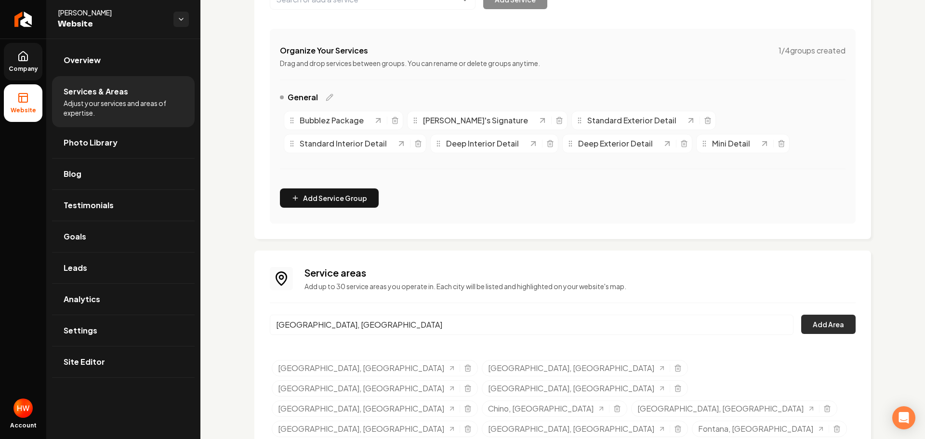
click at [833, 325] on button "Add Area" at bounding box center [828, 324] width 54 height 19
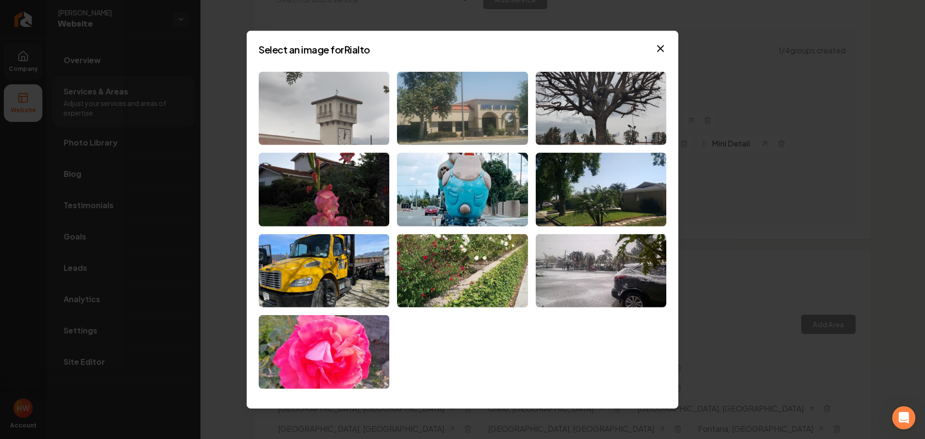
click at [322, 131] on img at bounding box center [324, 108] width 131 height 74
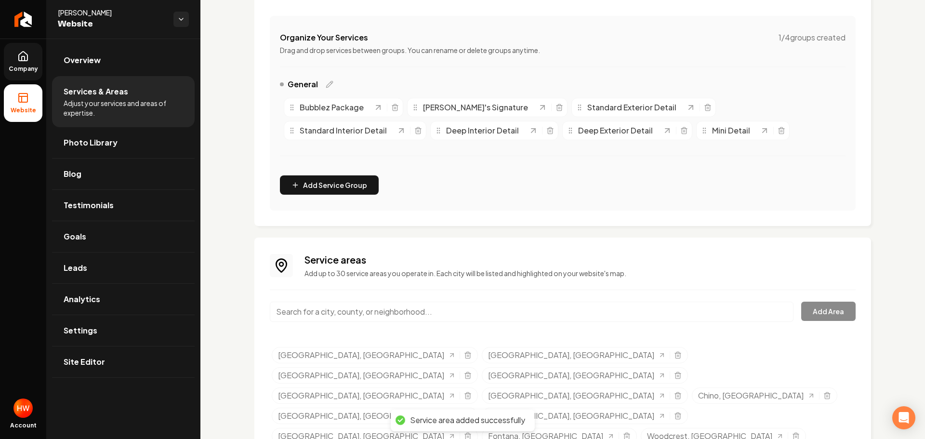
scroll to position [180, 0]
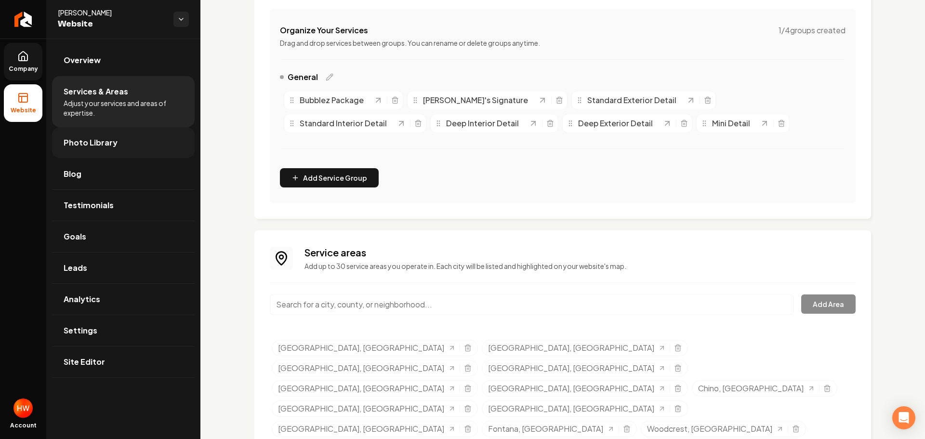
click at [114, 150] on link "Photo Library" at bounding box center [123, 142] width 143 height 31
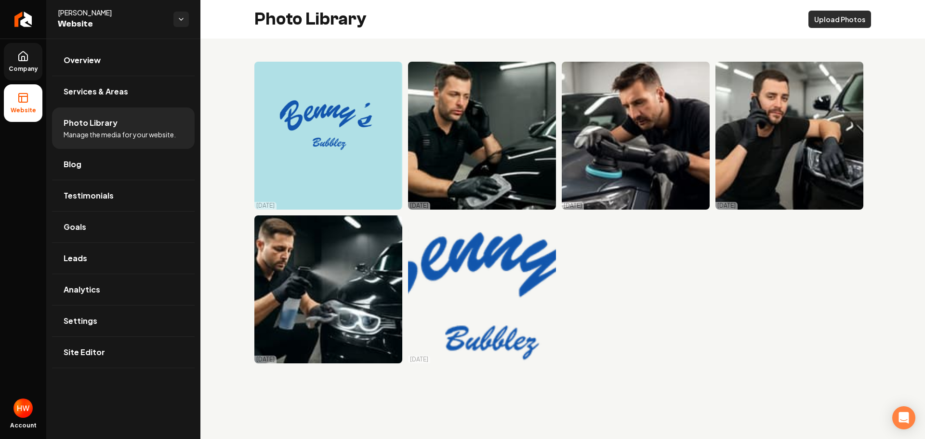
click at [838, 19] on button "Upload Photos" at bounding box center [840, 19] width 63 height 17
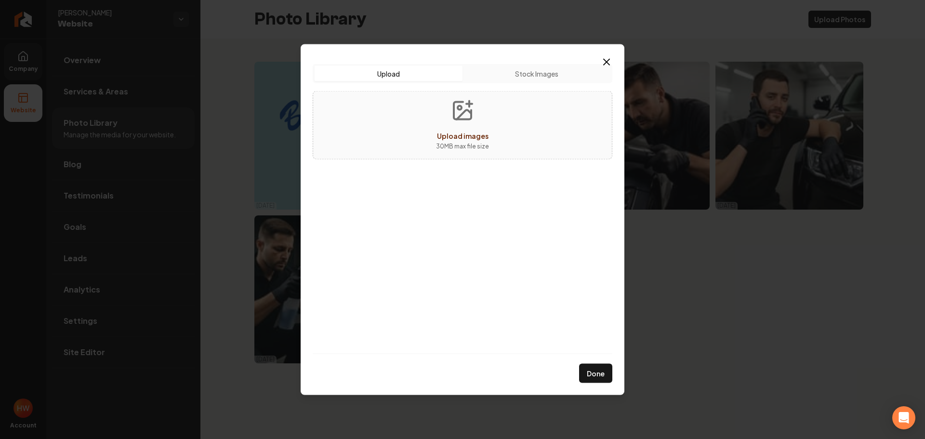
click at [464, 120] on icon "Upload images" at bounding box center [462, 110] width 23 height 23
type input "**********"
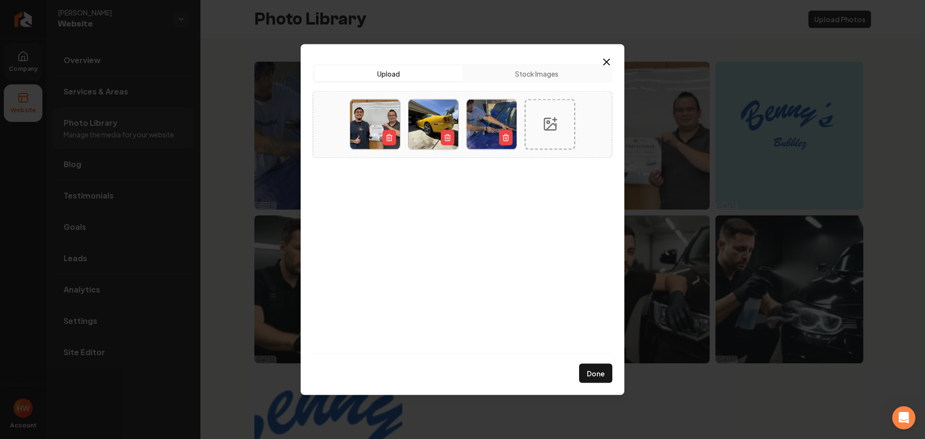
click at [594, 374] on button "Done" at bounding box center [595, 373] width 33 height 19
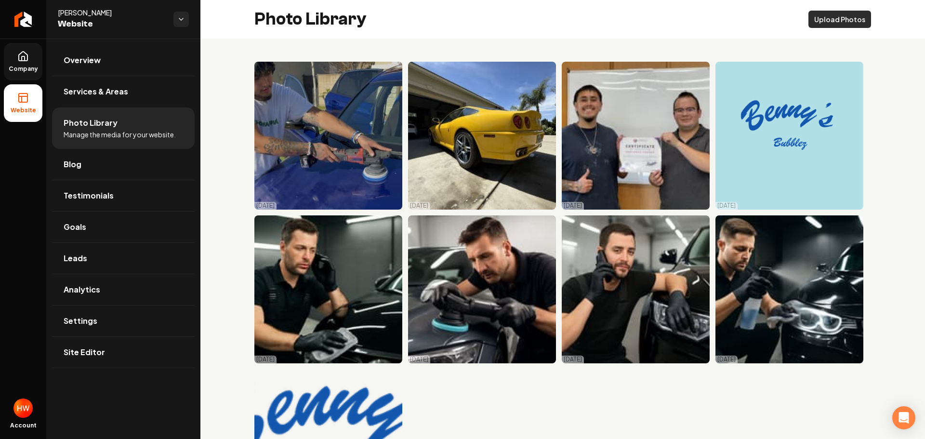
click at [816, 25] on button "Upload Photos" at bounding box center [840, 19] width 63 height 17
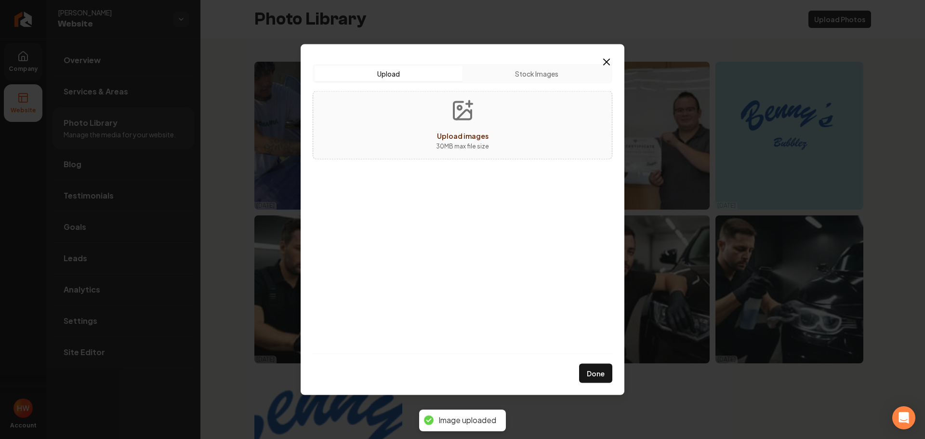
click at [474, 115] on icon "Upload images" at bounding box center [462, 110] width 23 height 23
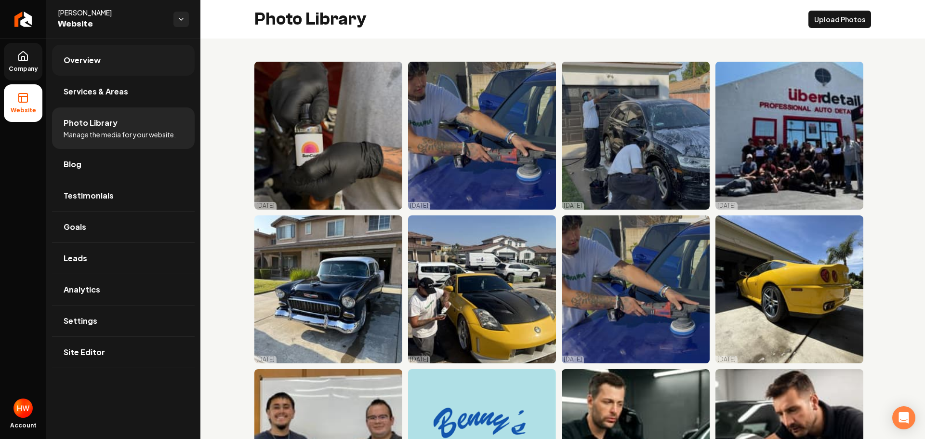
click at [98, 66] on link "Overview" at bounding box center [123, 60] width 143 height 31
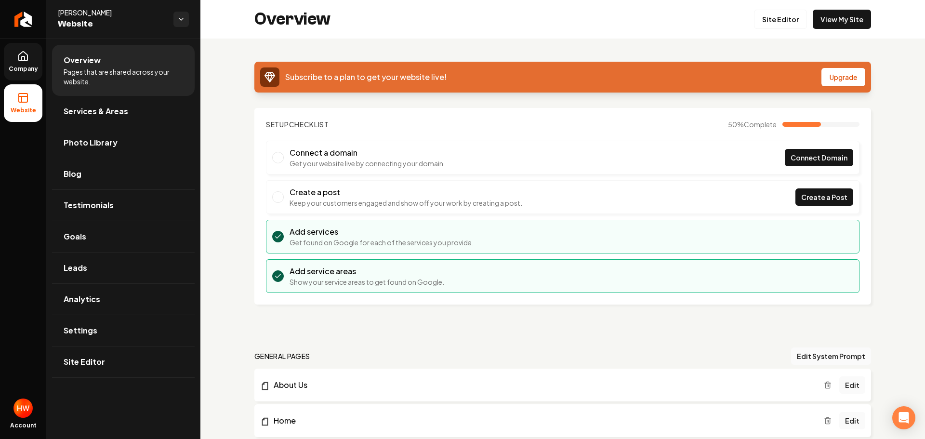
click at [27, 66] on span "Company" at bounding box center [23, 69] width 37 height 8
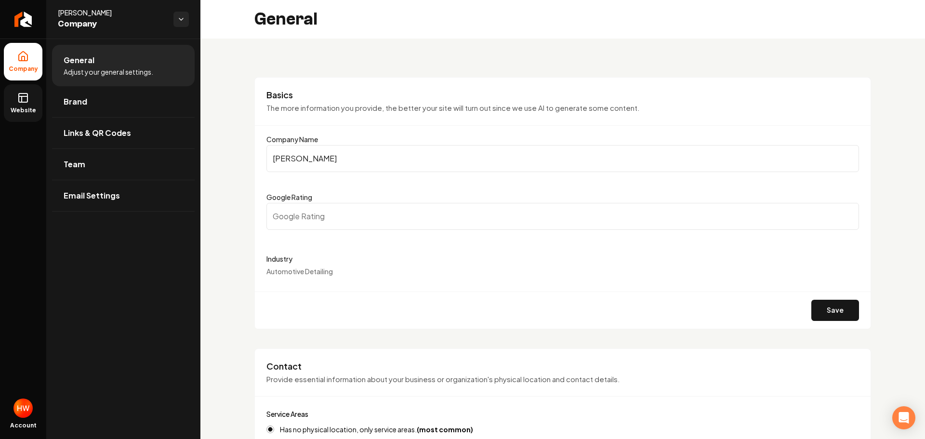
click at [339, 158] on input "Bennys Bubble" at bounding box center [562, 158] width 593 height 27
click at [27, 102] on rect at bounding box center [23, 97] width 9 height 9
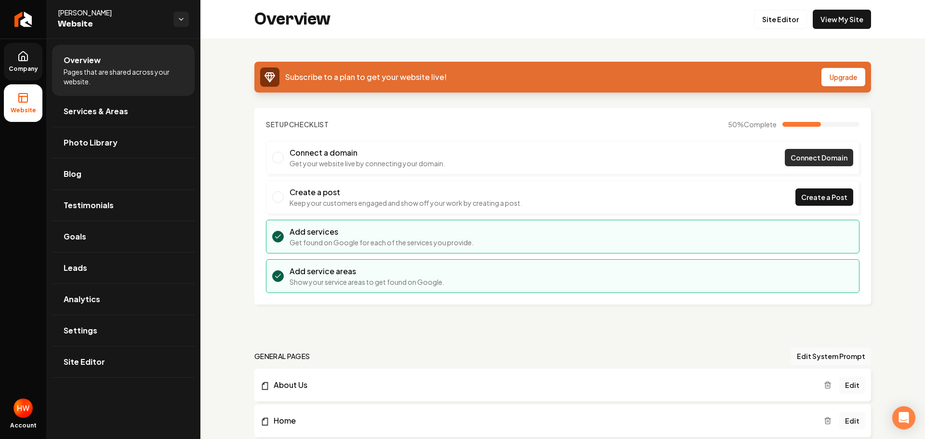
click at [810, 161] on span "Connect Domain" at bounding box center [819, 158] width 57 height 10
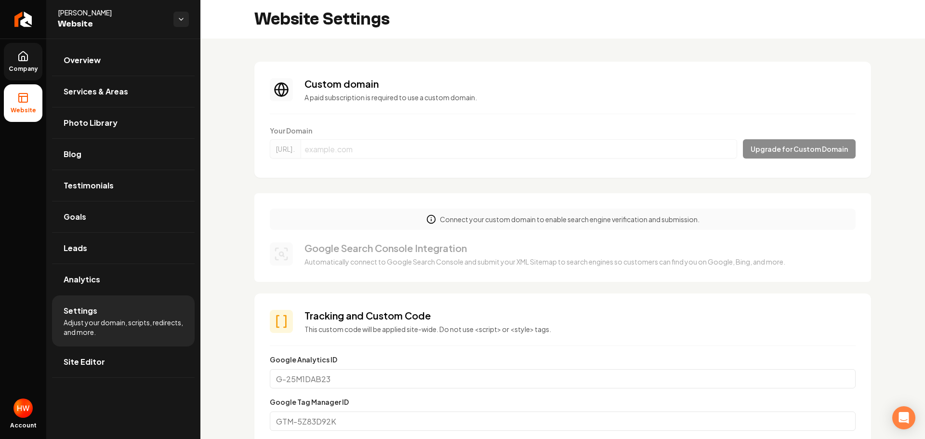
click at [30, 58] on link "Company" at bounding box center [23, 62] width 39 height 38
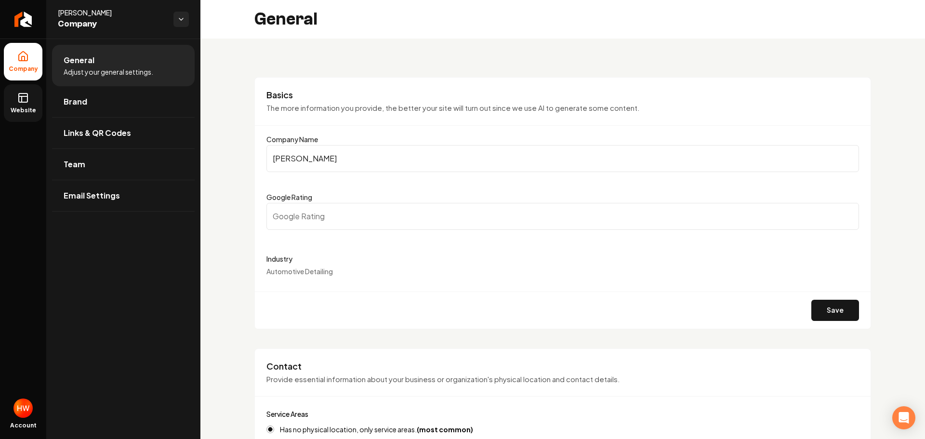
click at [28, 104] on link "Website" at bounding box center [23, 103] width 39 height 38
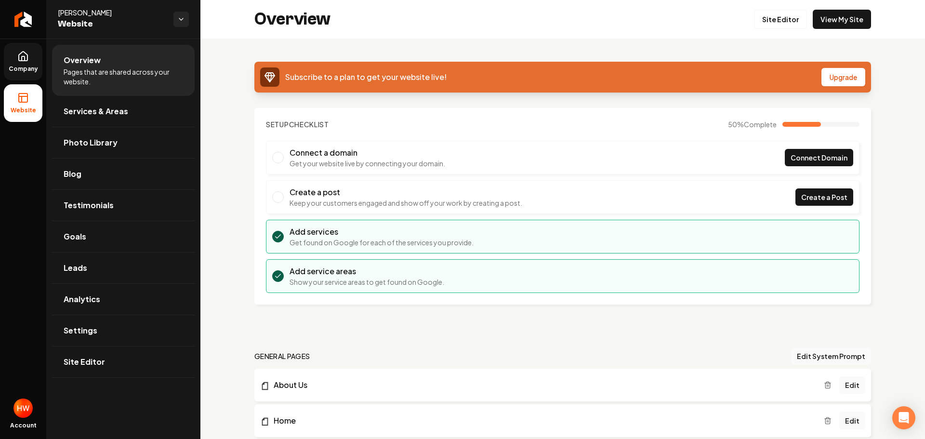
click at [16, 55] on link "Company" at bounding box center [23, 62] width 39 height 38
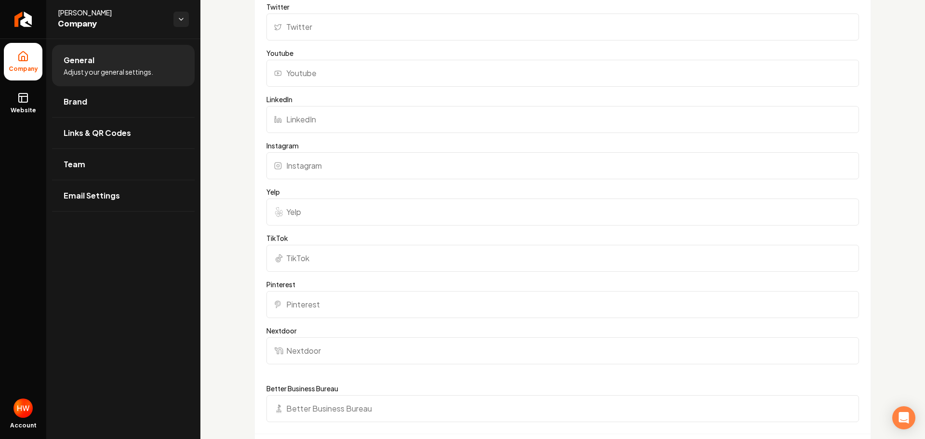
scroll to position [819, 0]
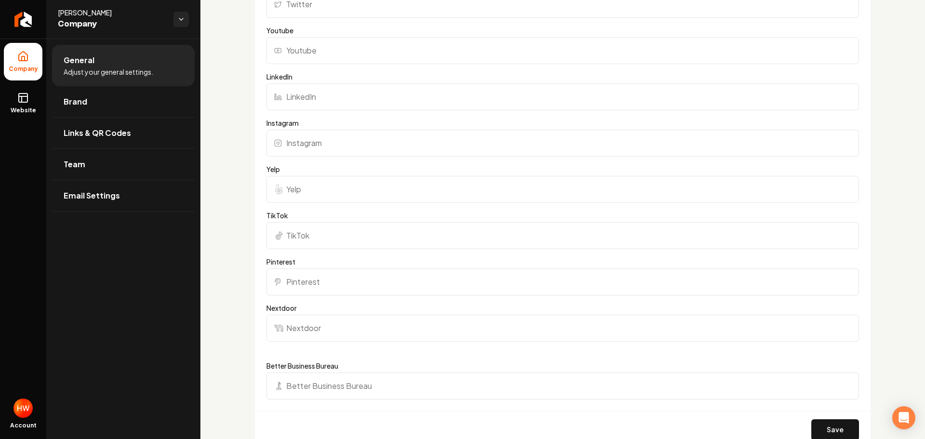
click at [385, 133] on input "Instagram" at bounding box center [562, 143] width 593 height 27
paste input "https://www.instagram.com/bennysbubblez/"
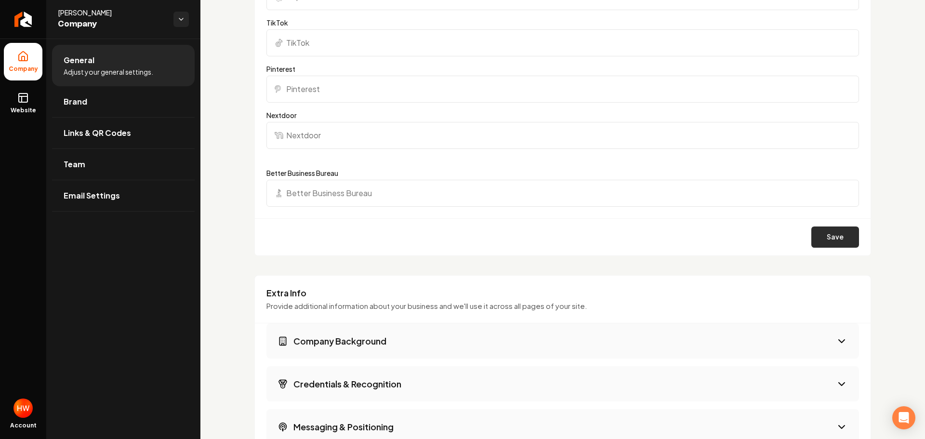
type input "https://www.instagram.com/bennysbubblez/"
click at [824, 234] on button "Save" at bounding box center [835, 236] width 48 height 21
click at [835, 240] on button "Save" at bounding box center [835, 236] width 48 height 21
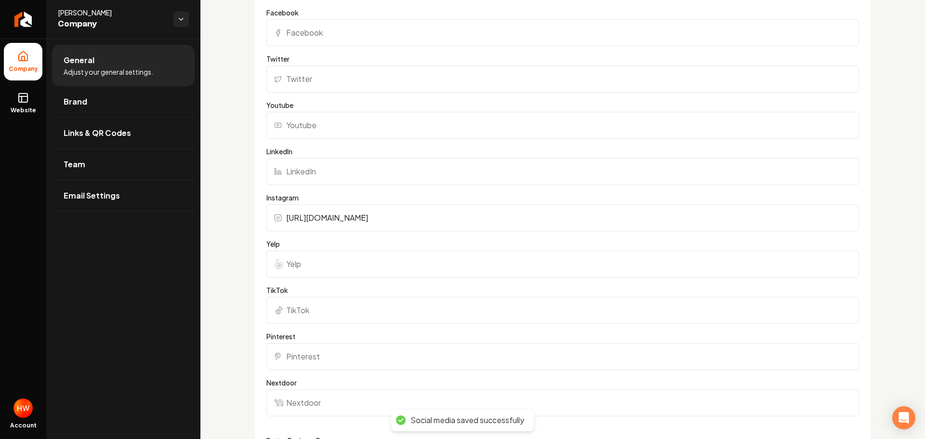
scroll to position [626, 0]
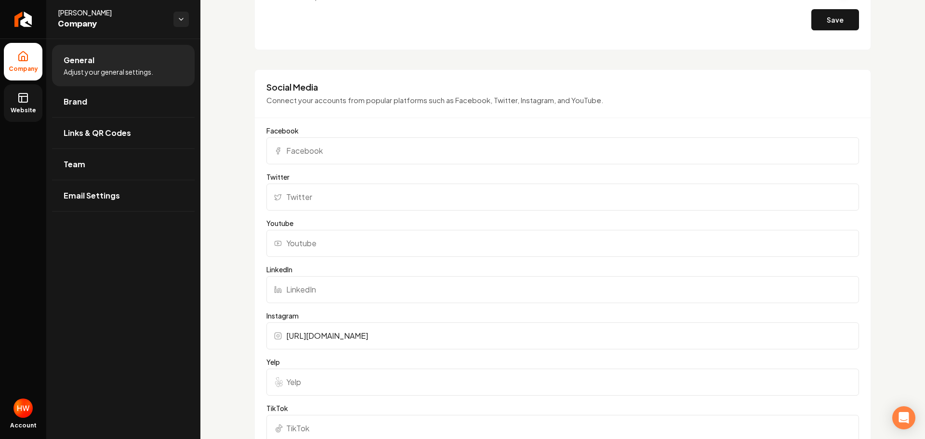
click at [26, 101] on icon at bounding box center [23, 98] width 12 height 12
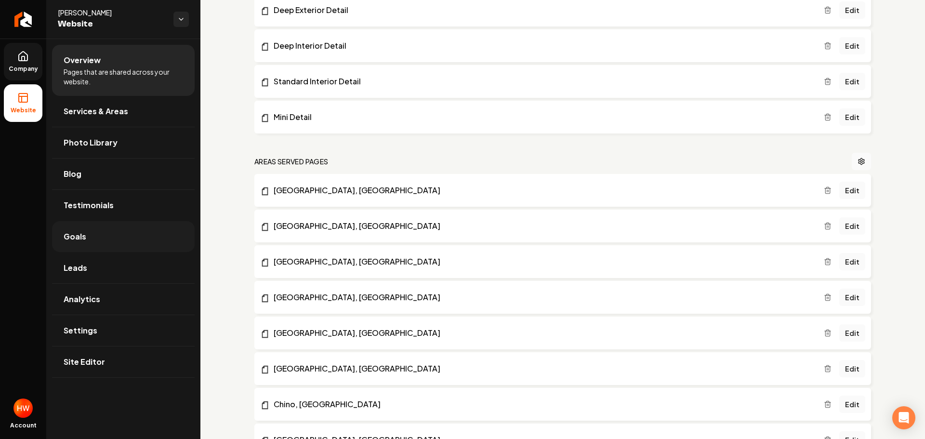
click at [103, 241] on link "Goals" at bounding box center [123, 236] width 143 height 31
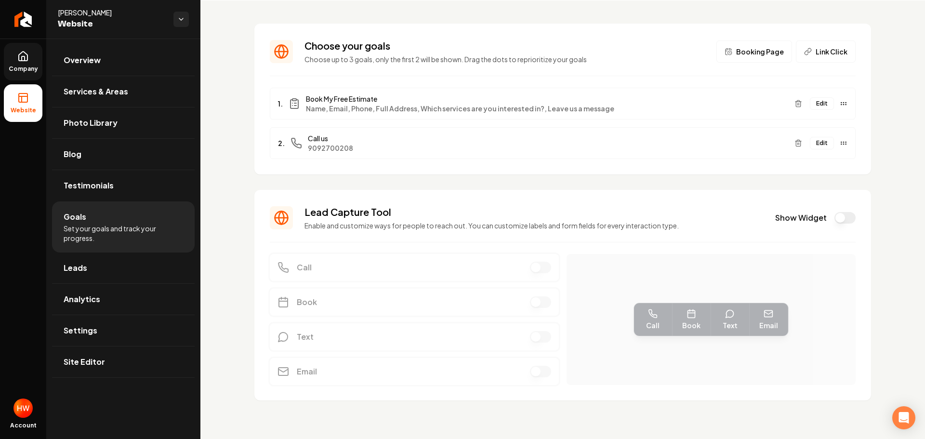
click at [812, 145] on button "Edit" at bounding box center [822, 143] width 24 height 13
drag, startPoint x: 224, startPoint y: 174, endPoint x: 206, endPoint y: 171, distance: 18.1
click at [26, 59] on icon at bounding box center [23, 57] width 12 height 12
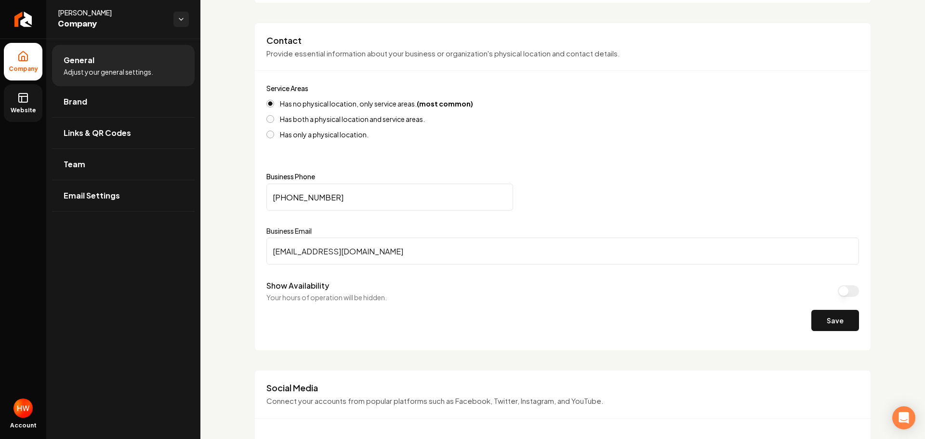
scroll to position [327, 0]
click at [356, 196] on input "(909) 270-0208" at bounding box center [389, 195] width 247 height 27
click at [356, 195] on input "(909) 270-0208" at bounding box center [389, 195] width 247 height 27
click at [20, 96] on icon at bounding box center [23, 96] width 9 height 0
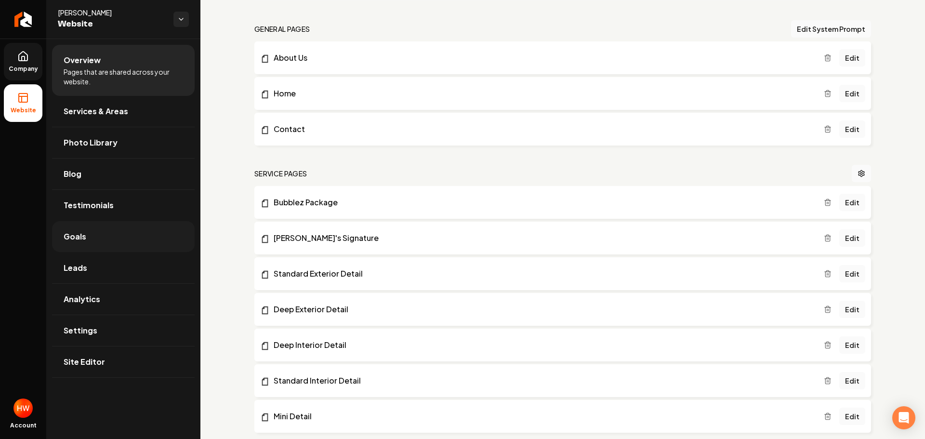
click at [92, 240] on link "Goals" at bounding box center [123, 236] width 143 height 31
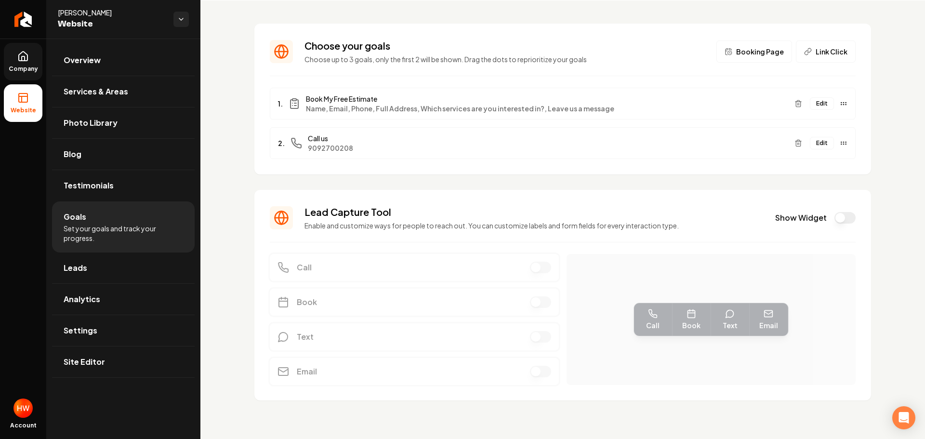
click at [812, 143] on button "Edit" at bounding box center [822, 143] width 24 height 13
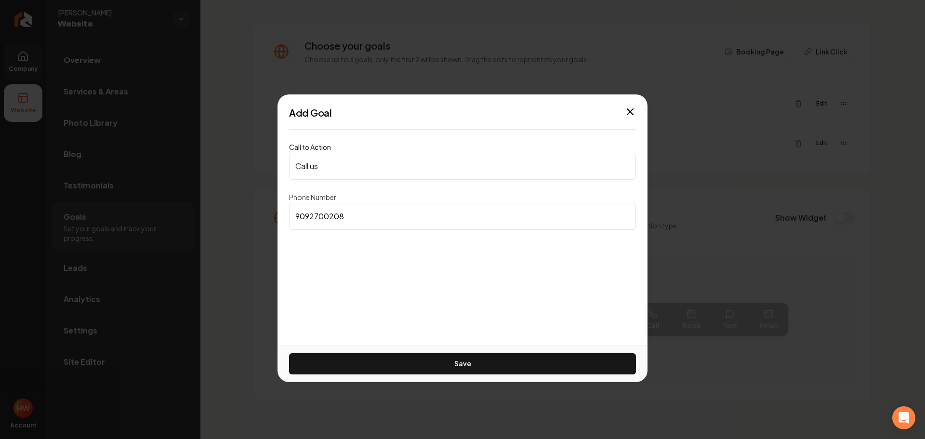
click at [401, 167] on input "Call us" at bounding box center [462, 166] width 347 height 27
click at [400, 166] on input "Call us" at bounding box center [462, 166] width 347 height 27
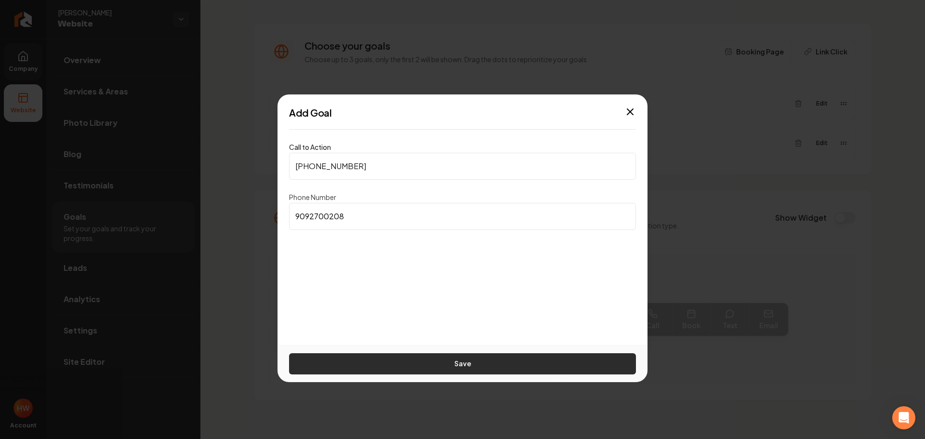
type input "(909) 270-0208"
click at [436, 357] on button "Save" at bounding box center [462, 363] width 347 height 21
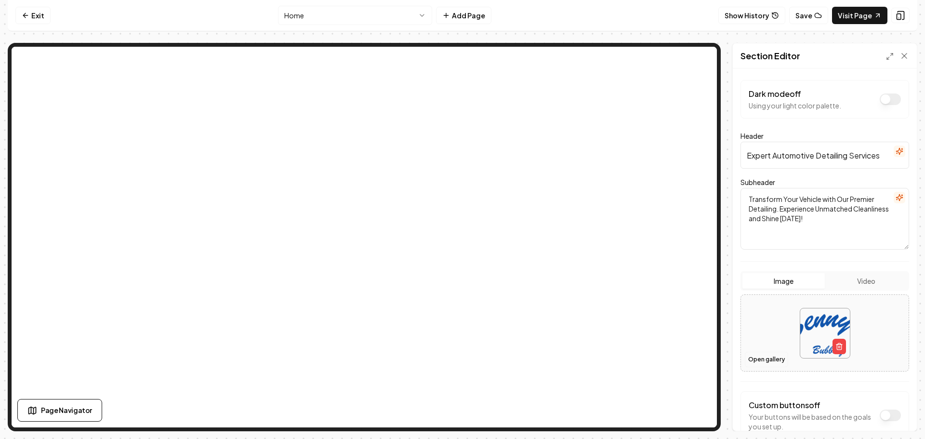
click at [761, 362] on button "Open gallery" at bounding box center [766, 359] width 43 height 15
click at [854, 281] on button "Video" at bounding box center [866, 280] width 82 height 15
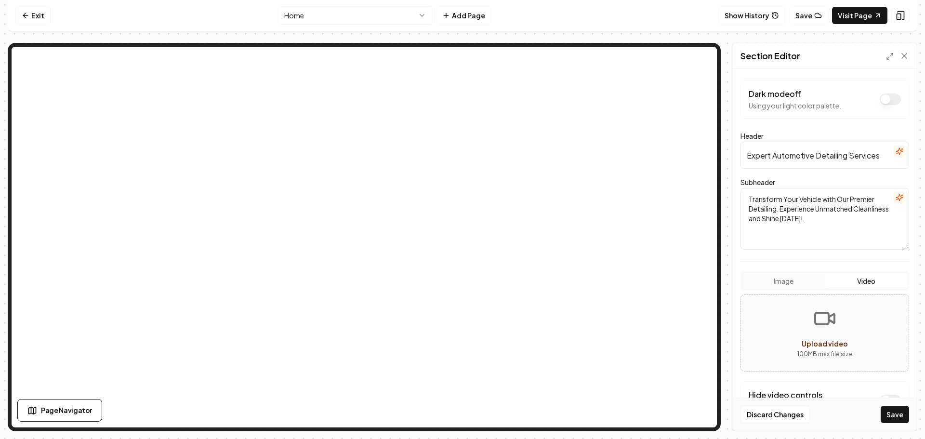
click at [815, 323] on icon "Upload video" at bounding box center [824, 318] width 23 height 23
type input "**********"
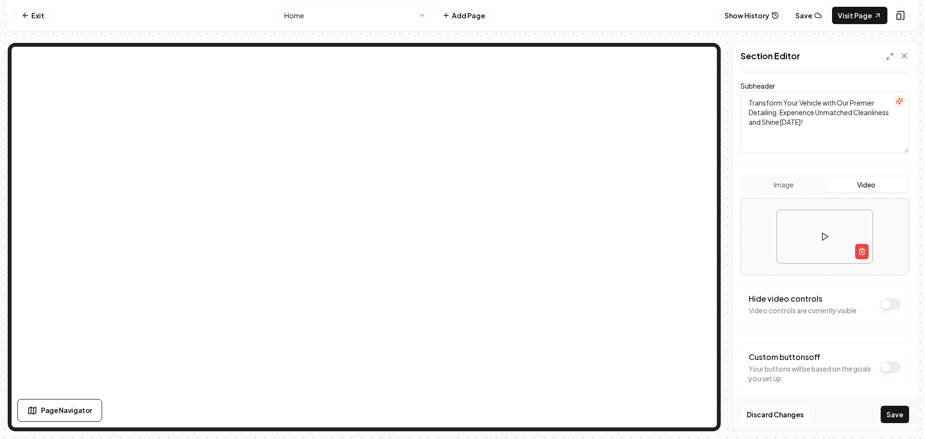
click at [880, 304] on button "Dark mode off" at bounding box center [890, 304] width 21 height 12
click at [892, 415] on button "Save" at bounding box center [895, 414] width 28 height 17
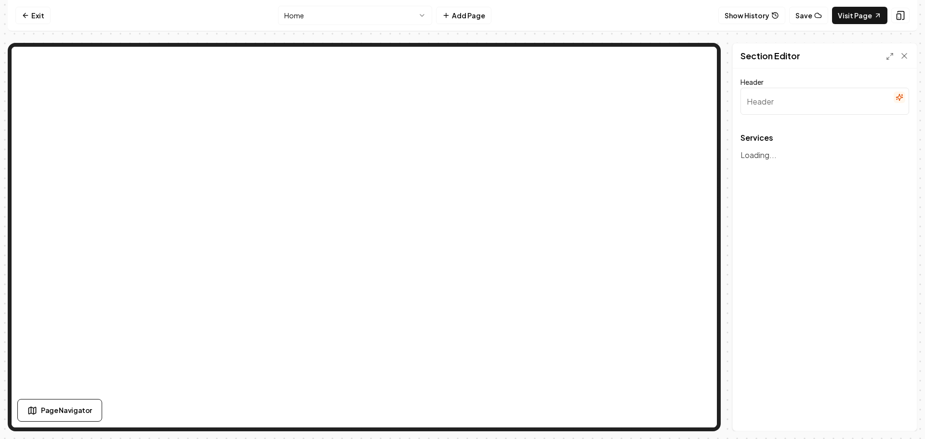
type input "Outstanding Automotive Detailing Services"
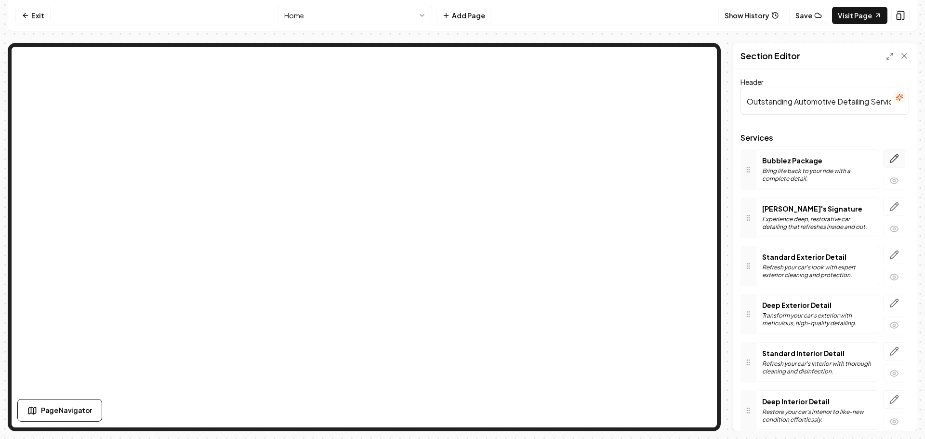
click at [890, 157] on icon "button" at bounding box center [895, 159] width 10 height 10
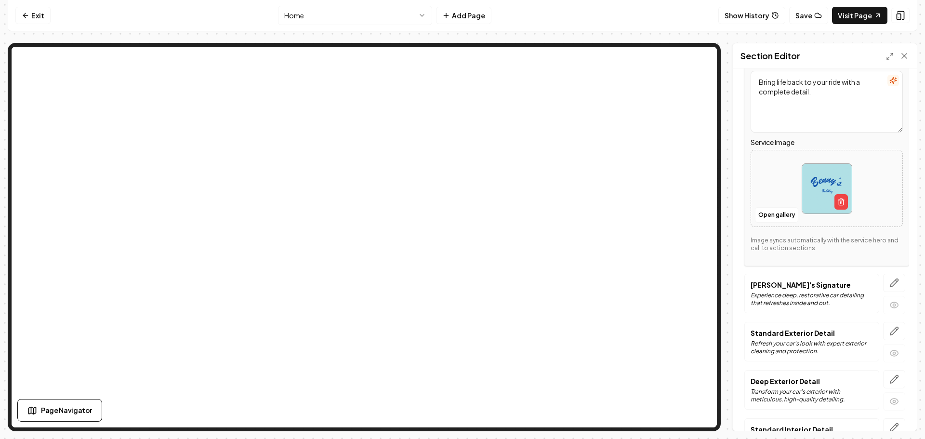
scroll to position [145, 0]
click at [775, 212] on button "Open gallery" at bounding box center [776, 212] width 43 height 15
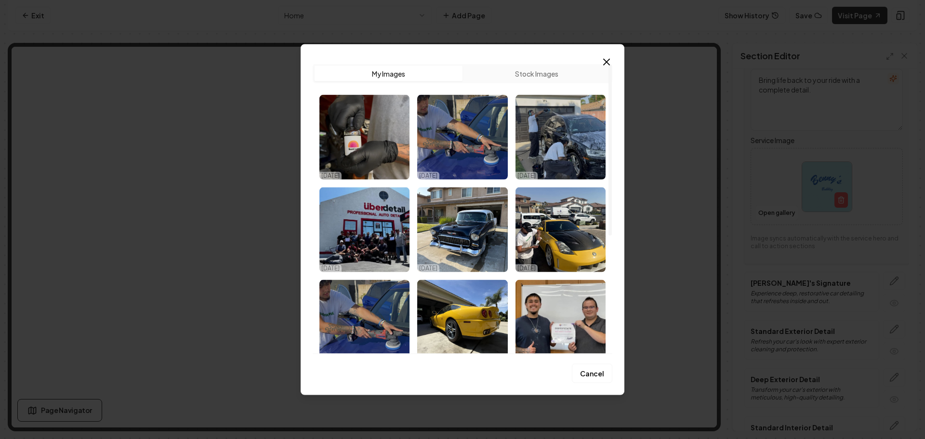
click at [474, 245] on img "Select image image_68ee3a375c7cd75eb89c3224.jpeg" at bounding box center [462, 229] width 90 height 85
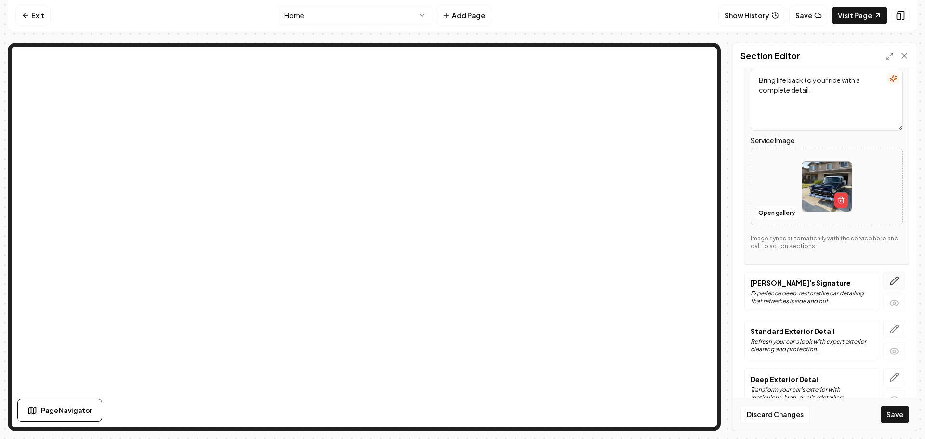
click at [890, 280] on icon "button" at bounding box center [894, 281] width 8 height 8
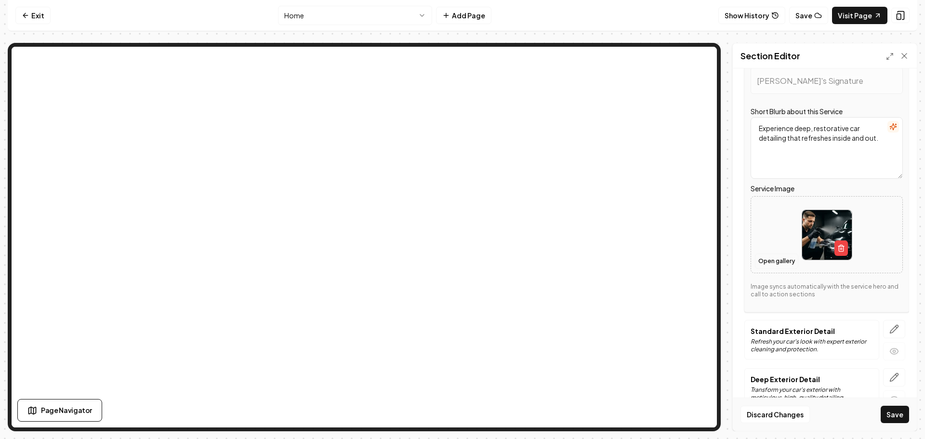
click at [766, 261] on button "Open gallery" at bounding box center [776, 260] width 43 height 15
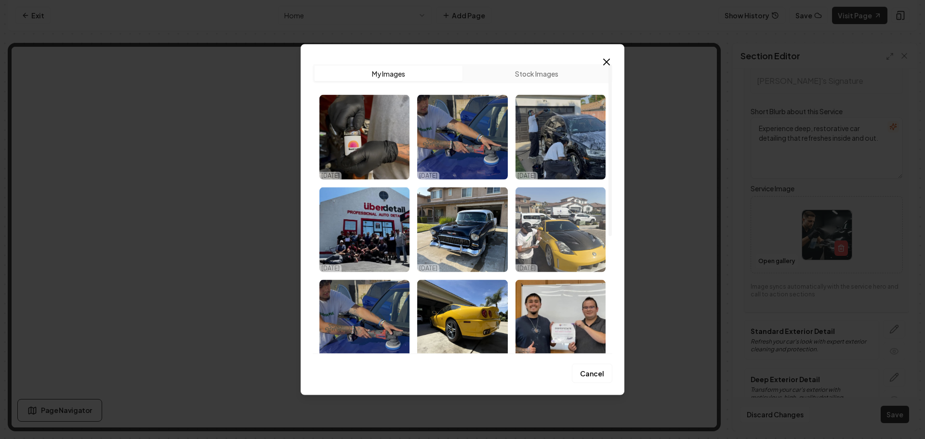
click at [554, 233] on img "Select image image_68ee3a2f5c7cd75eb89c12b4.webp" at bounding box center [561, 229] width 90 height 85
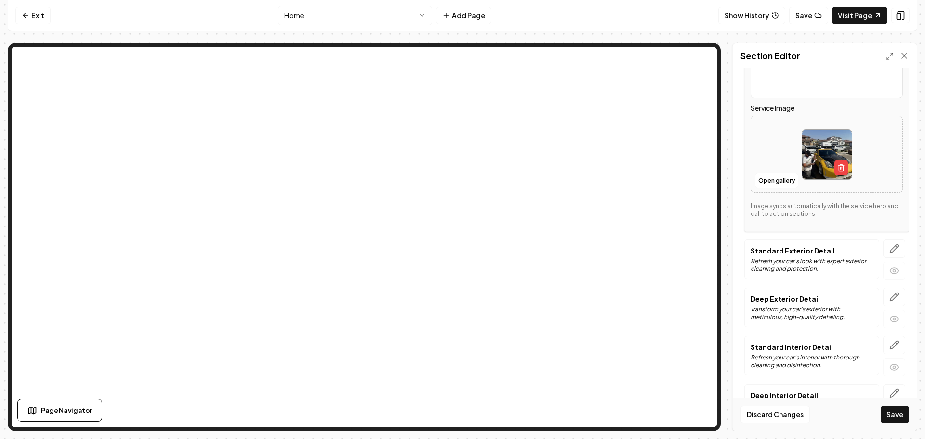
scroll to position [289, 0]
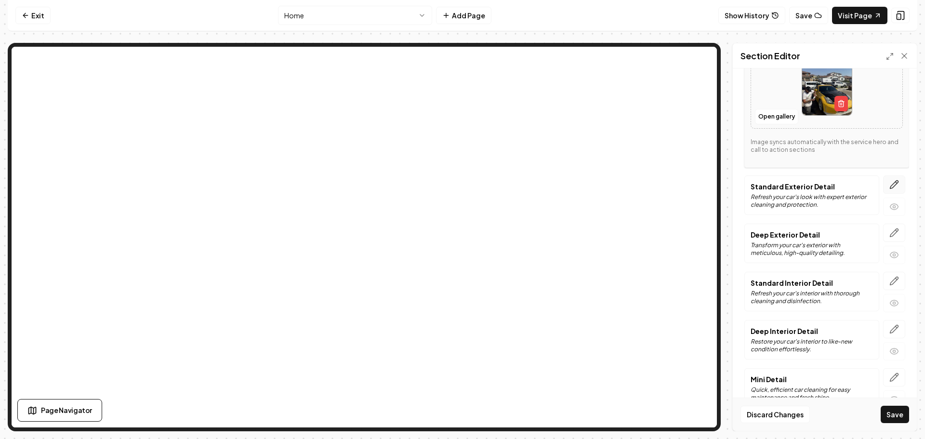
click at [890, 183] on icon "button" at bounding box center [894, 185] width 8 height 8
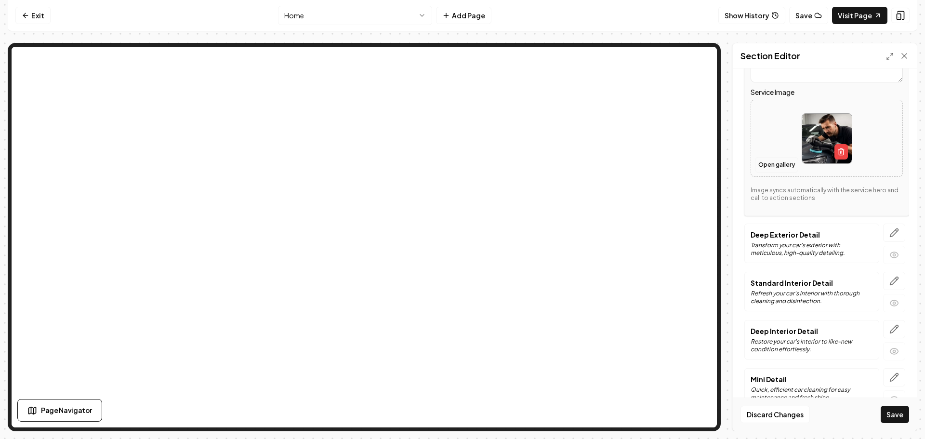
click at [767, 164] on button "Open gallery" at bounding box center [776, 164] width 43 height 15
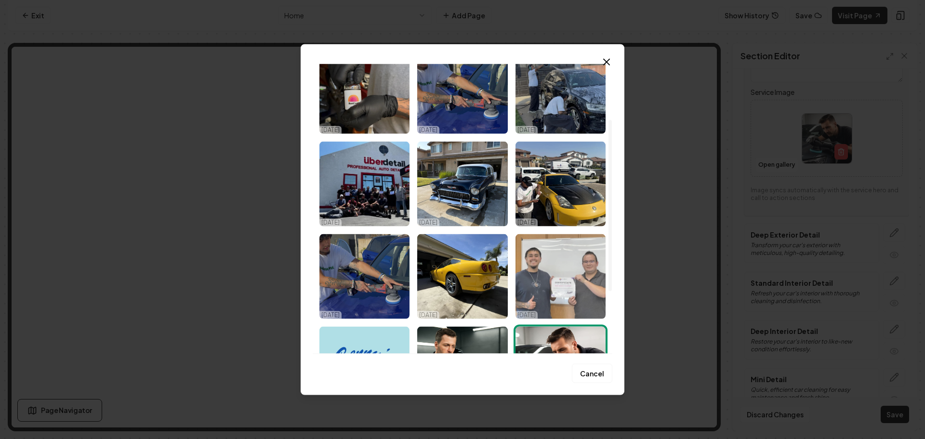
scroll to position [96, 0]
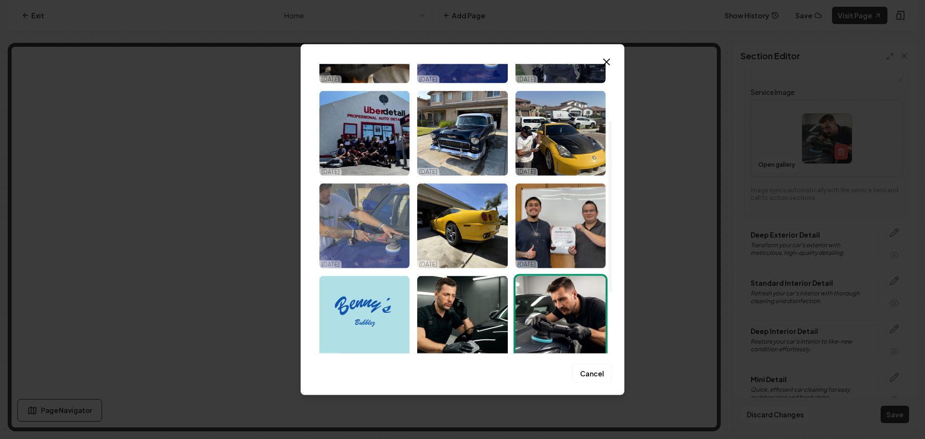
click at [385, 239] on img "Select image image_68ee3a2f5c7cd75eb89c1259.webp" at bounding box center [364, 225] width 90 height 85
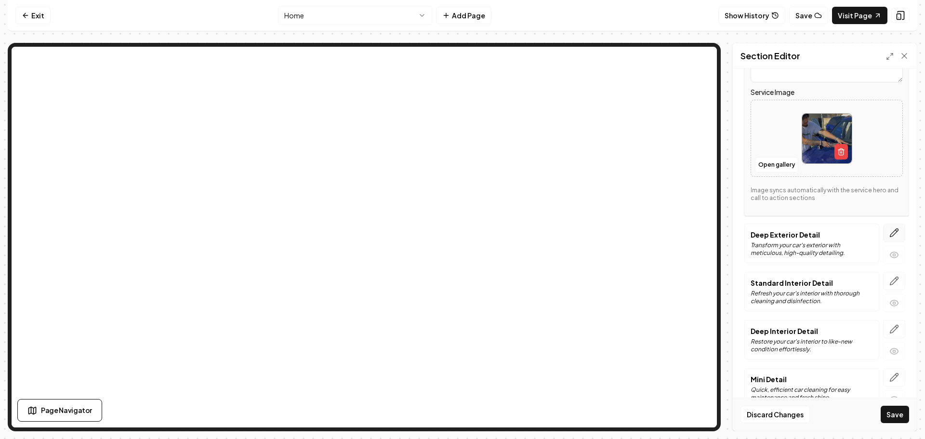
click at [890, 231] on icon "button" at bounding box center [895, 233] width 10 height 10
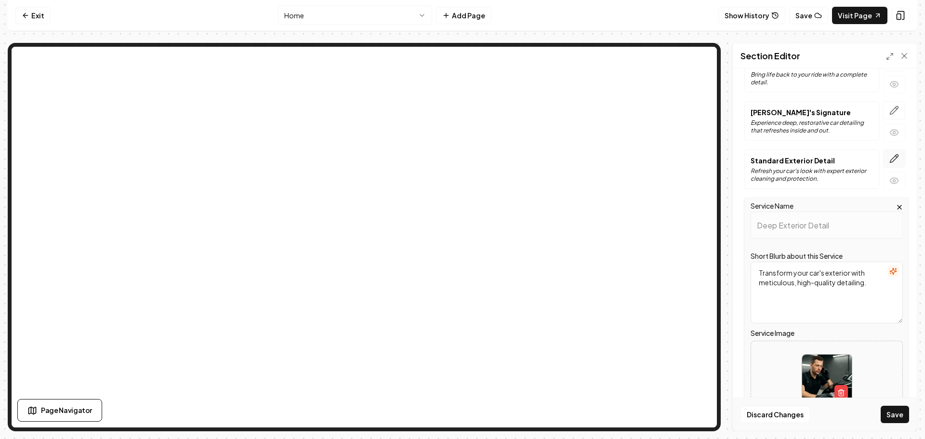
click at [891, 159] on icon "button" at bounding box center [895, 159] width 10 height 10
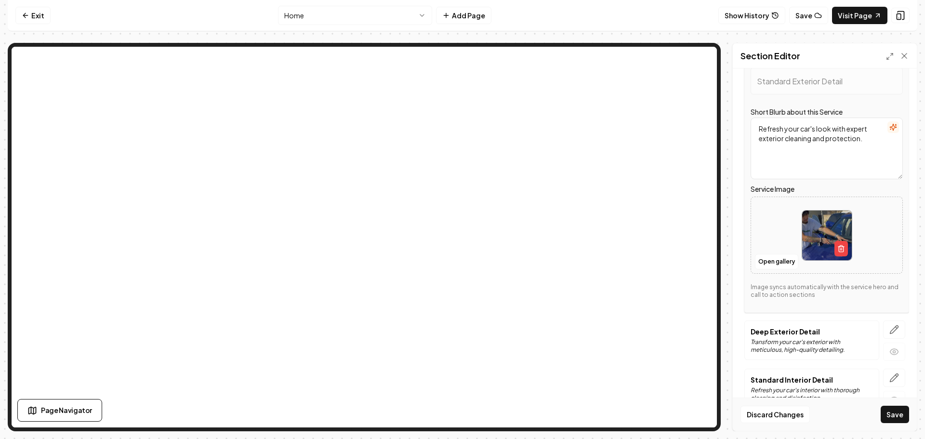
scroll to position [193, 0]
click at [770, 260] on button "Open gallery" at bounding box center [776, 260] width 43 height 15
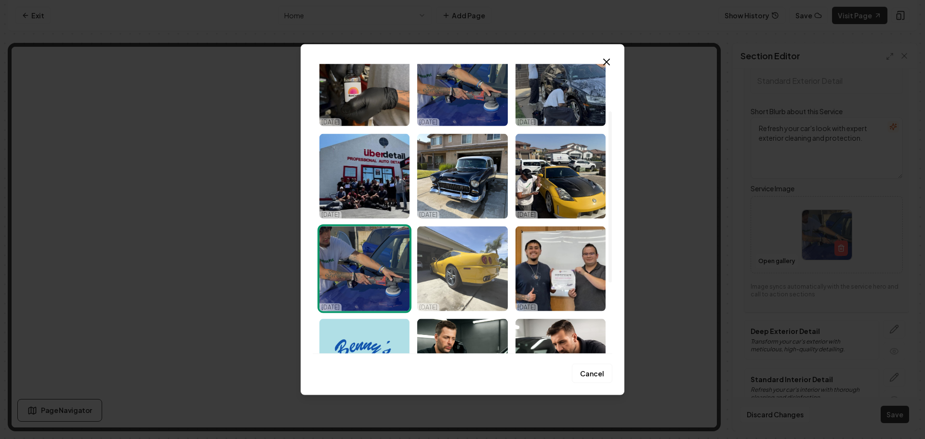
scroll to position [96, 0]
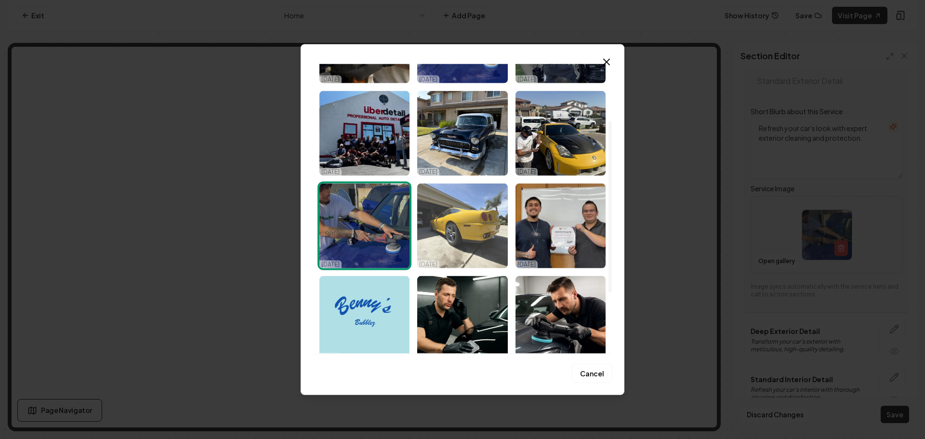
click at [478, 232] on img "Select image image_68ee3a2f5c7cd75eb89c1337.webp" at bounding box center [462, 225] width 90 height 85
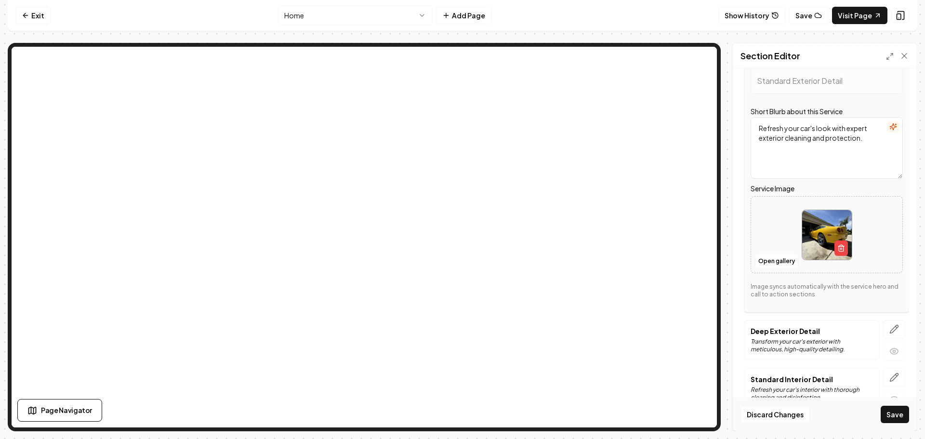
click at [890, 326] on icon "button" at bounding box center [895, 329] width 10 height 10
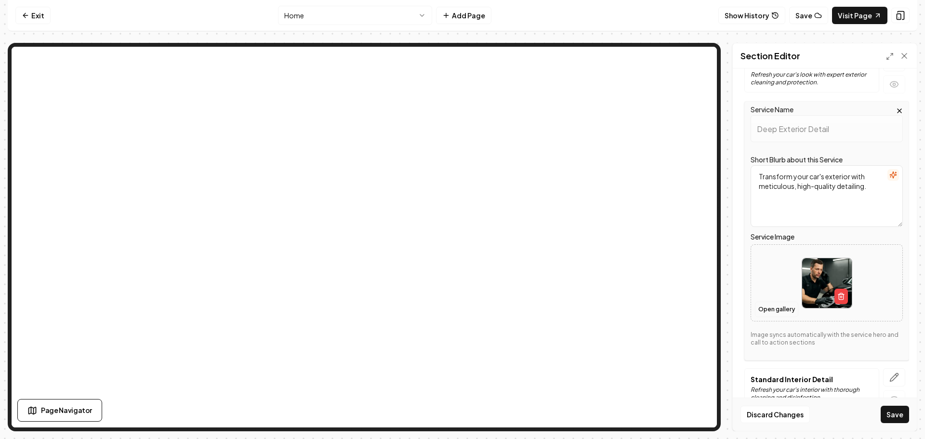
click at [769, 308] on button "Open gallery" at bounding box center [776, 309] width 43 height 15
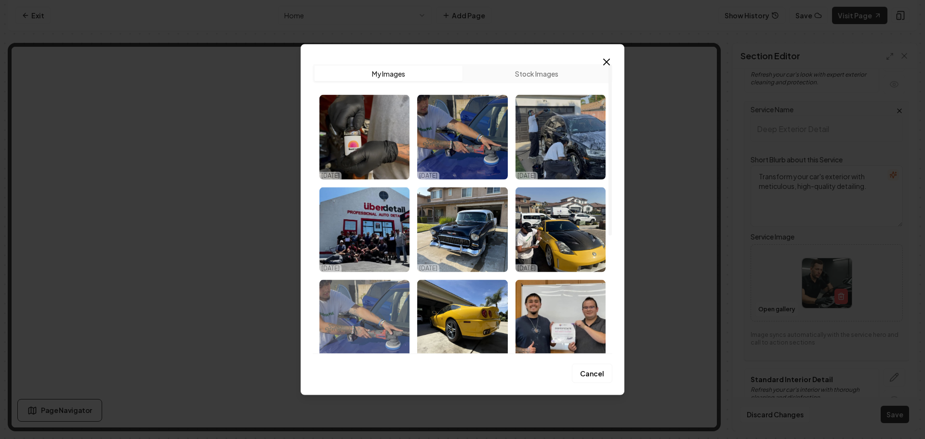
click at [383, 299] on img "Select image image_68ee3a2f5c7cd75eb89c1259.webp" at bounding box center [364, 321] width 90 height 85
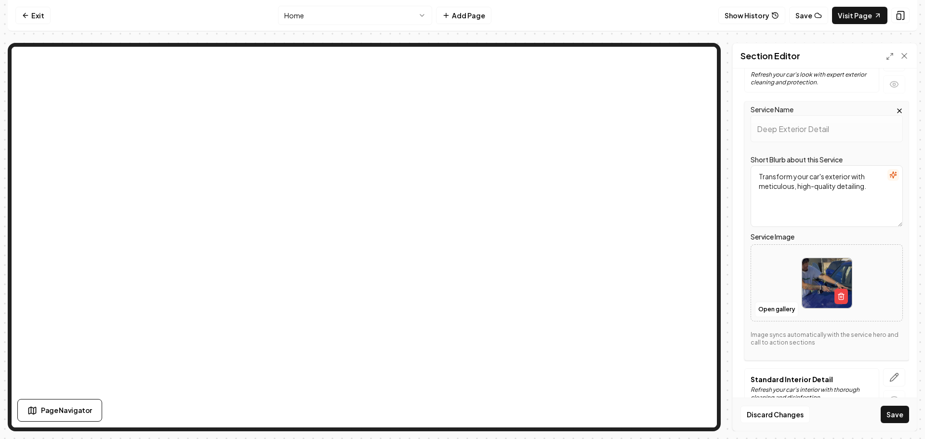
scroll to position [311, 0]
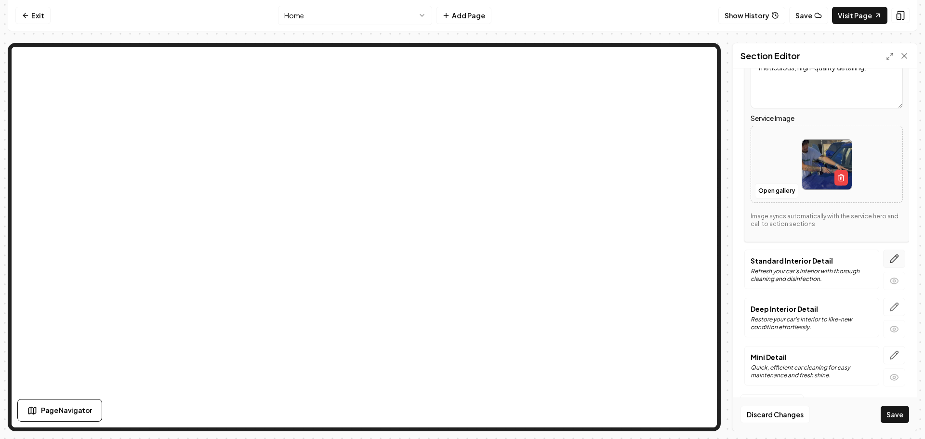
click at [890, 258] on icon "button" at bounding box center [894, 259] width 8 height 8
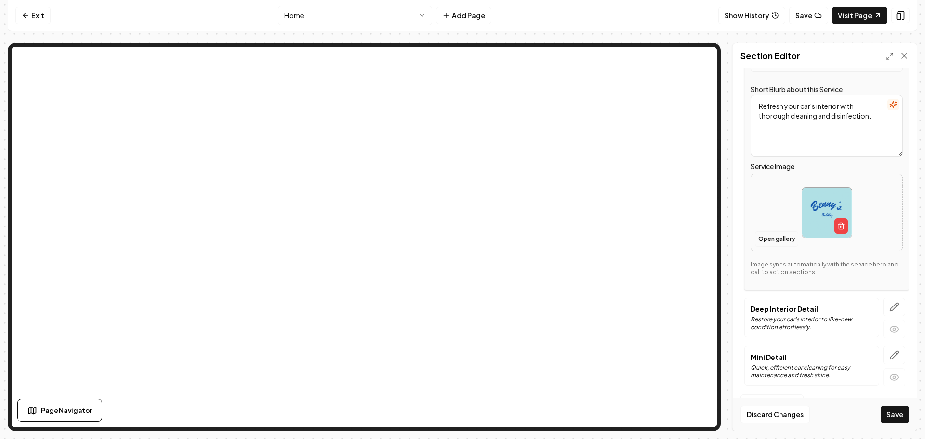
click at [767, 244] on button "Open gallery" at bounding box center [776, 238] width 43 height 15
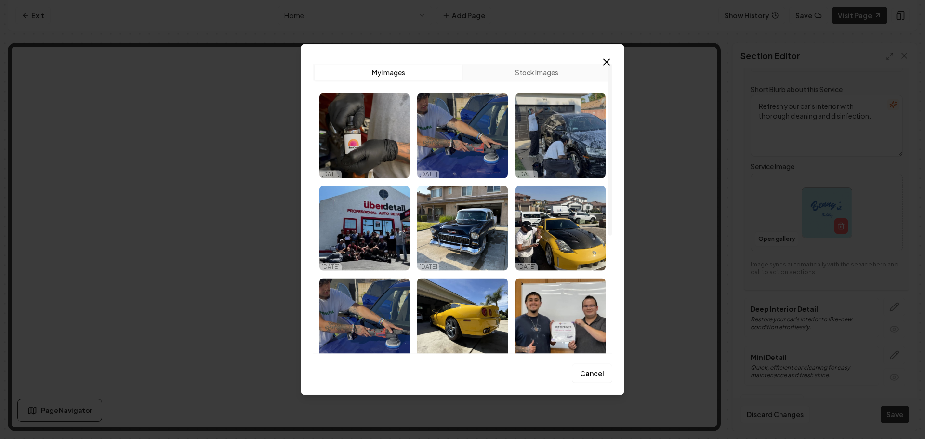
scroll to position [0, 0]
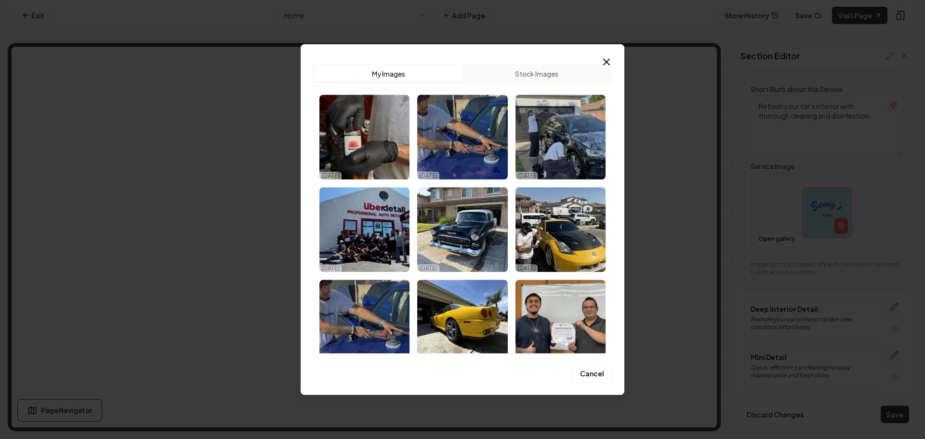
click at [603, 60] on icon "button" at bounding box center [607, 62] width 12 height 12
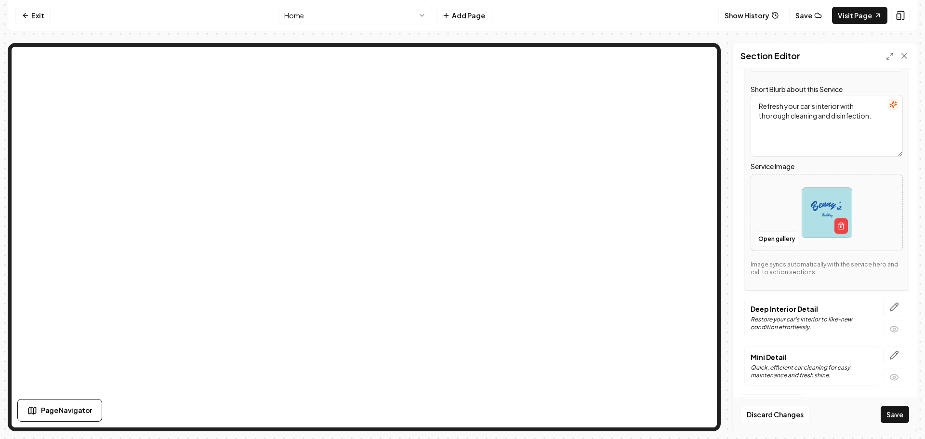
click at [808, 210] on img at bounding box center [827, 213] width 50 height 50
type input "**********"
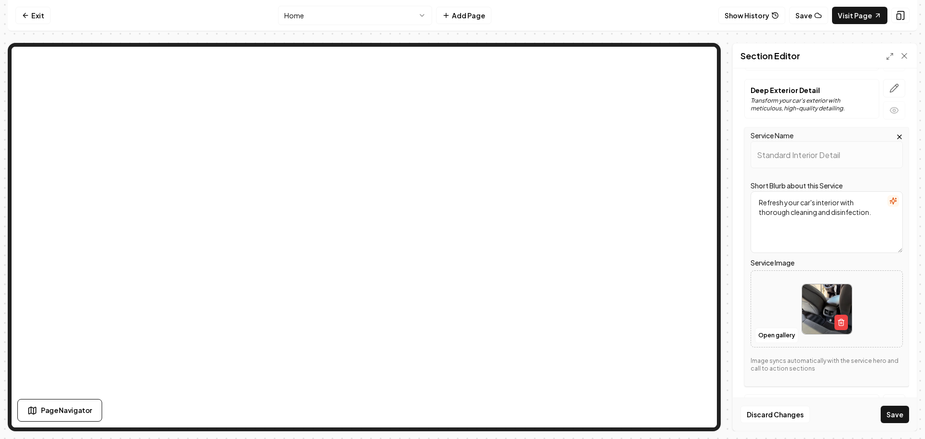
scroll to position [311, 0]
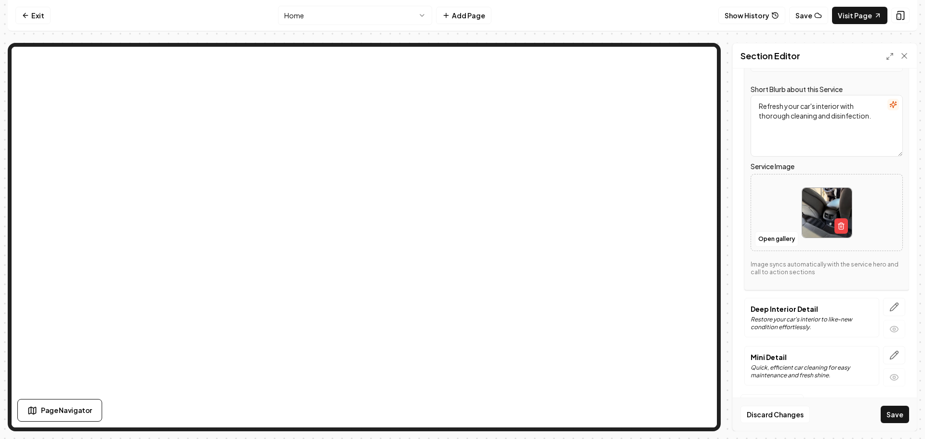
click at [890, 304] on icon "button" at bounding box center [895, 307] width 10 height 10
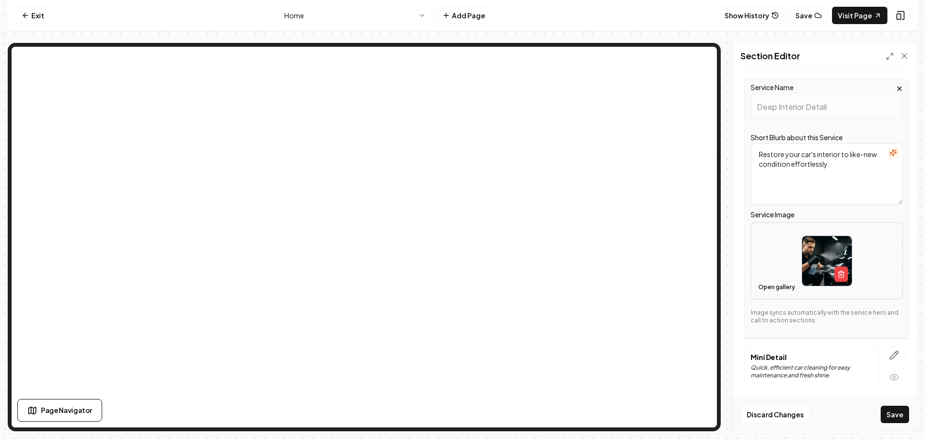
click at [769, 287] on button "Open gallery" at bounding box center [776, 286] width 43 height 15
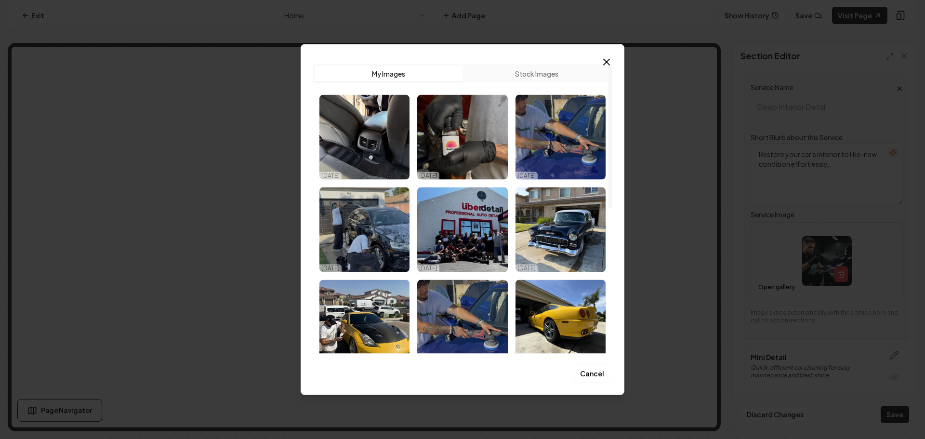
click at [610, 61] on icon "button" at bounding box center [607, 62] width 12 height 12
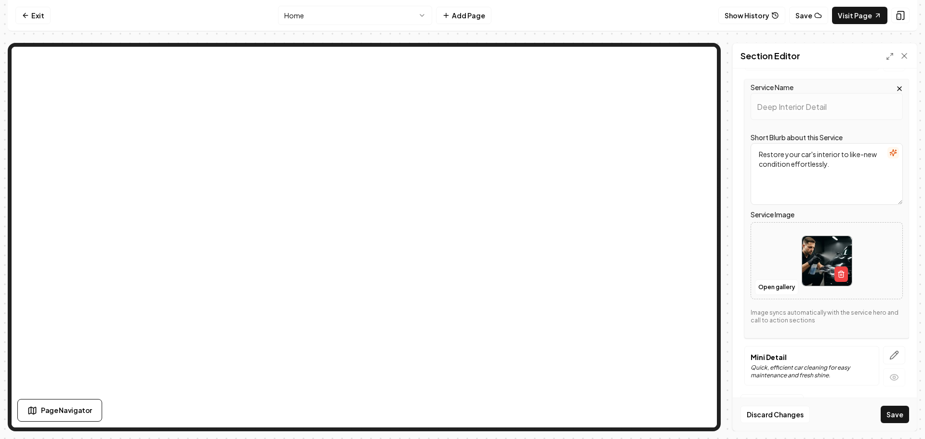
click at [804, 250] on img at bounding box center [827, 261] width 50 height 50
type input "**********"
click at [891, 355] on icon "button" at bounding box center [895, 355] width 10 height 10
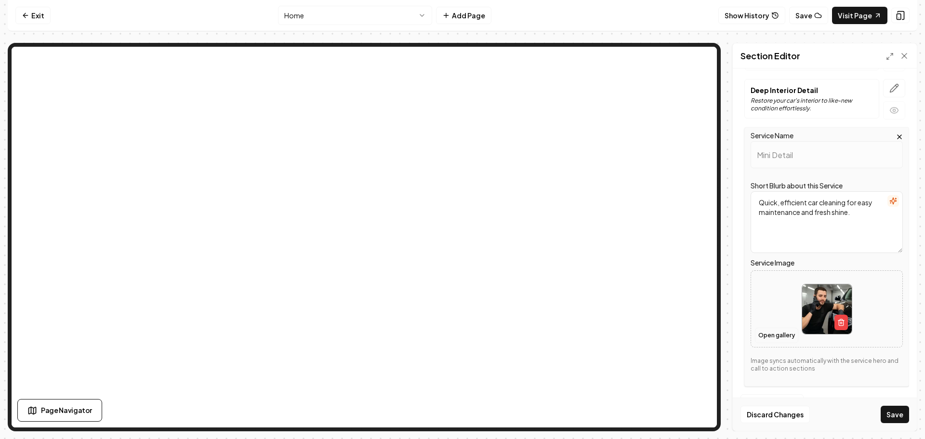
click at [767, 335] on button "Open gallery" at bounding box center [776, 335] width 43 height 15
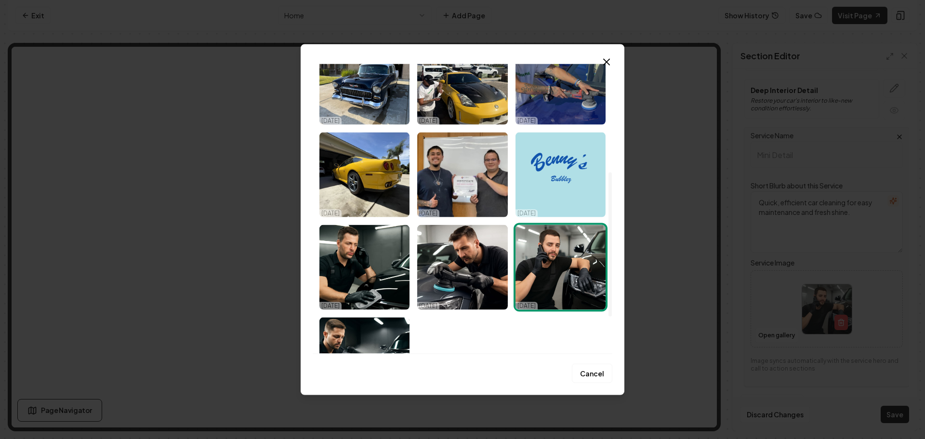
scroll to position [292, 0]
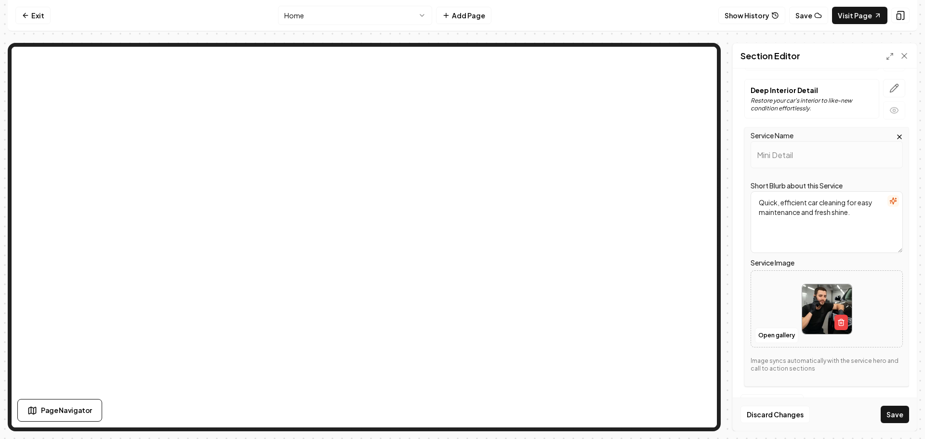
click at [810, 304] on img at bounding box center [827, 309] width 50 height 50
type input "**********"
click at [890, 416] on button "Save" at bounding box center [895, 414] width 28 height 17
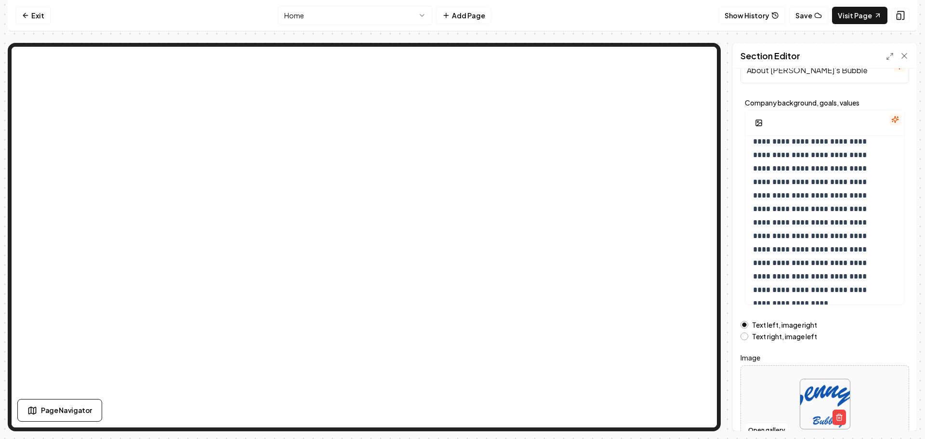
scroll to position [81, 0]
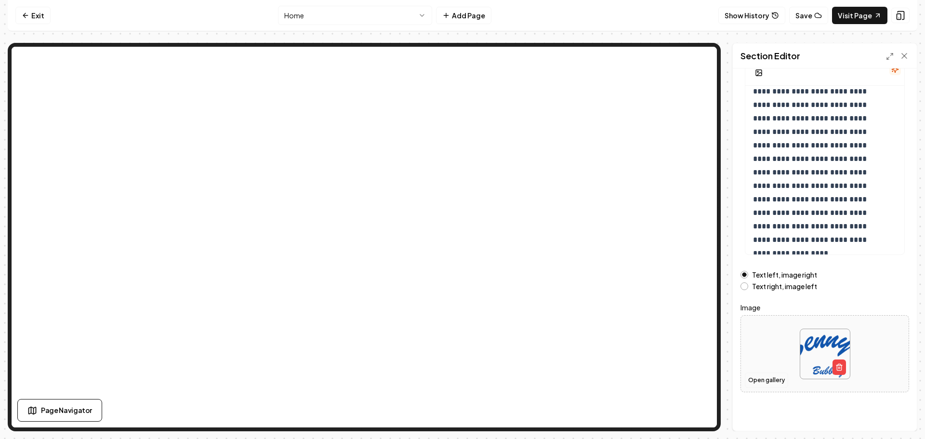
click at [762, 380] on button "Open gallery" at bounding box center [766, 379] width 43 height 15
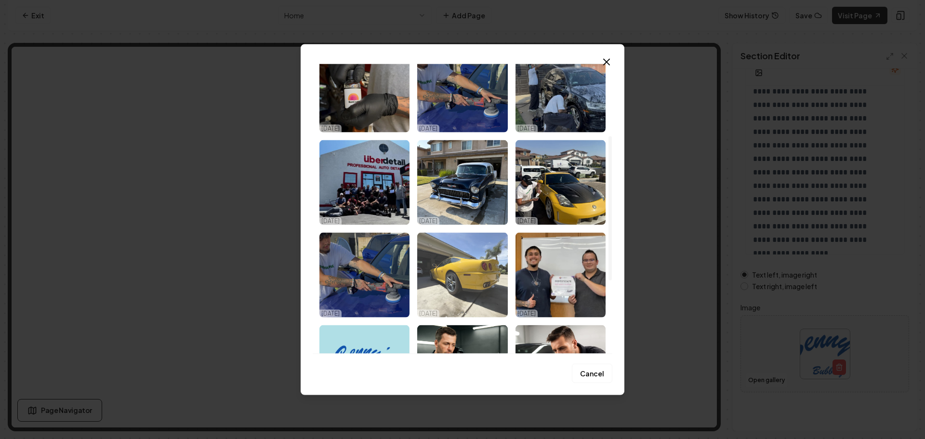
scroll to position [145, 0]
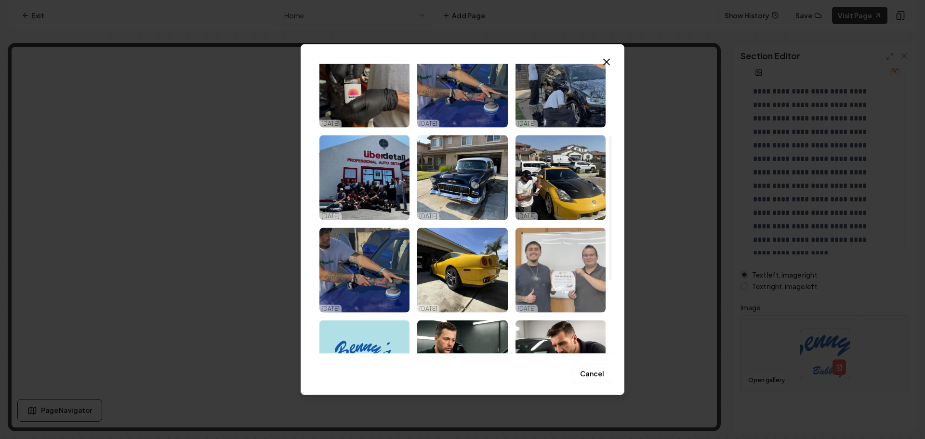
click at [558, 264] on img "Select image image_68ee3a2e5c7cd75eb89c11fa.webp" at bounding box center [561, 269] width 90 height 85
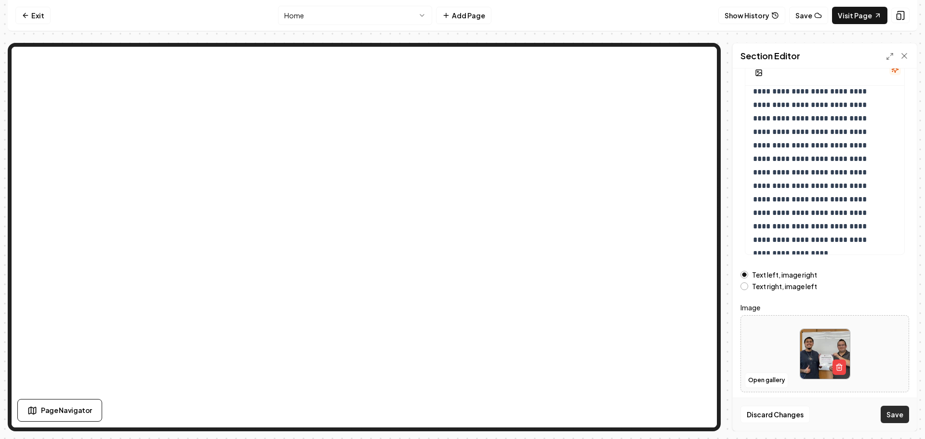
click at [898, 413] on button "Save" at bounding box center [895, 414] width 28 height 17
click at [800, 236] on p "**********" at bounding box center [817, 145] width 129 height 202
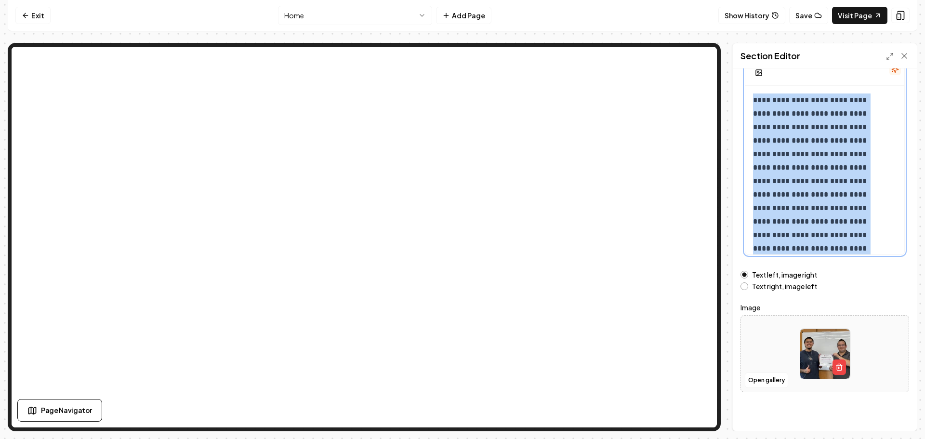
scroll to position [0, 0]
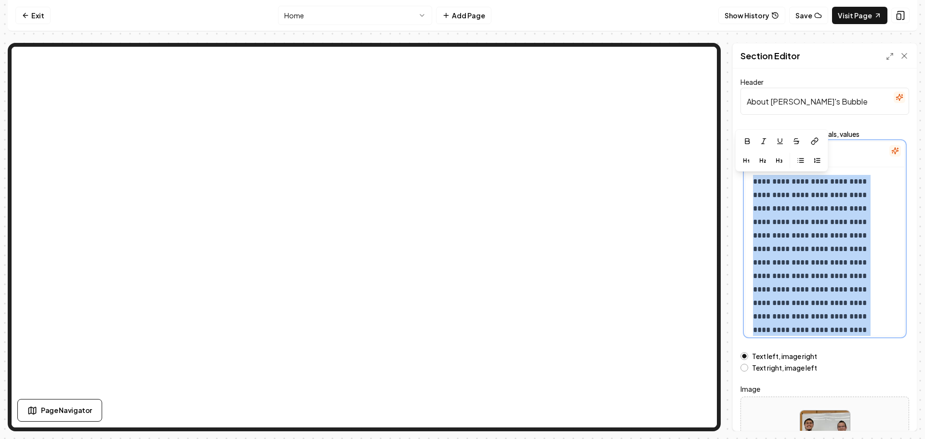
drag, startPoint x: 801, startPoint y: 239, endPoint x: 814, endPoint y: 232, distance: 14.7
click at [682, 35] on div "**********" at bounding box center [463, 215] width 910 height 431
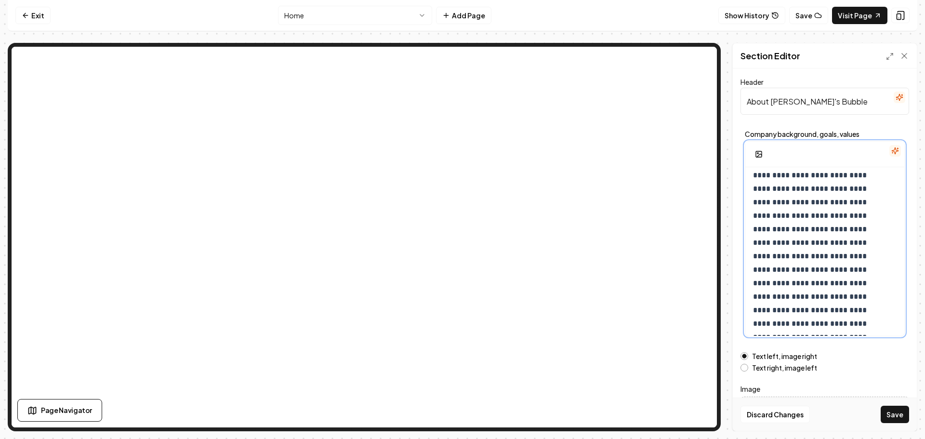
scroll to position [48, 0]
click at [809, 188] on p at bounding box center [817, 349] width 129 height 445
click at [800, 216] on p at bounding box center [817, 349] width 129 height 445
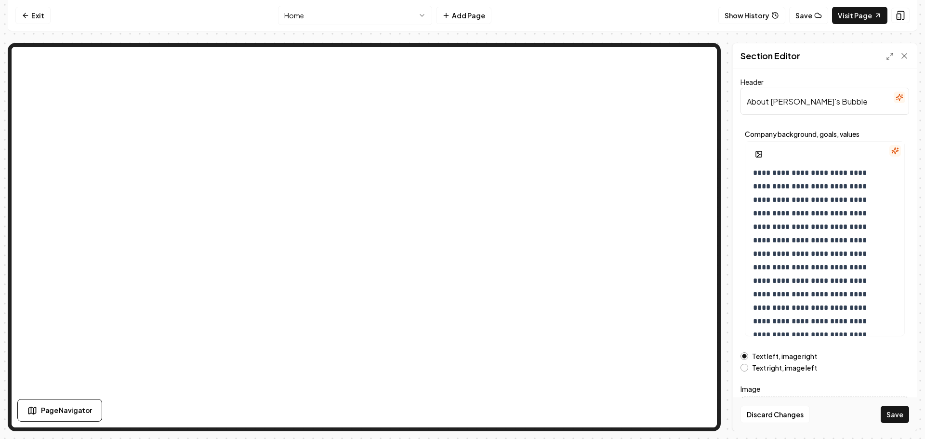
click at [898, 412] on button "Save" at bounding box center [895, 414] width 28 height 17
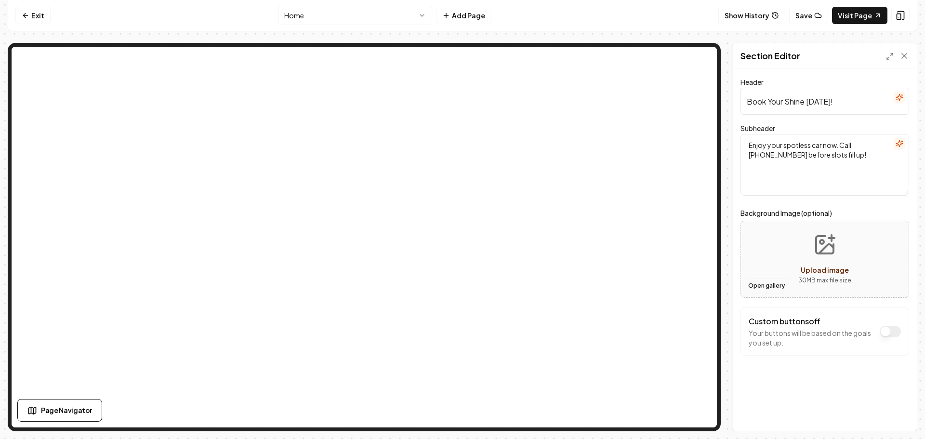
click at [764, 286] on button "Open gallery" at bounding box center [766, 285] width 43 height 15
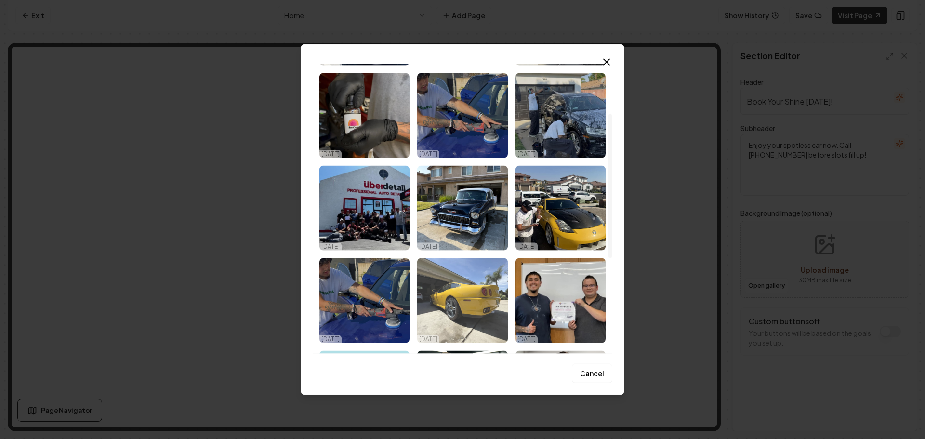
scroll to position [100, 0]
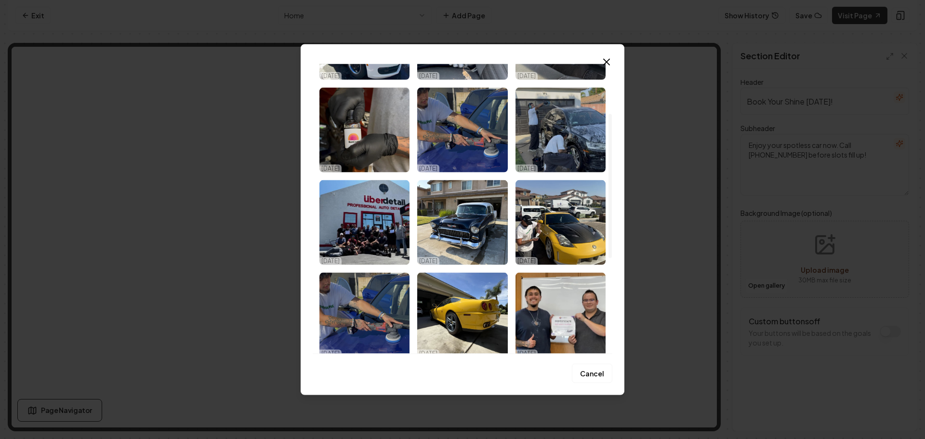
click at [383, 235] on img "Select image image_68ee3a2f5c7cd75eb89c126b.webp" at bounding box center [364, 222] width 90 height 85
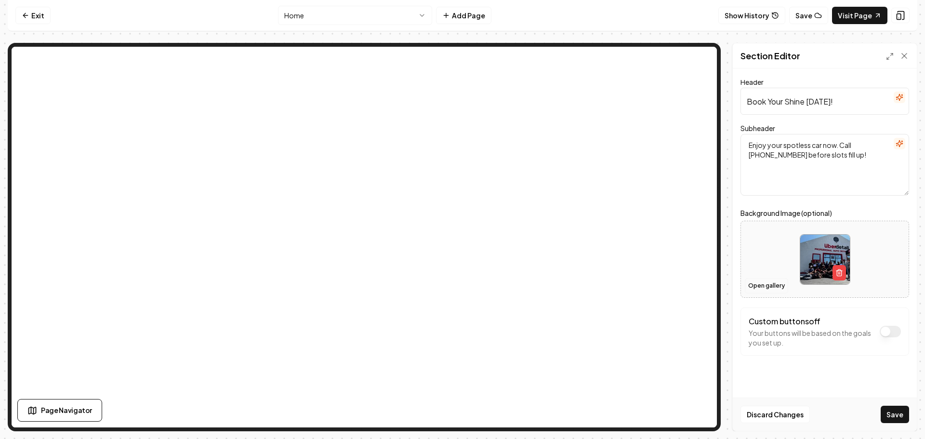
click at [756, 282] on button "Open gallery" at bounding box center [766, 285] width 43 height 15
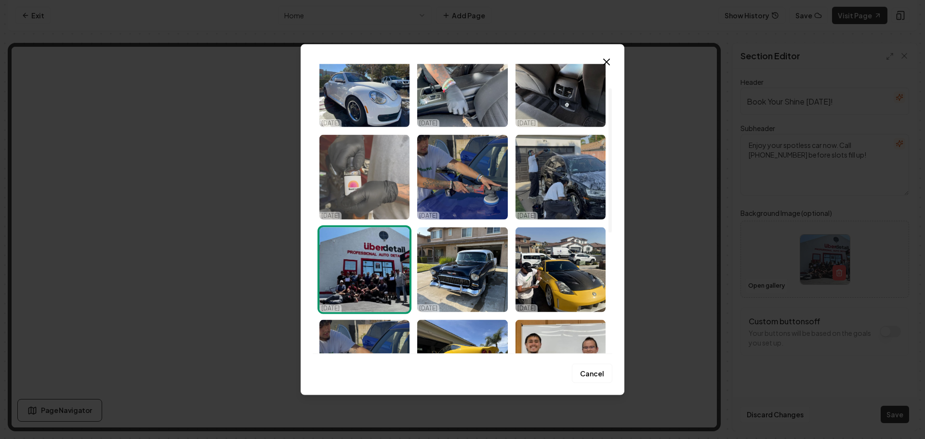
scroll to position [48, 0]
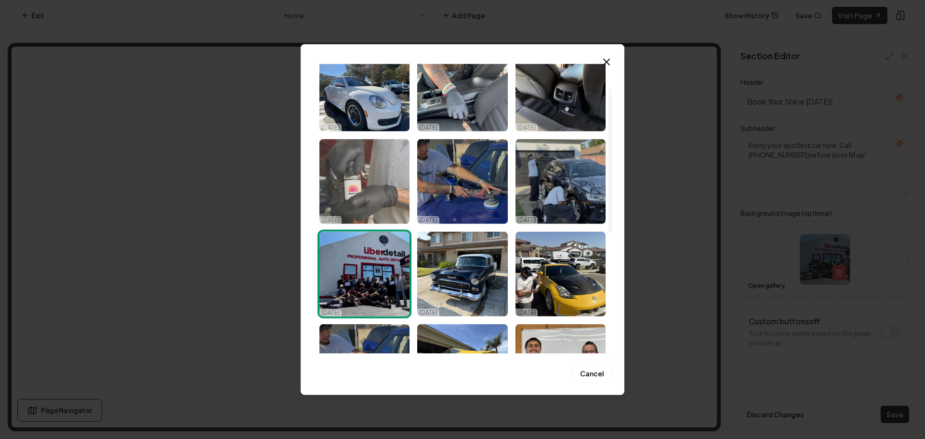
click at [370, 178] on img "Select image image_68ee3a2e5c7cd75eb89c121d.webp" at bounding box center [364, 181] width 90 height 85
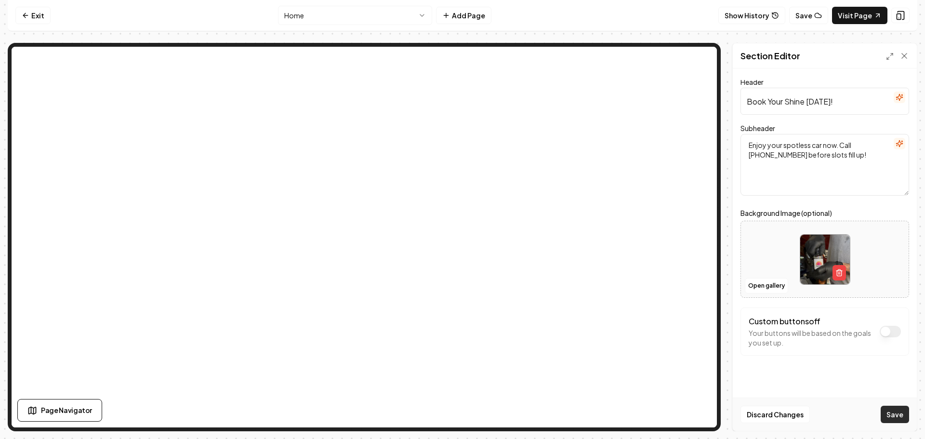
click at [890, 412] on button "Save" at bounding box center [895, 414] width 28 height 17
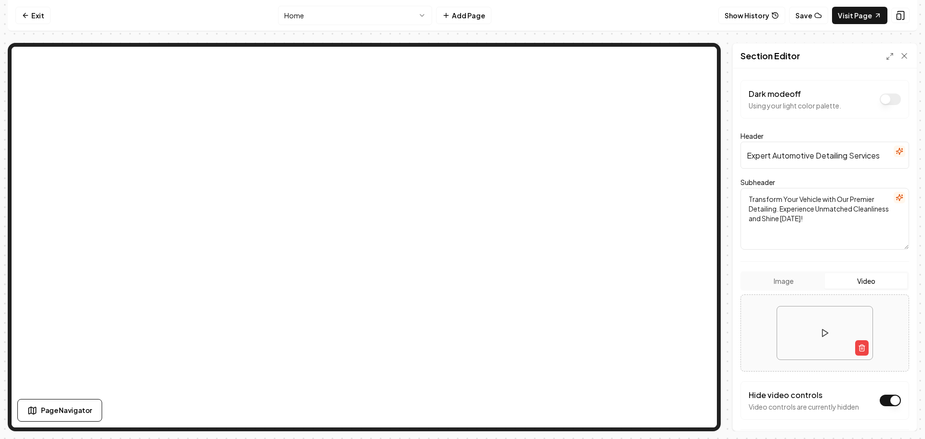
click at [787, 156] on input "Expert Automotive Detailing Services" at bounding box center [825, 155] width 169 height 27
paste input "Premium Mobile Detailing, Delivered to Your Doorstep"
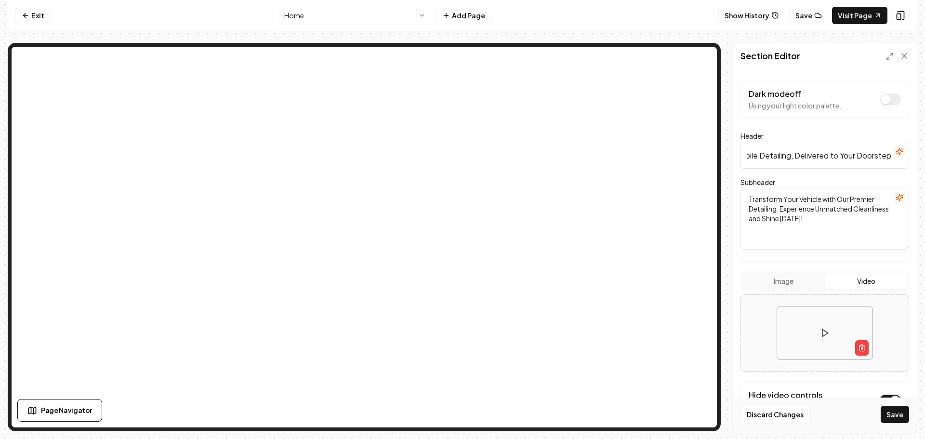
type input "Premium Mobile Detailing, Delivered to Your Doorstep"
click at [759, 203] on textarea "Transform Your Vehicle with Our Premier Detailing. Experience Unmatched Cleanli…" at bounding box center [825, 219] width 169 height 62
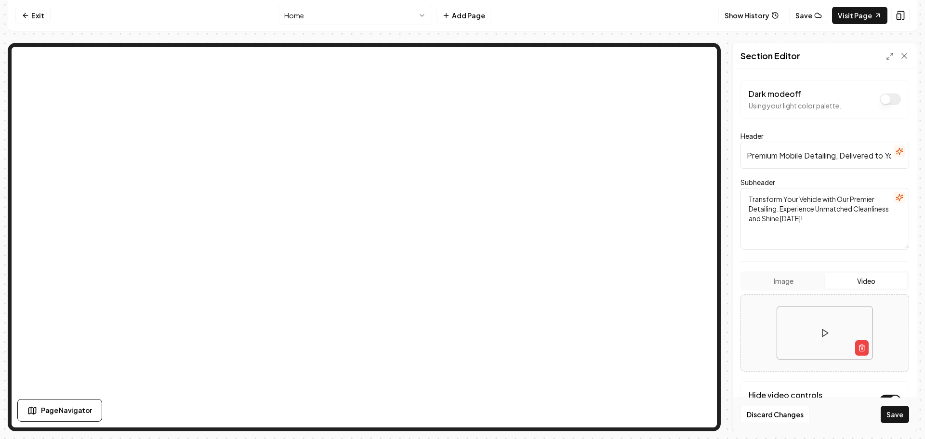
paste textarea "At [PERSON_NAME]'s Bubblez, we bring the detail shop to you. Whether you're at …"
type textarea "At [PERSON_NAME]'s Bubblez, we bring the detail shop to you. Whether you're at …"
click at [895, 412] on button "Save" at bounding box center [895, 414] width 28 height 17
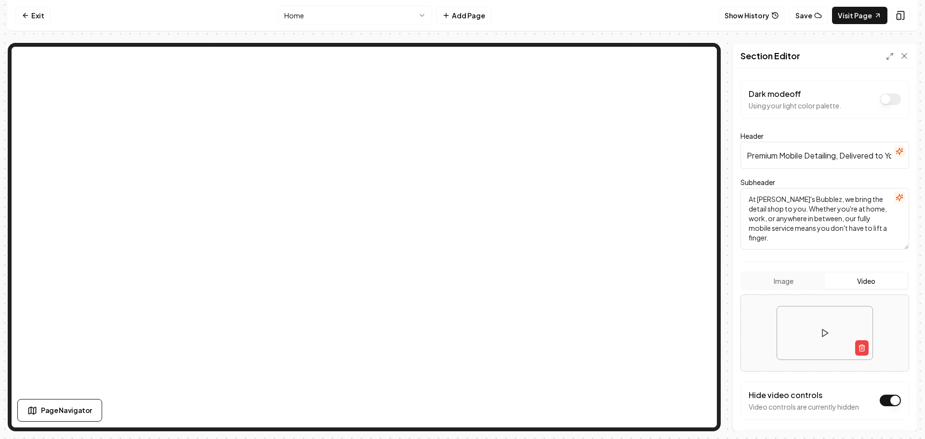
click at [359, 26] on nav "Exit Home Add Page Show History Save Visit Page" at bounding box center [463, 15] width 910 height 31
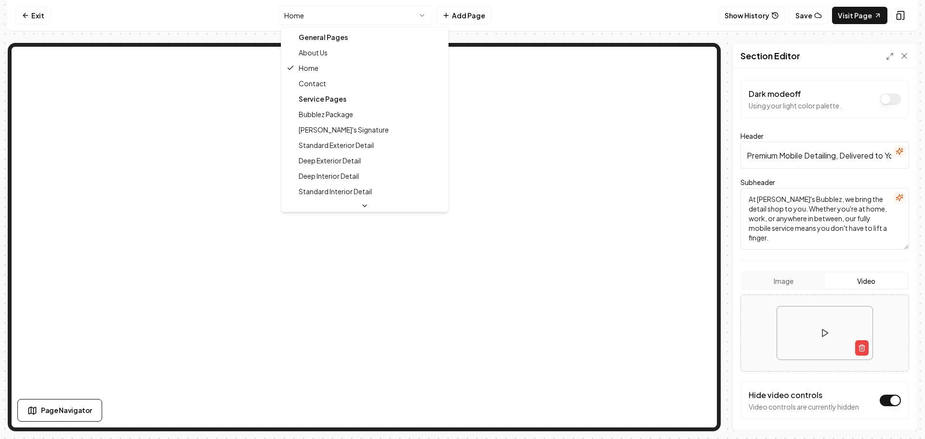
click at [359, 14] on html "Computer Required This feature is only available on a computer. Please switch t…" at bounding box center [462, 219] width 925 height 439
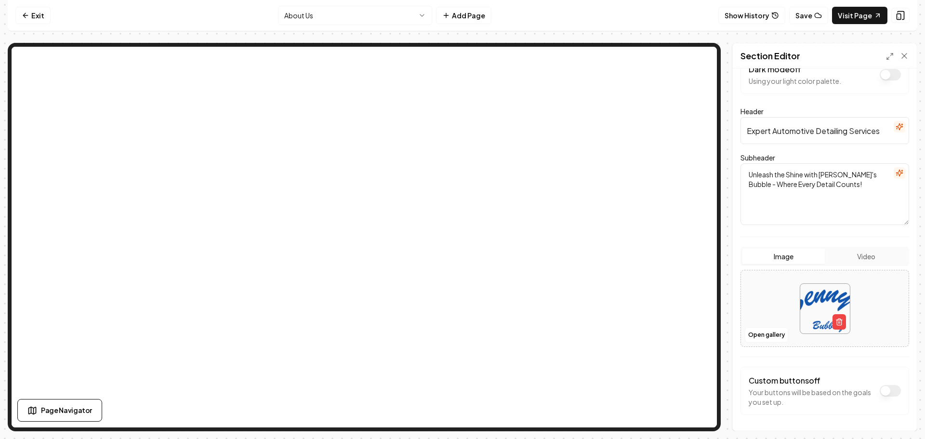
scroll to position [59, 0]
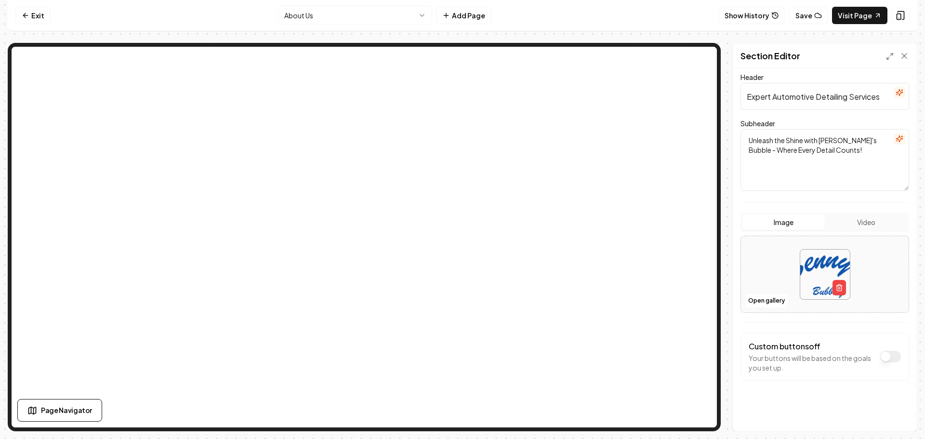
click at [860, 223] on button "Video" at bounding box center [866, 221] width 82 height 15
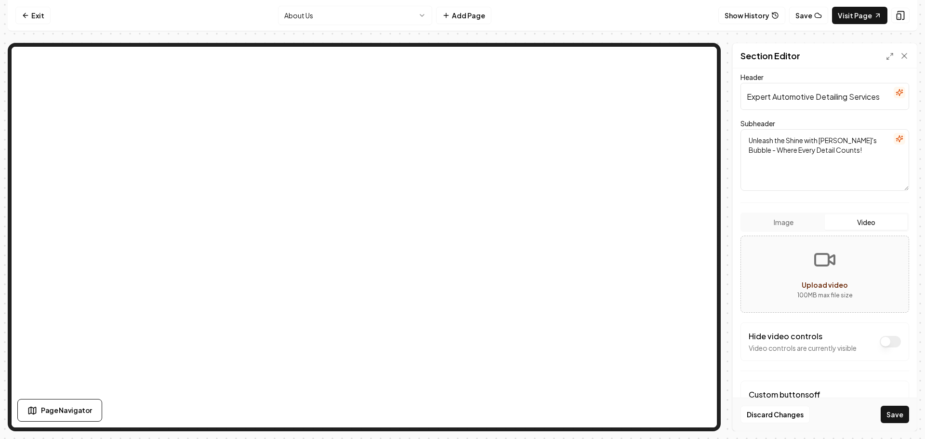
click at [818, 257] on icon "Upload video" at bounding box center [824, 259] width 23 height 23
type input "**********"
click at [880, 342] on button "Dark mode off" at bounding box center [890, 342] width 21 height 12
click at [900, 412] on button "Save" at bounding box center [895, 414] width 28 height 17
click at [788, 103] on input "Expert Automotive Detailing Services" at bounding box center [825, 96] width 169 height 27
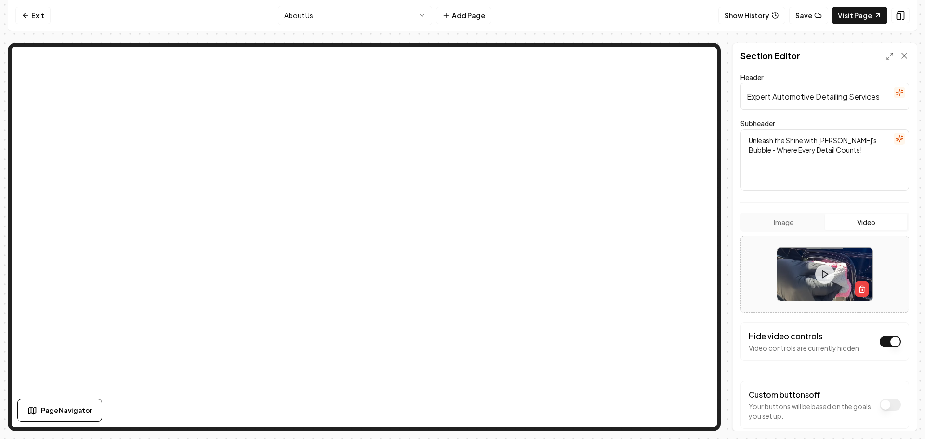
click at [788, 103] on input "Expert Automotive Detailing Services" at bounding box center [825, 96] width 169 height 27
paste input "From Side Hustle to Passion—Meet the Team Behind [PERSON_NAME]'s Bubblez"
type input "From Side Hustle to Passion, About [PERSON_NAME]'s Bubblez"
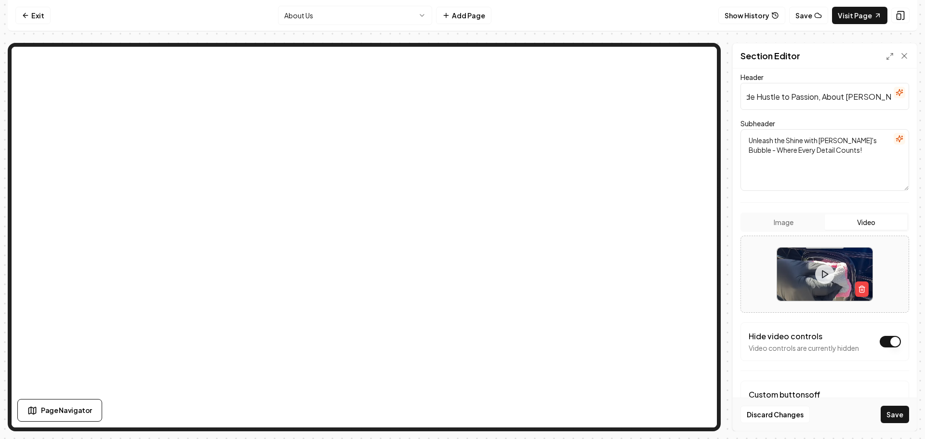
scroll to position [0, 0]
click at [776, 144] on textarea "Unleash the Shine with [PERSON_NAME]'s Bubble - Where Every Detail Counts!" at bounding box center [825, 160] width 169 height 62
paste textarea "Built on hard work, quality craftsmanship, and a genuine connection with every …"
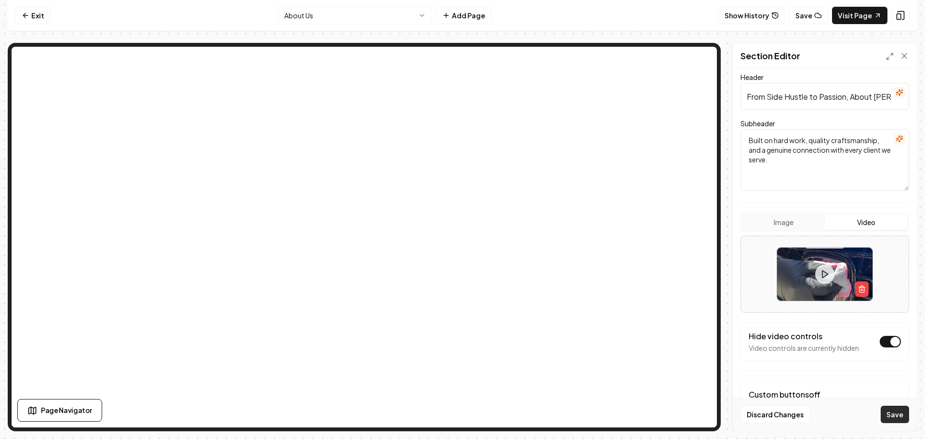
type textarea "Built on hard work, quality craftsmanship, and a genuine connection with every …"
click at [898, 416] on button "Save" at bounding box center [895, 414] width 28 height 17
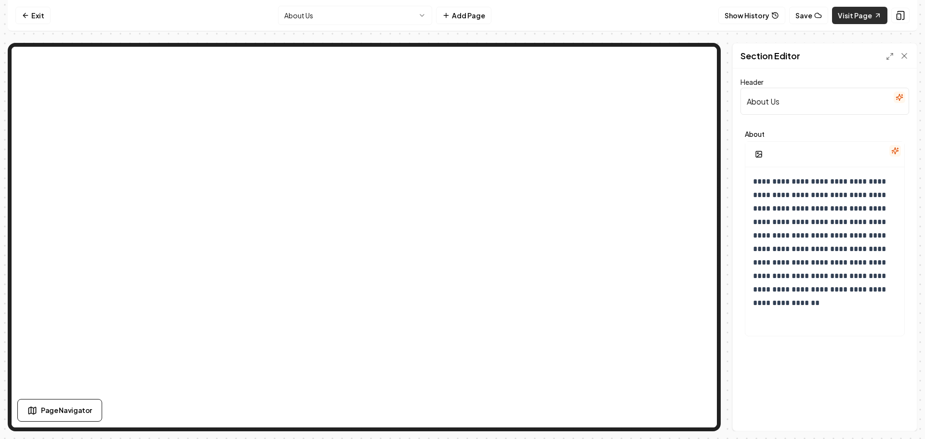
click at [869, 16] on link "Visit Page" at bounding box center [859, 15] width 55 height 17
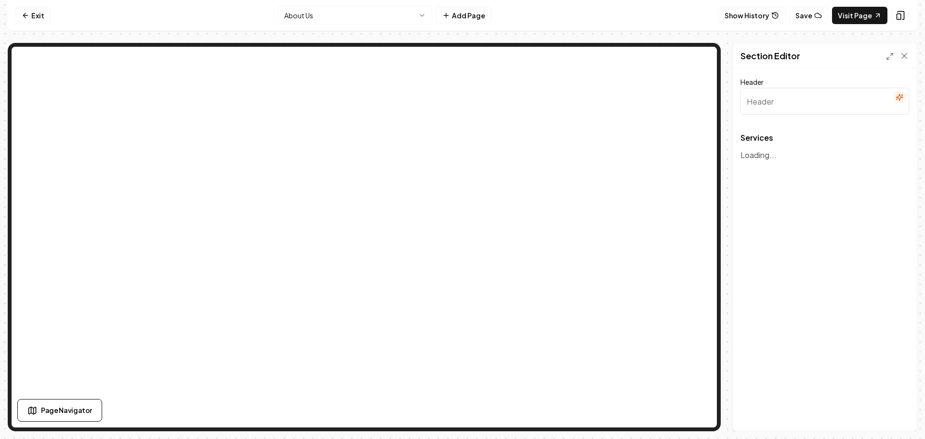
type input "Prime Detailing Services"
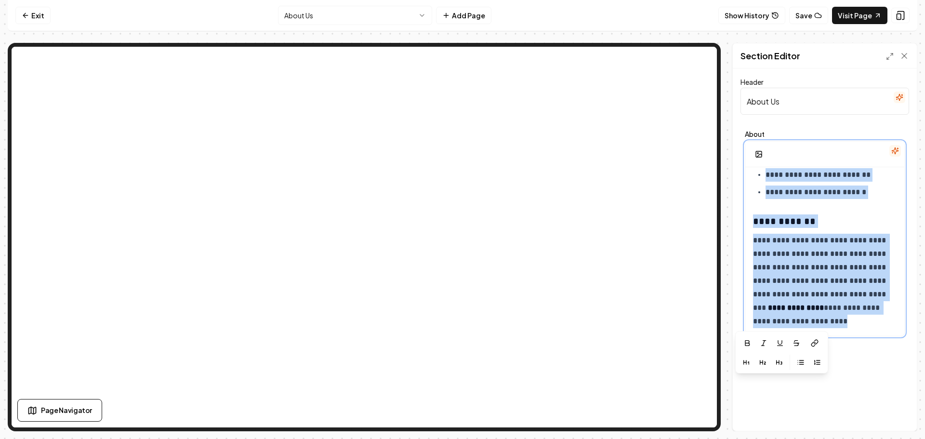
drag, startPoint x: 755, startPoint y: 182, endPoint x: 843, endPoint y: 376, distance: 213.7
click at [846, 385] on div "**********" at bounding box center [825, 249] width 184 height 362
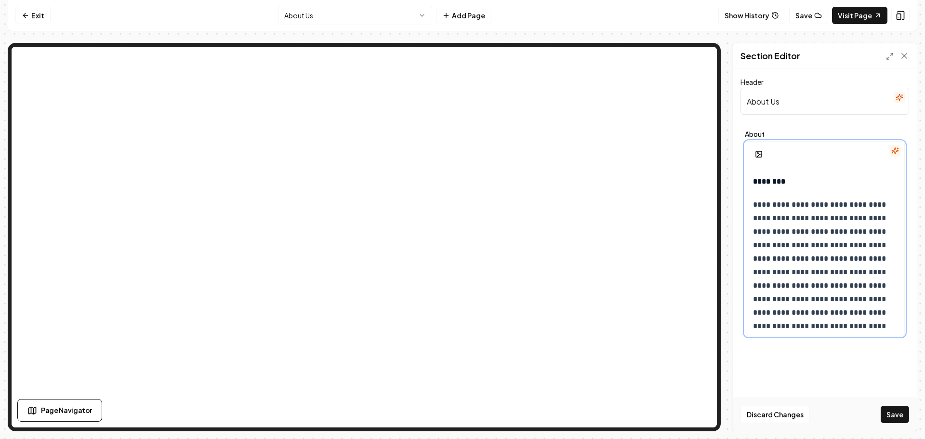
click at [774, 178] on strong "********" at bounding box center [769, 181] width 32 height 7
copy strong "********"
click at [771, 100] on input "About Us" at bounding box center [825, 101] width 169 height 27
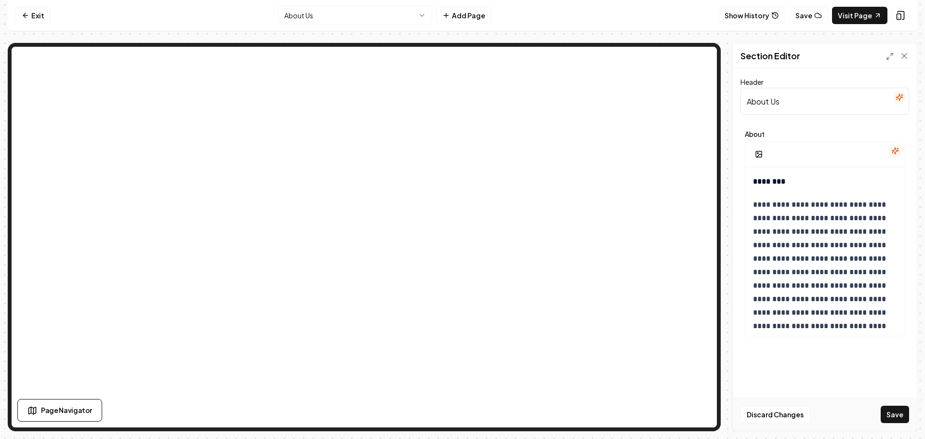
click at [771, 100] on input "About Us" at bounding box center [825, 101] width 169 height 27
click at [771, 185] on strong "********" at bounding box center [769, 181] width 32 height 7
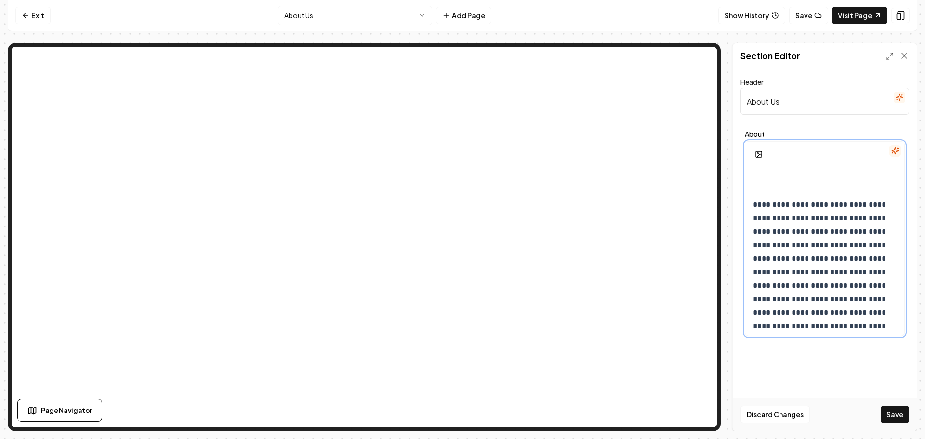
click at [755, 204] on p "**********" at bounding box center [821, 285] width 136 height 175
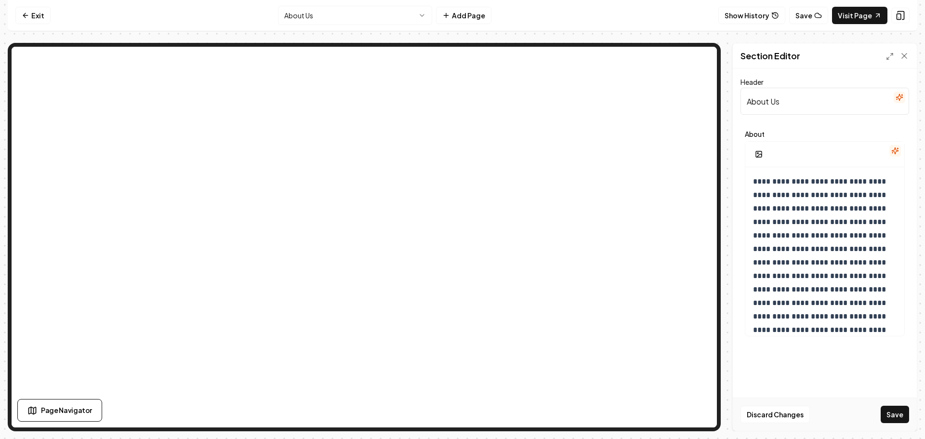
click at [894, 422] on button "Save" at bounding box center [895, 414] width 28 height 17
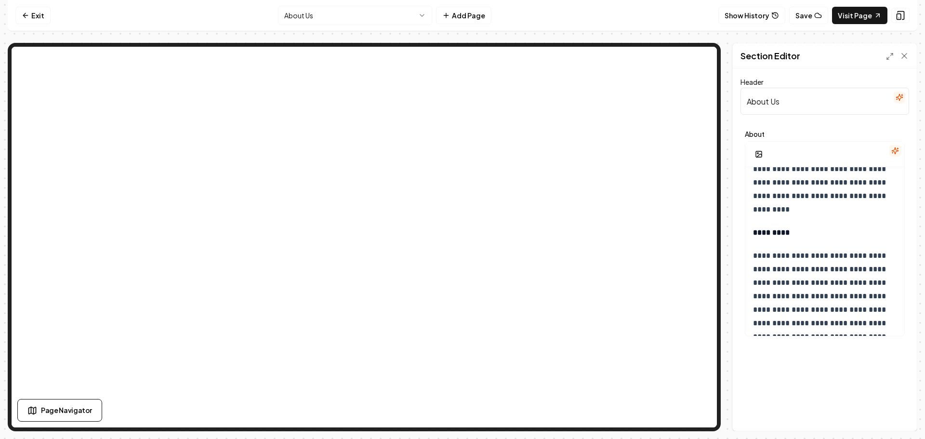
scroll to position [193, 0]
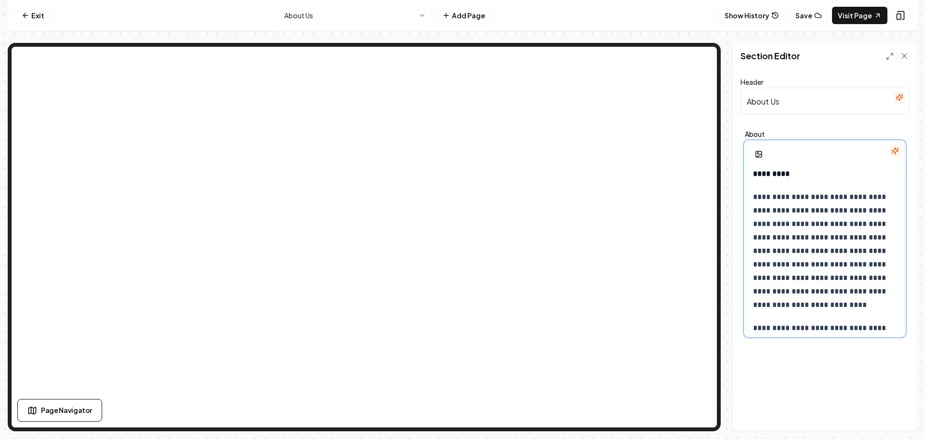
click at [852, 252] on p "**********" at bounding box center [821, 250] width 136 height 121
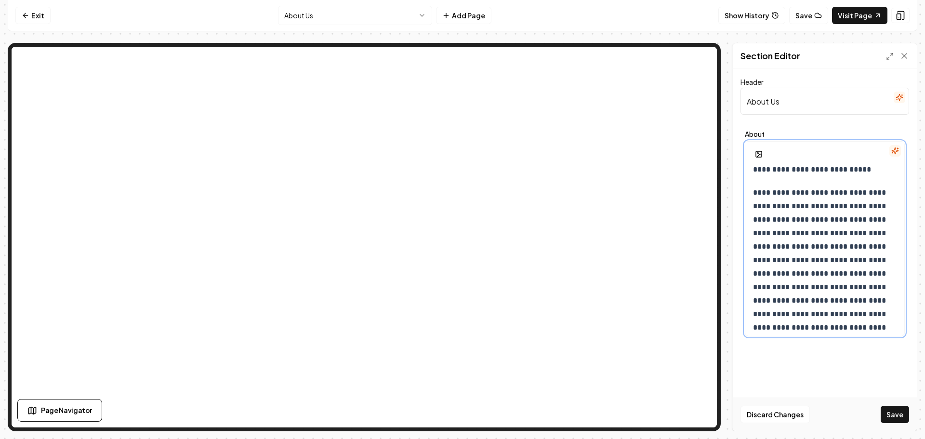
scroll to position [337, 0]
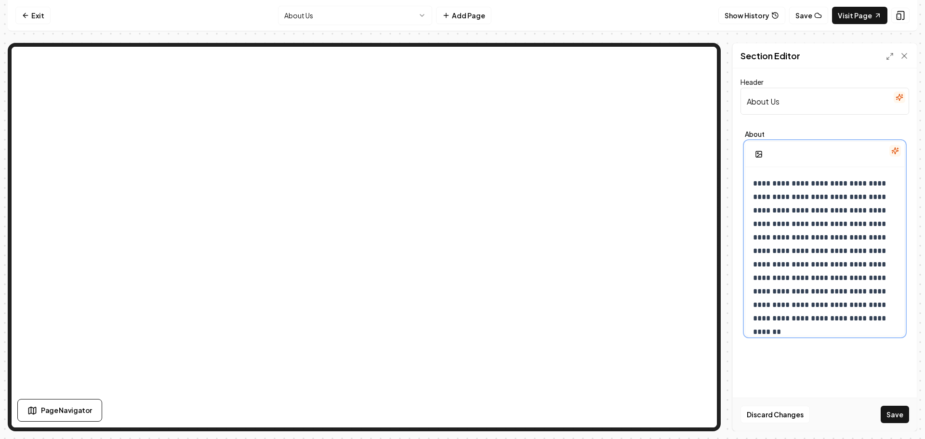
click at [836, 212] on p "**********" at bounding box center [821, 251] width 136 height 148
click at [811, 251] on p "**********" at bounding box center [821, 251] width 136 height 148
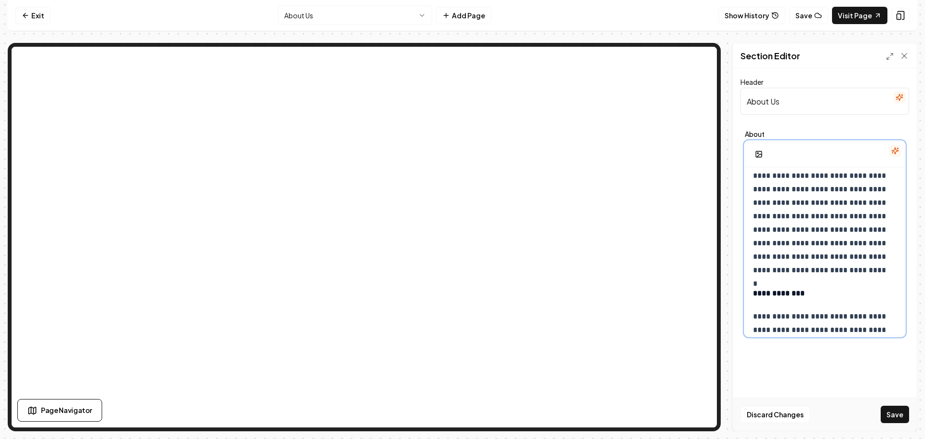
click at [832, 216] on p "**********" at bounding box center [821, 209] width 136 height 135
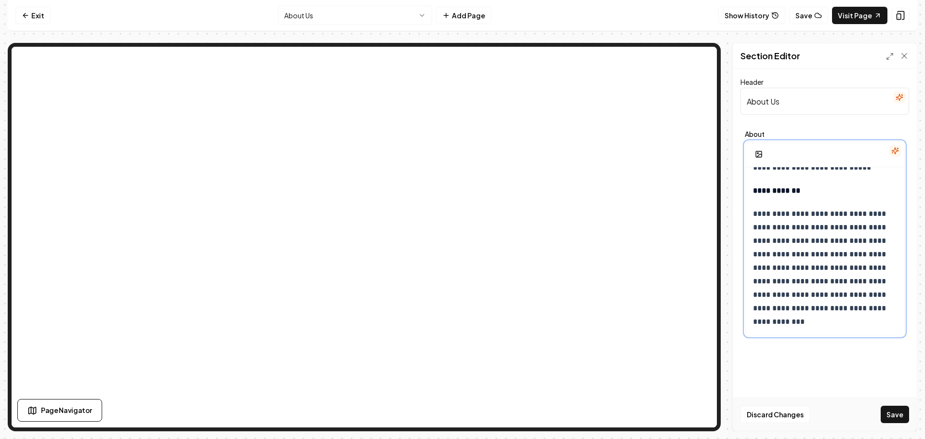
scroll to position [1412, 0]
click at [903, 423] on button "Save" at bounding box center [895, 414] width 28 height 17
click at [357, 19] on html "**********" at bounding box center [462, 219] width 925 height 439
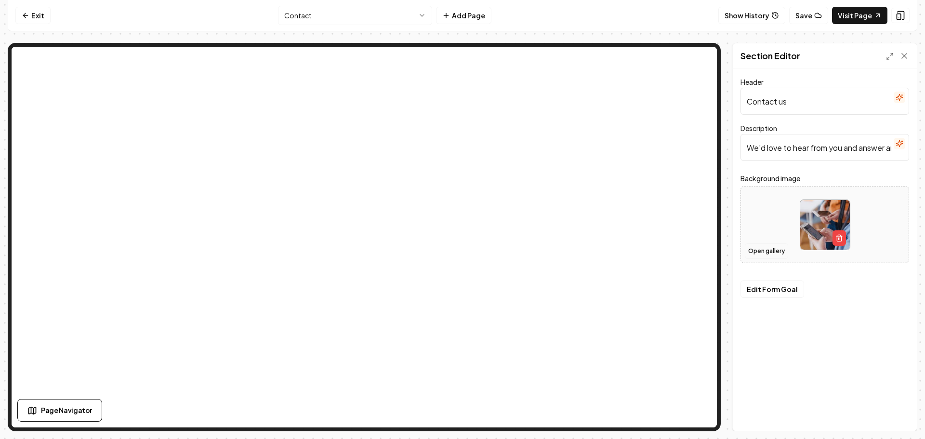
click at [766, 251] on button "Open gallery" at bounding box center [766, 250] width 43 height 15
click at [769, 254] on button "Open gallery" at bounding box center [766, 250] width 43 height 15
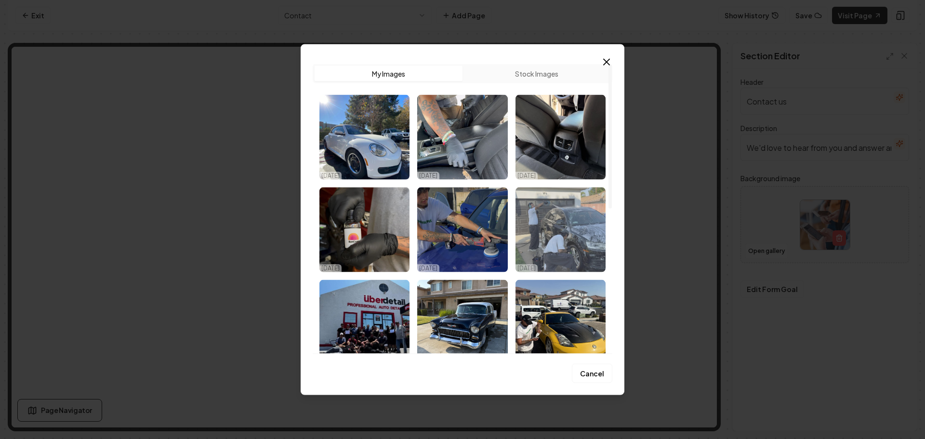
click at [581, 229] on img "Select image image_68ee3a2f5c7cd75eb89c12b0.webp" at bounding box center [561, 229] width 90 height 85
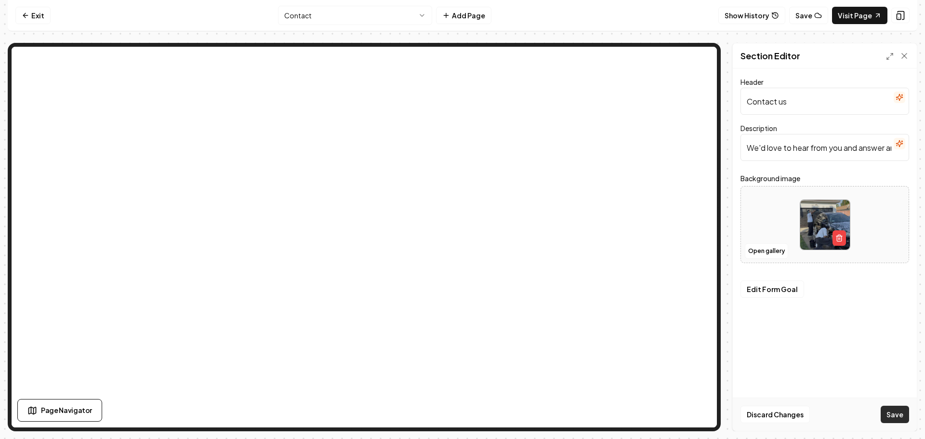
click at [891, 416] on button "Save" at bounding box center [895, 414] width 28 height 17
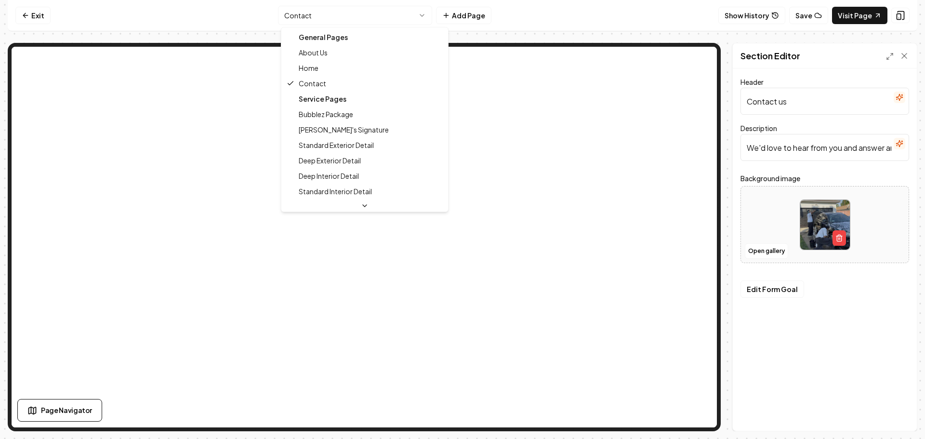
click at [352, 17] on html "Computer Required This feature is only available on a computer. Please switch t…" at bounding box center [462, 219] width 925 height 439
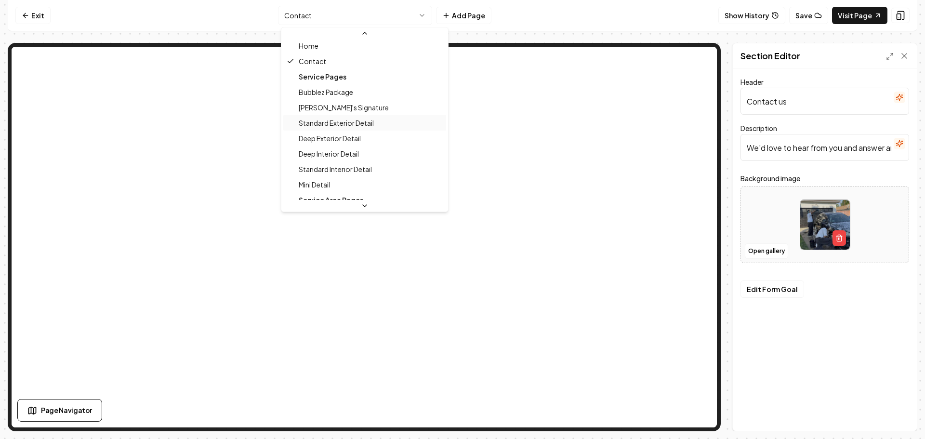
scroll to position [48, 0]
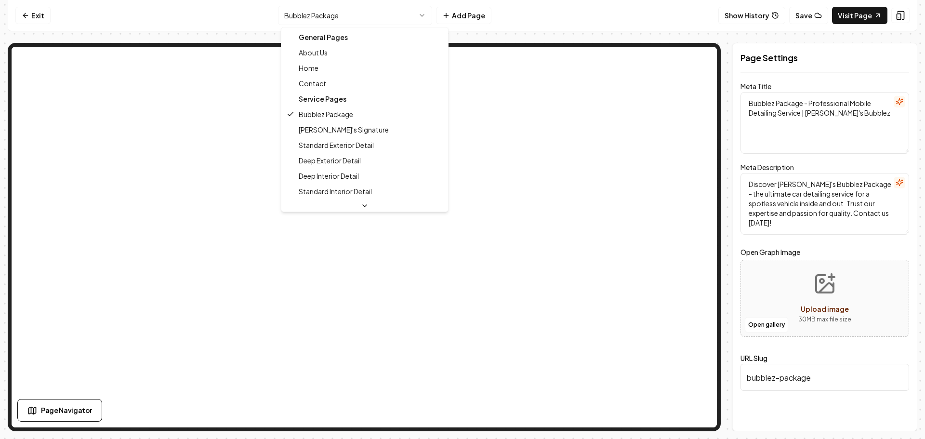
click at [338, 16] on html "Computer Required This feature is only available on a computer. Please switch t…" at bounding box center [462, 219] width 925 height 439
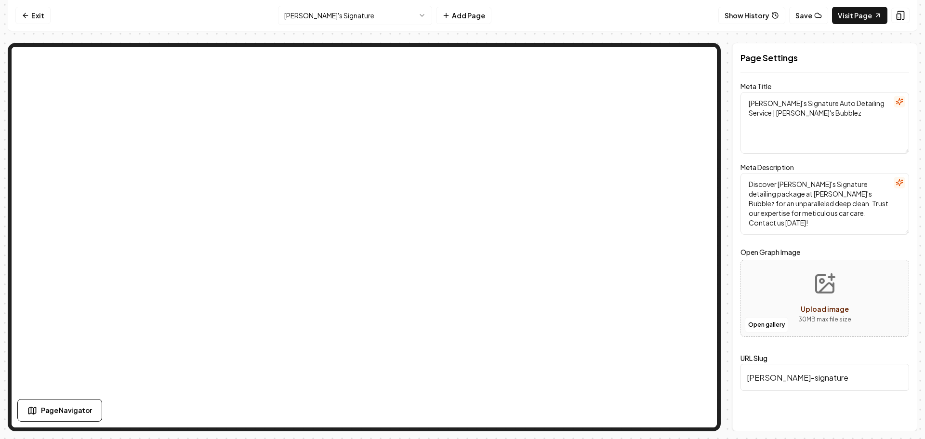
click at [376, 8] on html "Computer Required This feature is only available on a computer. Please switch t…" at bounding box center [462, 219] width 925 height 439
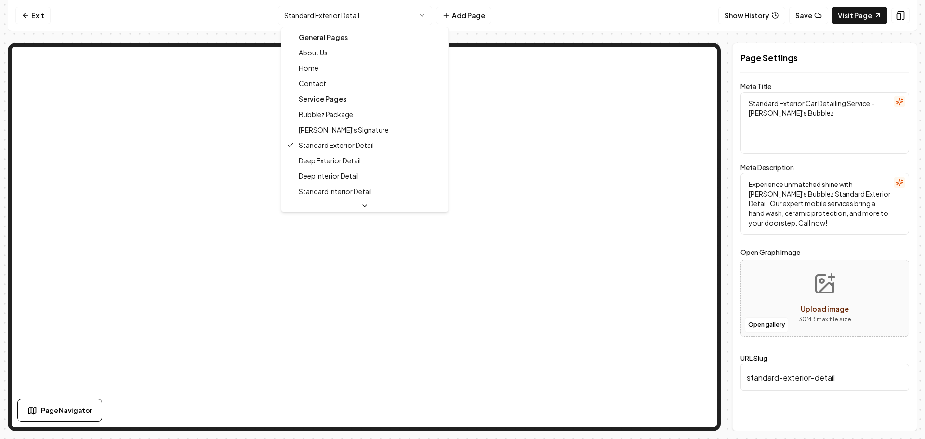
click at [379, 16] on html "Computer Required This feature is only available on a computer. Please switch t…" at bounding box center [462, 219] width 925 height 439
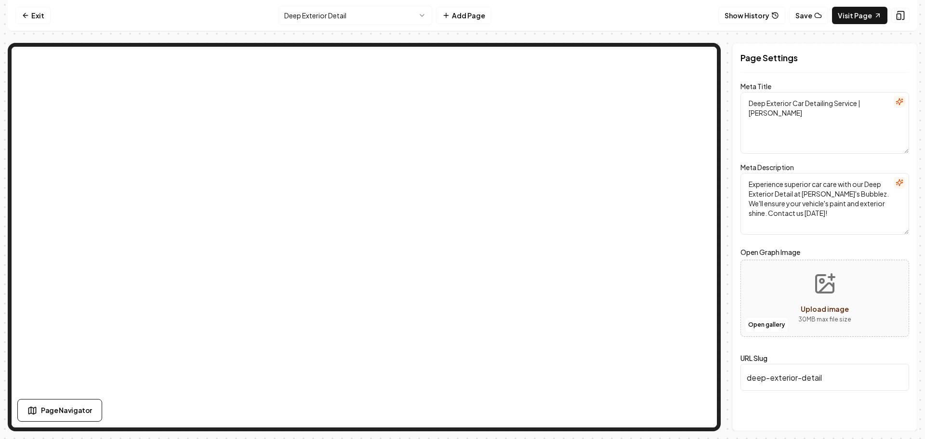
click at [345, 8] on html "Computer Required This feature is only available on a computer. Please switch t…" at bounding box center [462, 219] width 925 height 439
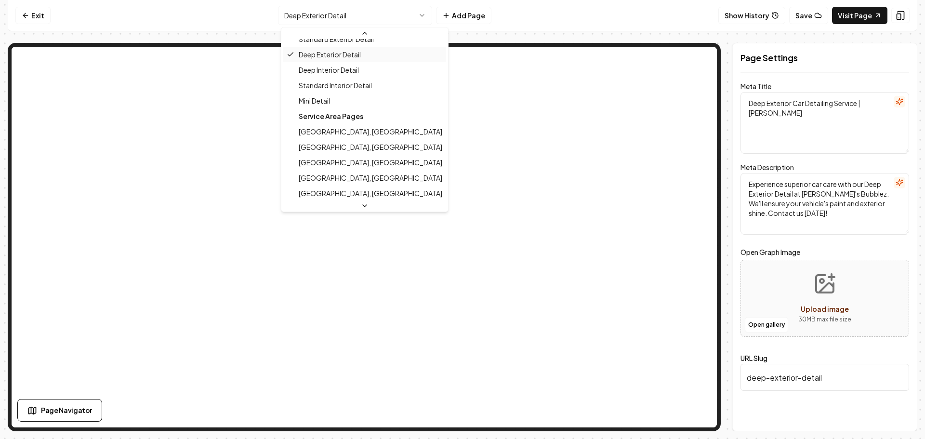
scroll to position [96, 0]
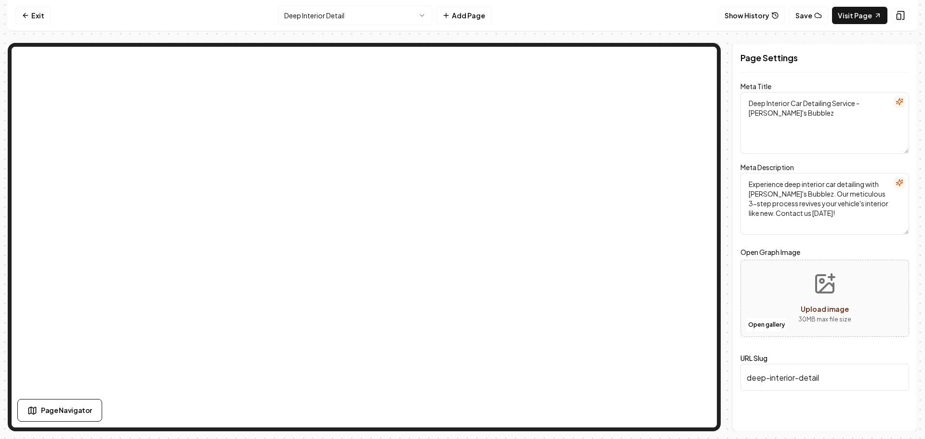
click at [369, 23] on html "Computer Required This feature is only available on a computer. Please switch t…" at bounding box center [462, 219] width 925 height 439
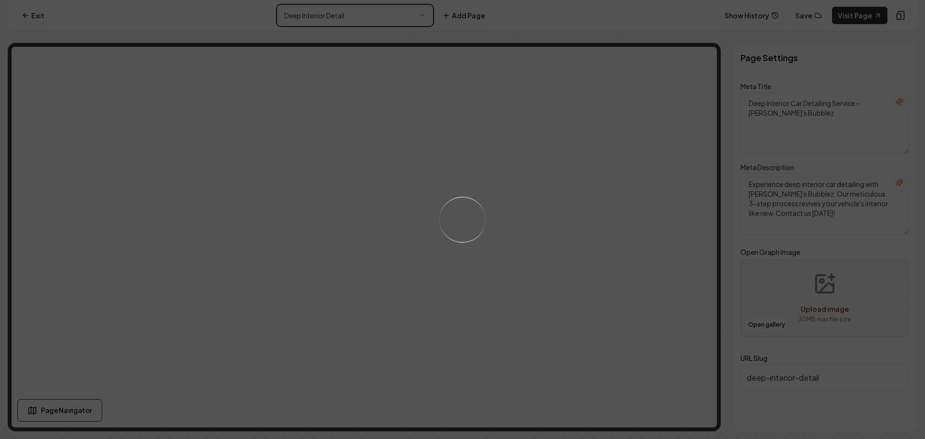
type textarea "Car Detailing Services & Offers in [City] | [PERSON_NAME]'s Bubble"
type textarea "Discover the difference with [PERSON_NAME]'s Bubble! Our expert automotive deta…"
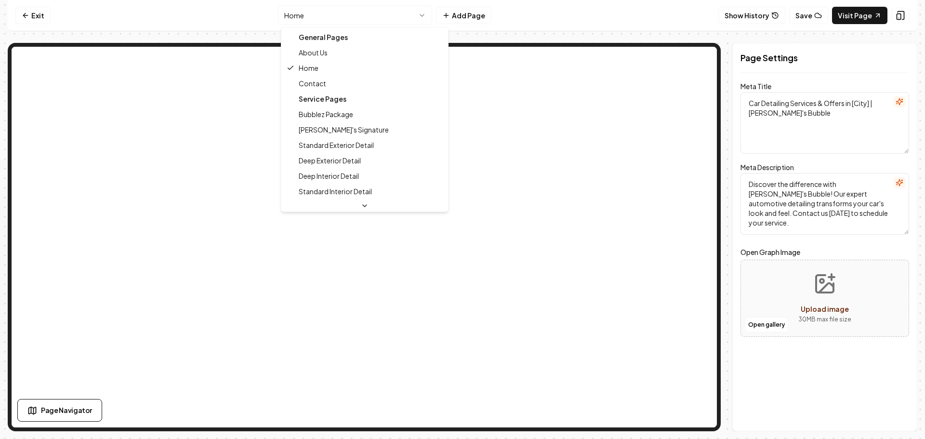
click at [350, 20] on html "Computer Required This feature is only available on a computer. Please switch t…" at bounding box center [462, 219] width 925 height 439
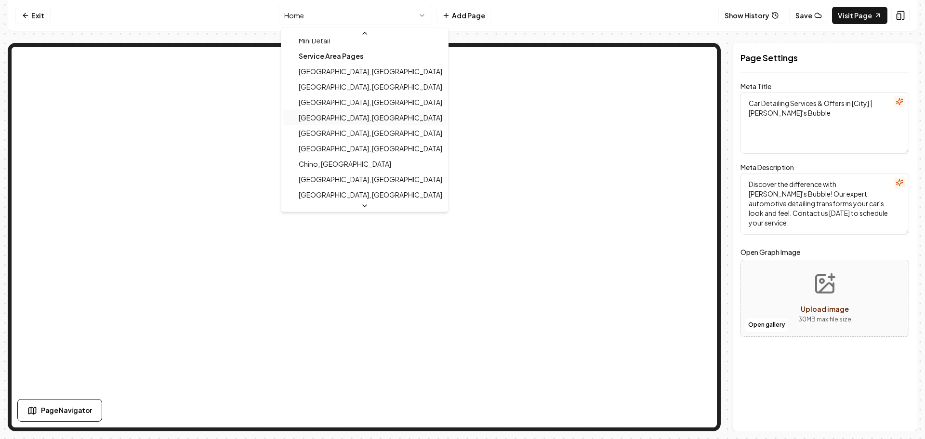
scroll to position [193, 0]
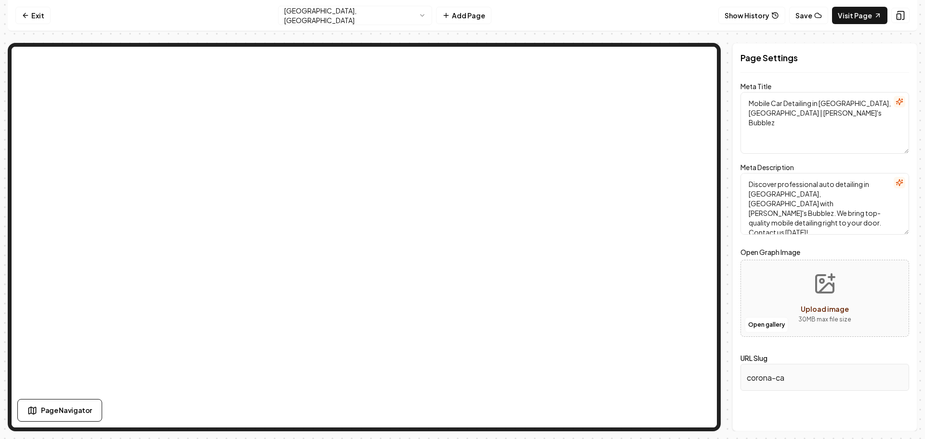
click at [353, 14] on html "Computer Required This feature is only available on a computer. Please switch t…" at bounding box center [462, 219] width 925 height 439
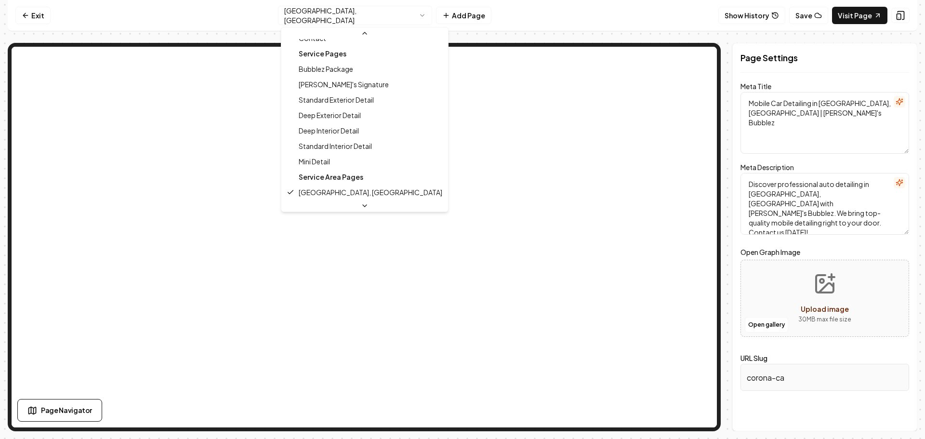
scroll to position [153, 0]
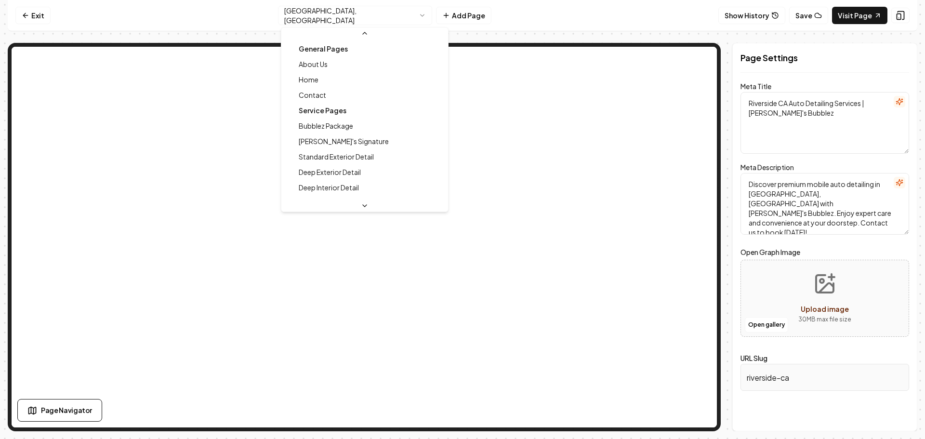
click at [361, 10] on html "Computer Required This feature is only available on a computer. Please switch t…" at bounding box center [462, 219] width 925 height 439
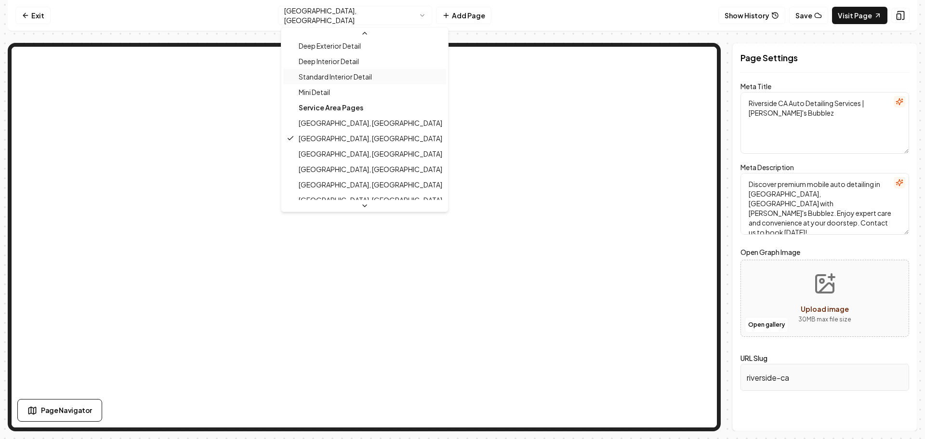
scroll to position [169, 0]
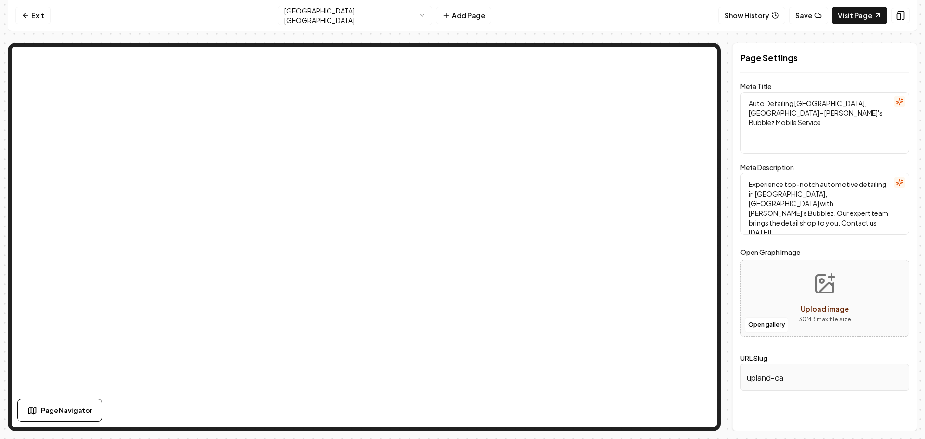
click at [334, 12] on html "Computer Required This feature is only available on a computer. Please switch t…" at bounding box center [462, 219] width 925 height 439
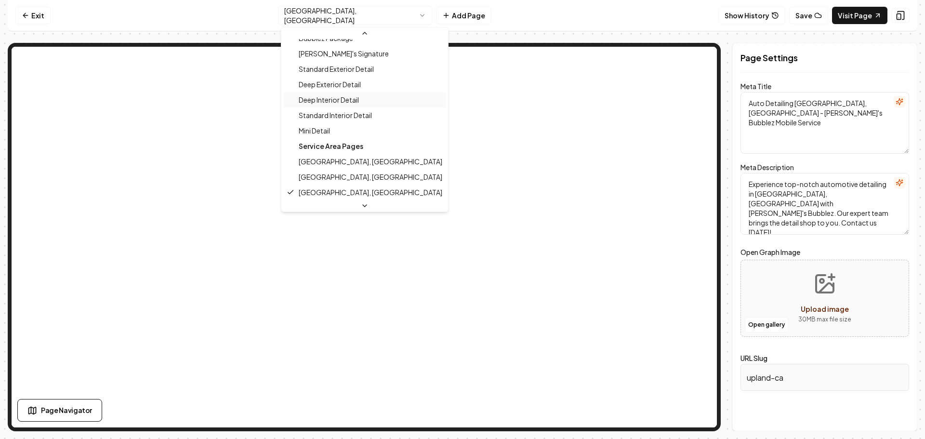
scroll to position [184, 0]
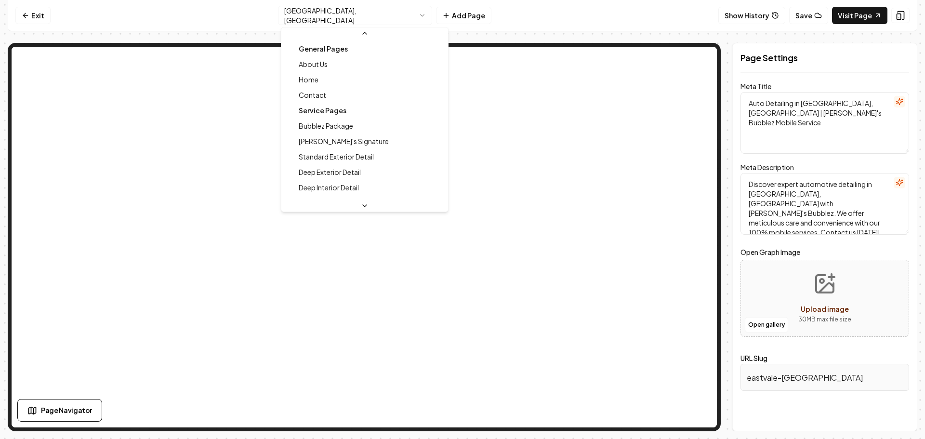
click at [349, 11] on html "Computer Required This feature is only available on a computer. Please switch t…" at bounding box center [462, 219] width 925 height 439
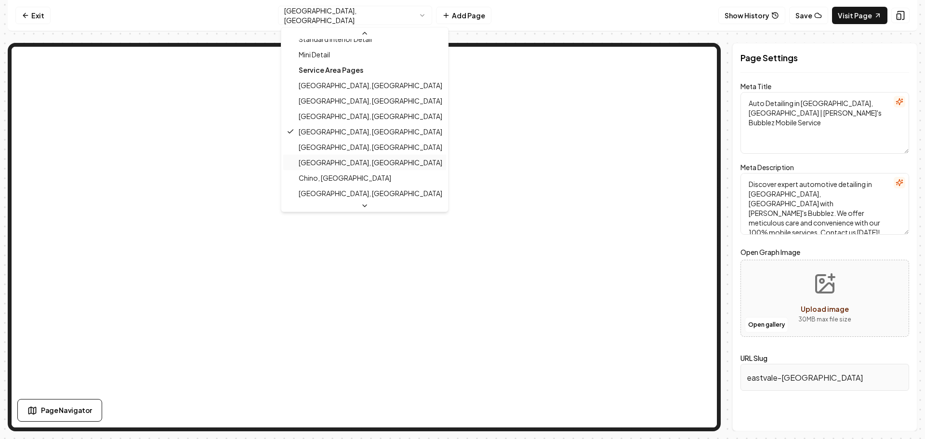
scroll to position [199, 0]
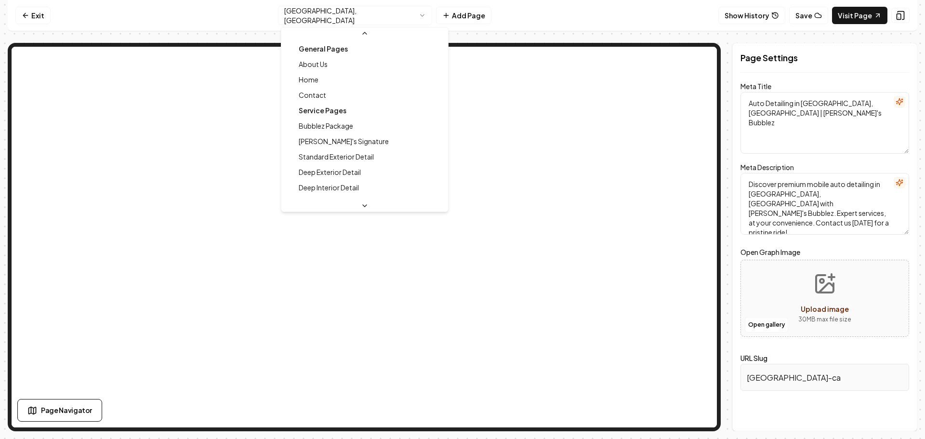
click at [348, 15] on html "Computer Required This feature is only available on a computer. Please switch t…" at bounding box center [462, 219] width 925 height 439
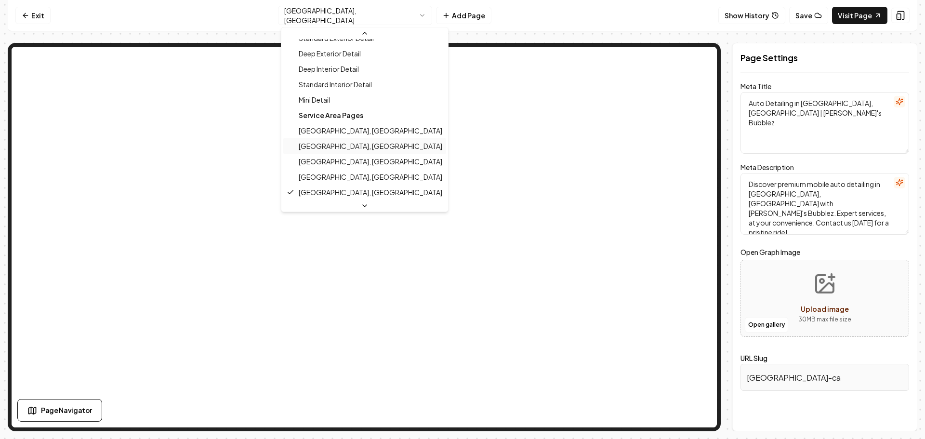
scroll to position [215, 0]
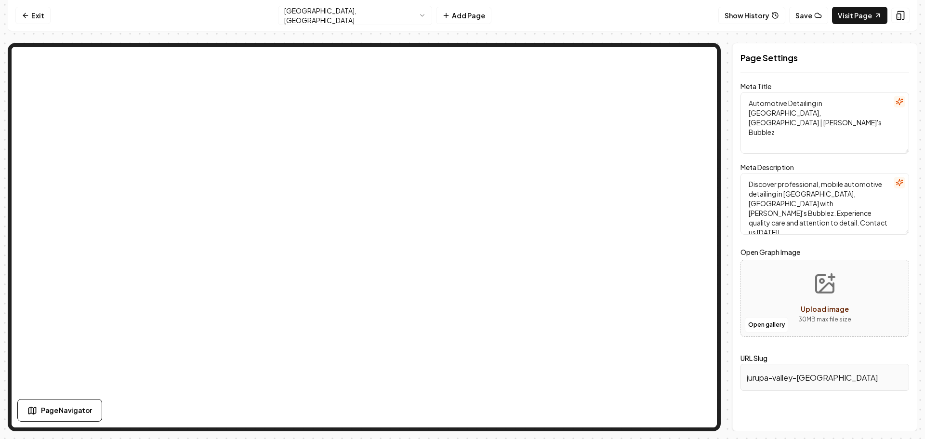
click at [346, 13] on html "Computer Required This feature is only available on a computer. Please switch t…" at bounding box center [462, 219] width 925 height 439
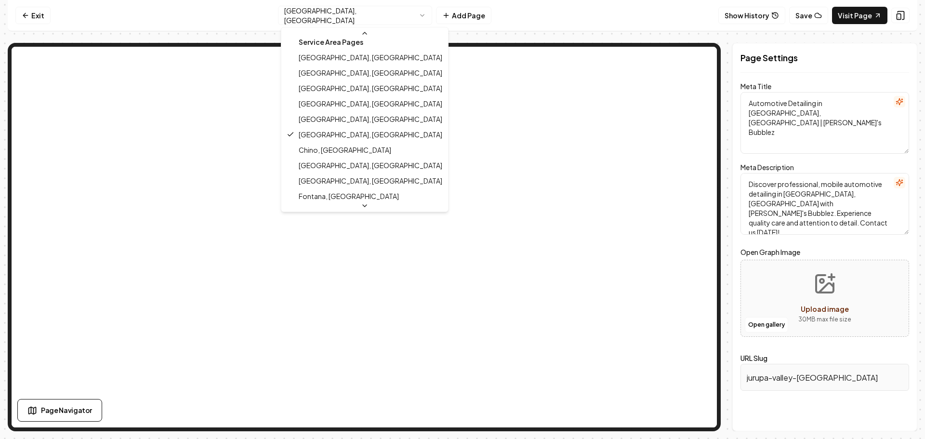
scroll to position [217, 0]
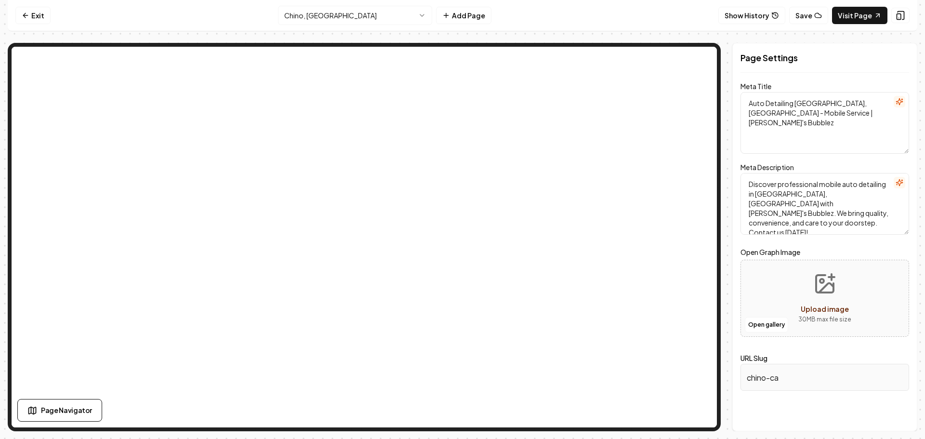
click at [334, 15] on html "Computer Required This feature is only available on a computer. Please switch t…" at bounding box center [462, 219] width 925 height 439
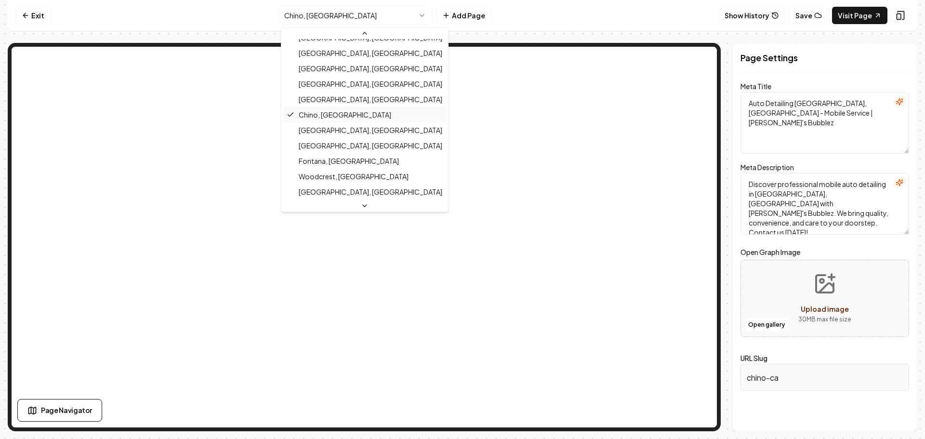
scroll to position [217, 0]
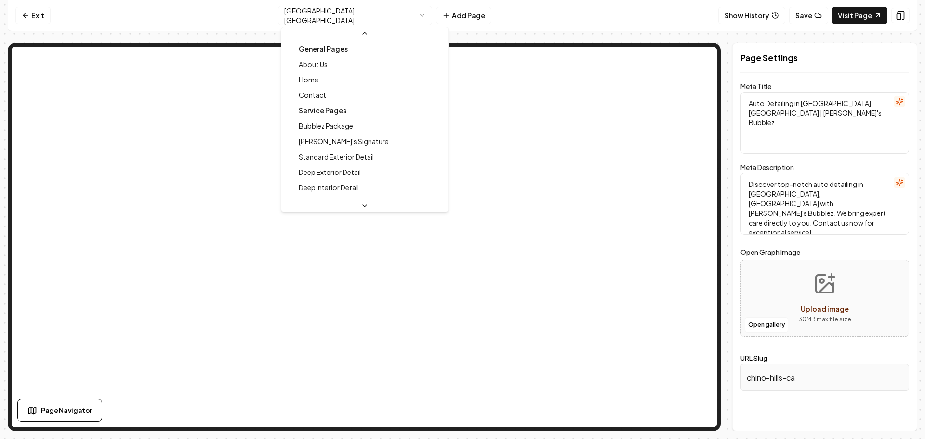
click at [344, 23] on html "Computer Required This feature is only available on a computer. Please switch t…" at bounding box center [462, 219] width 925 height 439
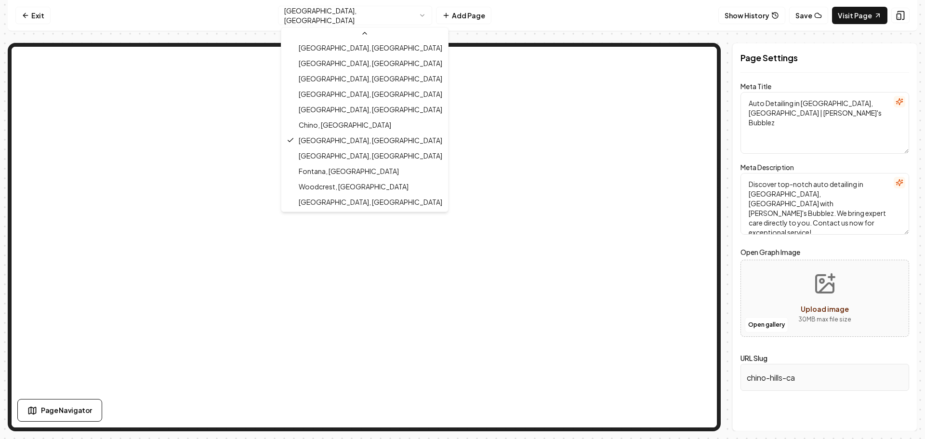
scroll to position [217, 0]
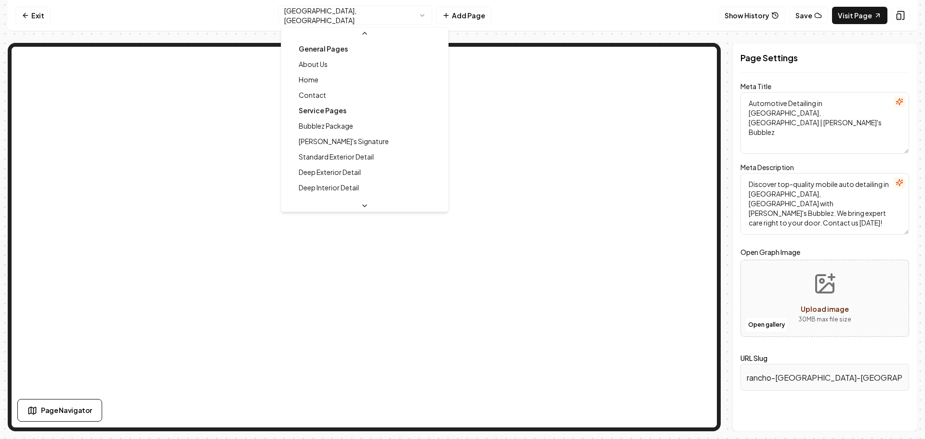
click at [326, 14] on html "Computer Required This feature is only available on a computer. Please switch t…" at bounding box center [462, 219] width 925 height 439
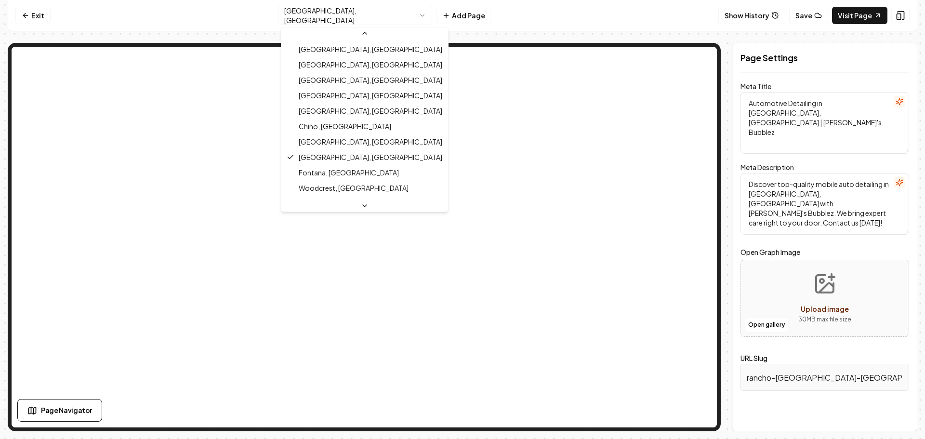
scroll to position [217, 0]
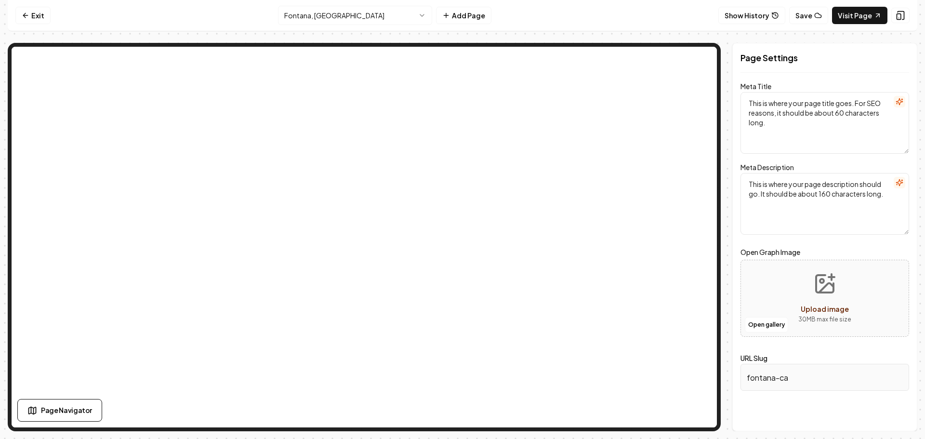
click at [354, 14] on html "Computer Required This feature is only available on a computer. Please switch t…" at bounding box center [462, 219] width 925 height 439
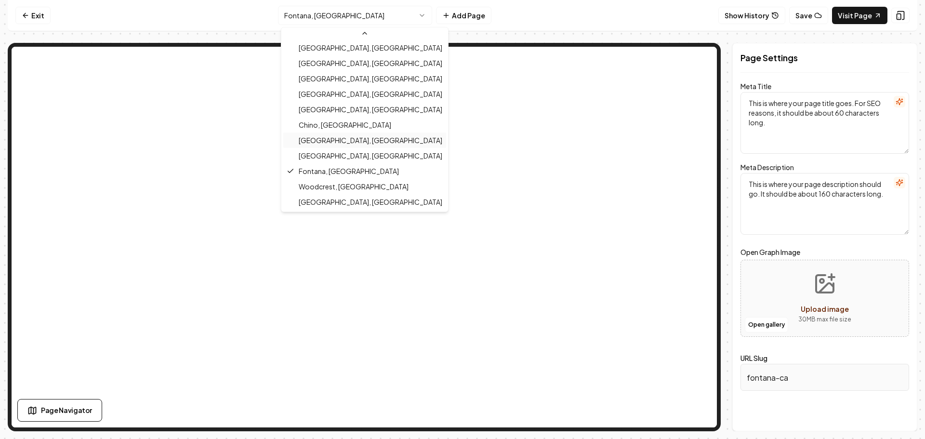
scroll to position [217, 0]
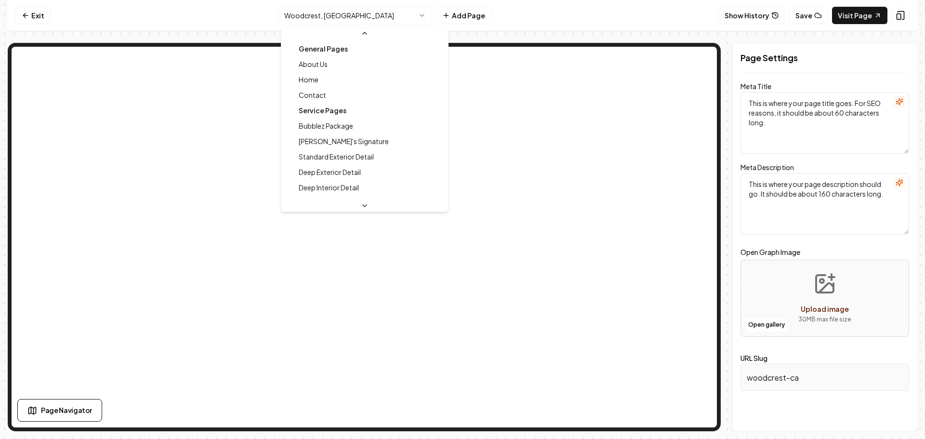
click at [360, 16] on html "Computer Required This feature is only available on a computer. Please switch t…" at bounding box center [462, 219] width 925 height 439
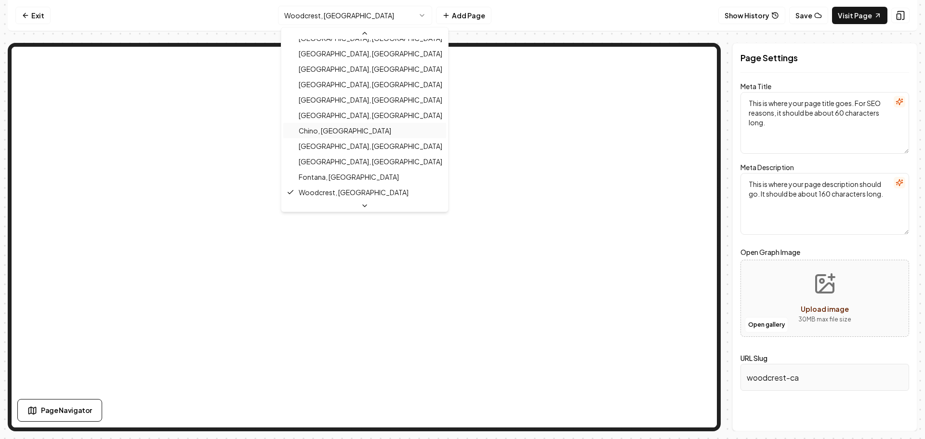
scroll to position [217, 0]
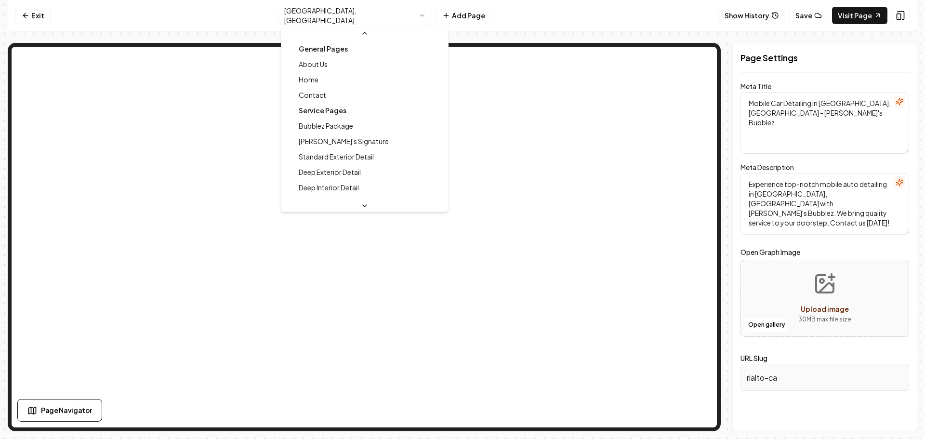
click at [343, 16] on html "Computer Required This feature is only available on a computer. Please switch t…" at bounding box center [462, 219] width 925 height 439
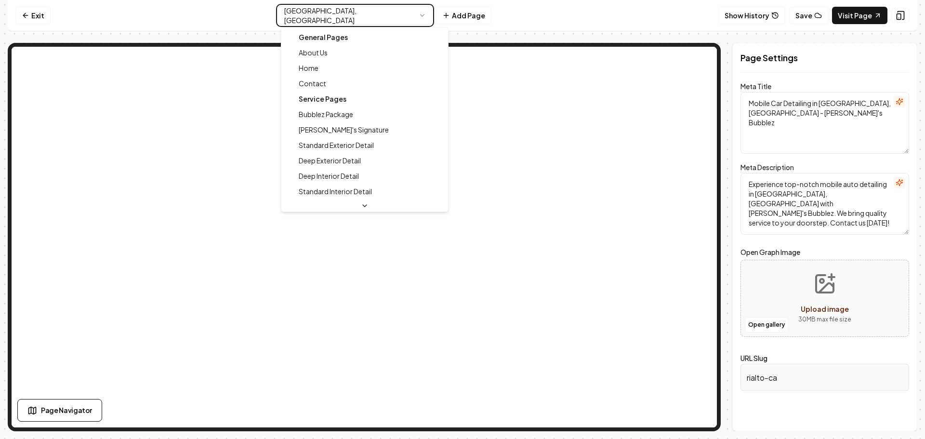
type textarea "Car Detailing Services & Offers in [City] | [PERSON_NAME]'s Bubble"
type textarea "Discover the difference with [PERSON_NAME]'s Bubble! Our expert automotive deta…"
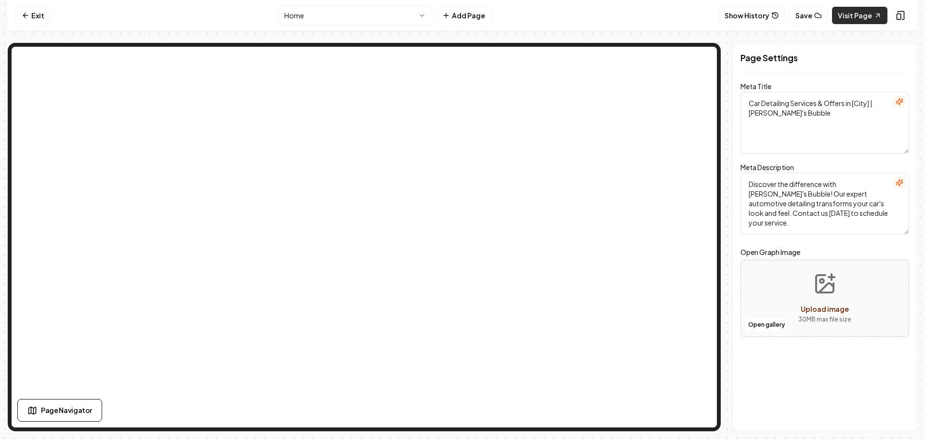
click at [863, 17] on link "Visit Page" at bounding box center [859, 15] width 55 height 17
click at [372, 23] on html "Computer Required This feature is only available on a computer. Please switch t…" at bounding box center [462, 219] width 925 height 439
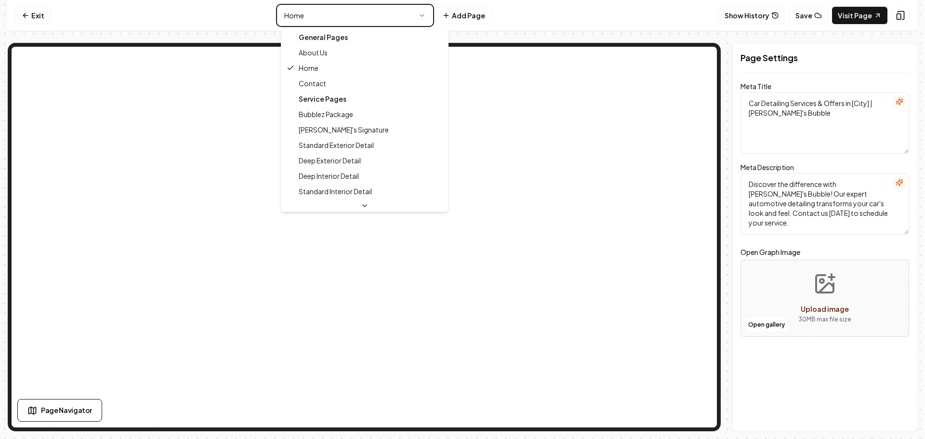
type textarea "About Us - Learn More About [PERSON_NAME] Bubble Automotive Detailing"
type textarea "Discover [PERSON_NAME]: A passionate team dedicated to providing top-notch auto…"
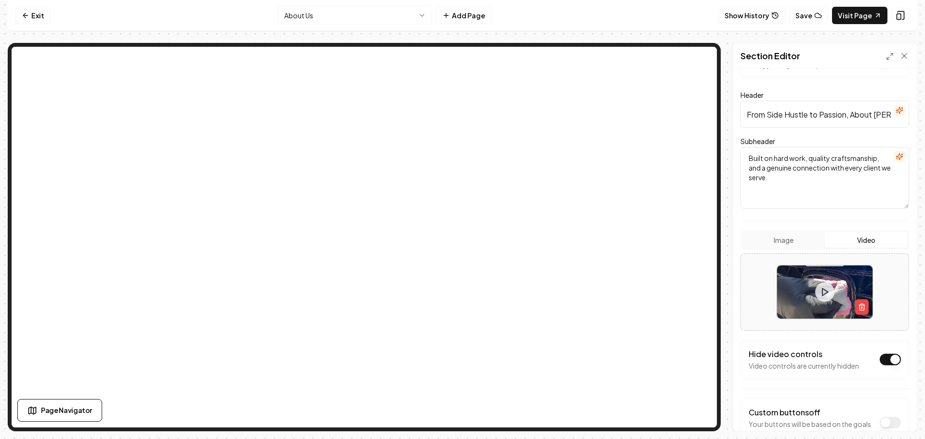
scroll to position [96, 0]
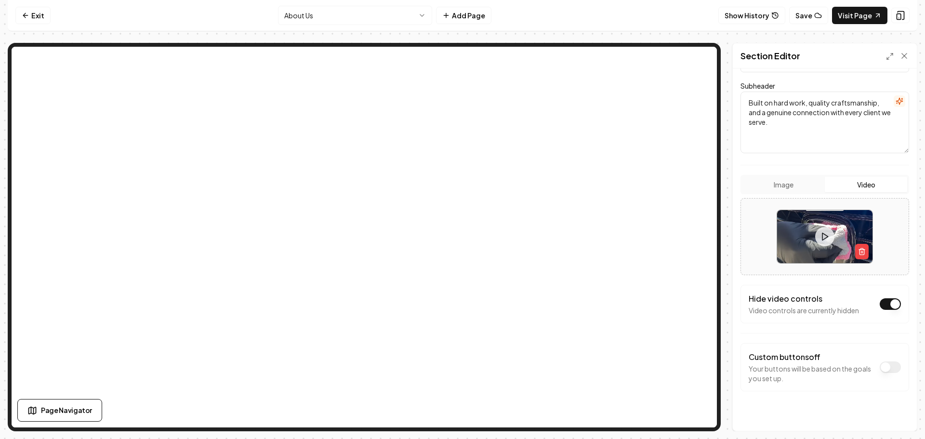
click at [885, 306] on button "Dark mode off" at bounding box center [890, 304] width 21 height 12
click at [896, 413] on button "Save" at bounding box center [895, 414] width 28 height 17
